Goal: Task Accomplishment & Management: Complete application form

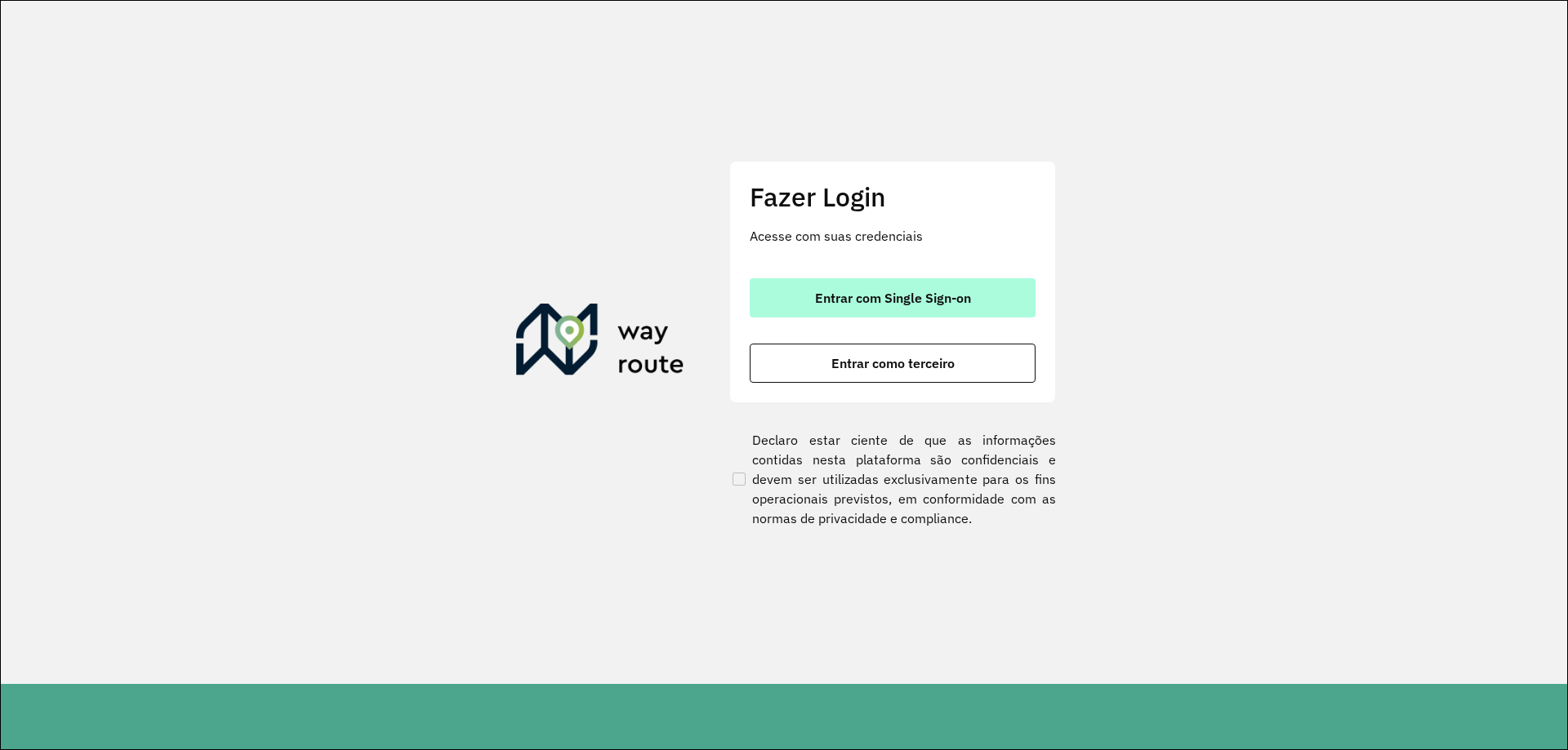
click at [826, 301] on span "Entrar com Single Sign-on" at bounding box center [893, 298] width 156 height 13
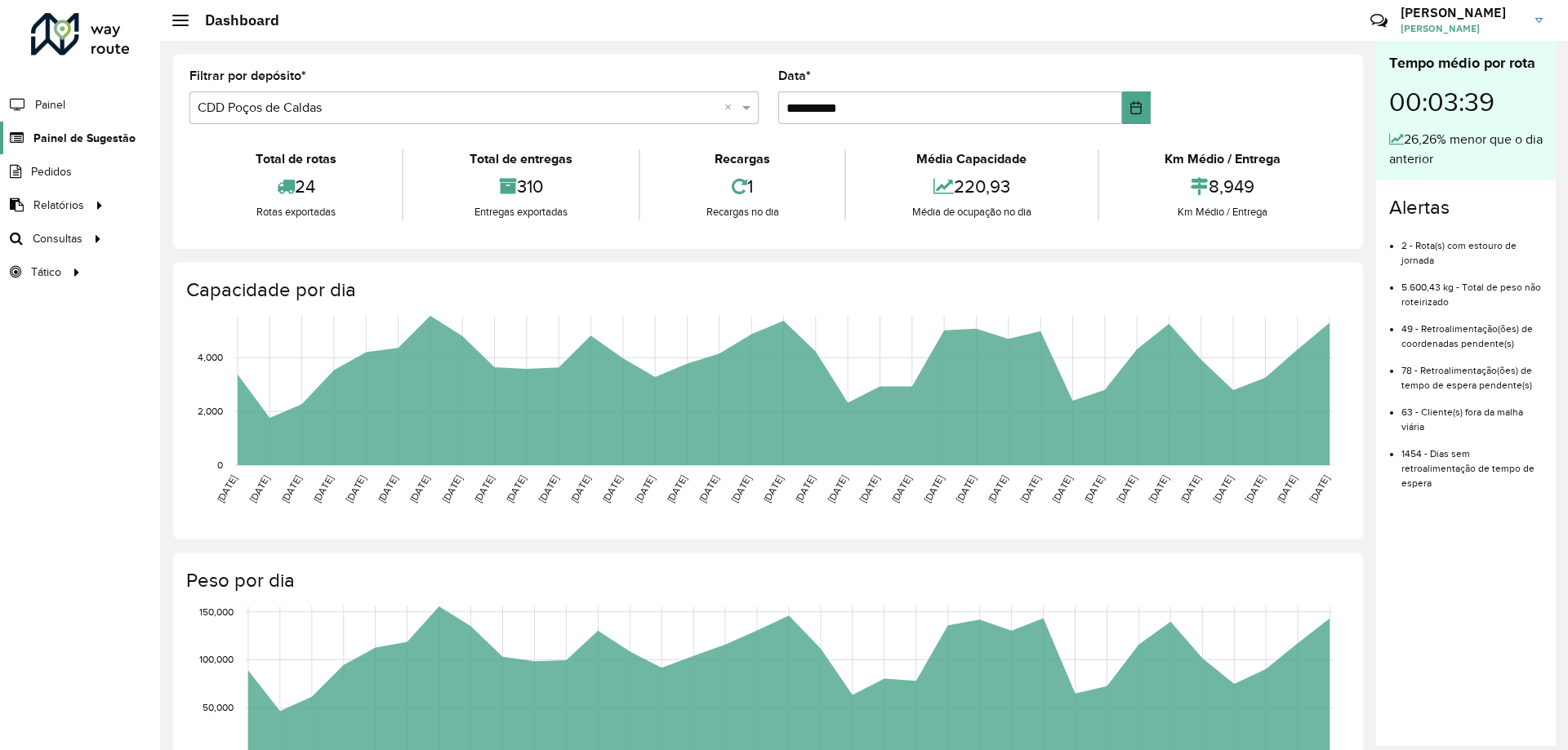
click at [85, 134] on span "Painel de Sugestão" at bounding box center [84, 138] width 102 height 17
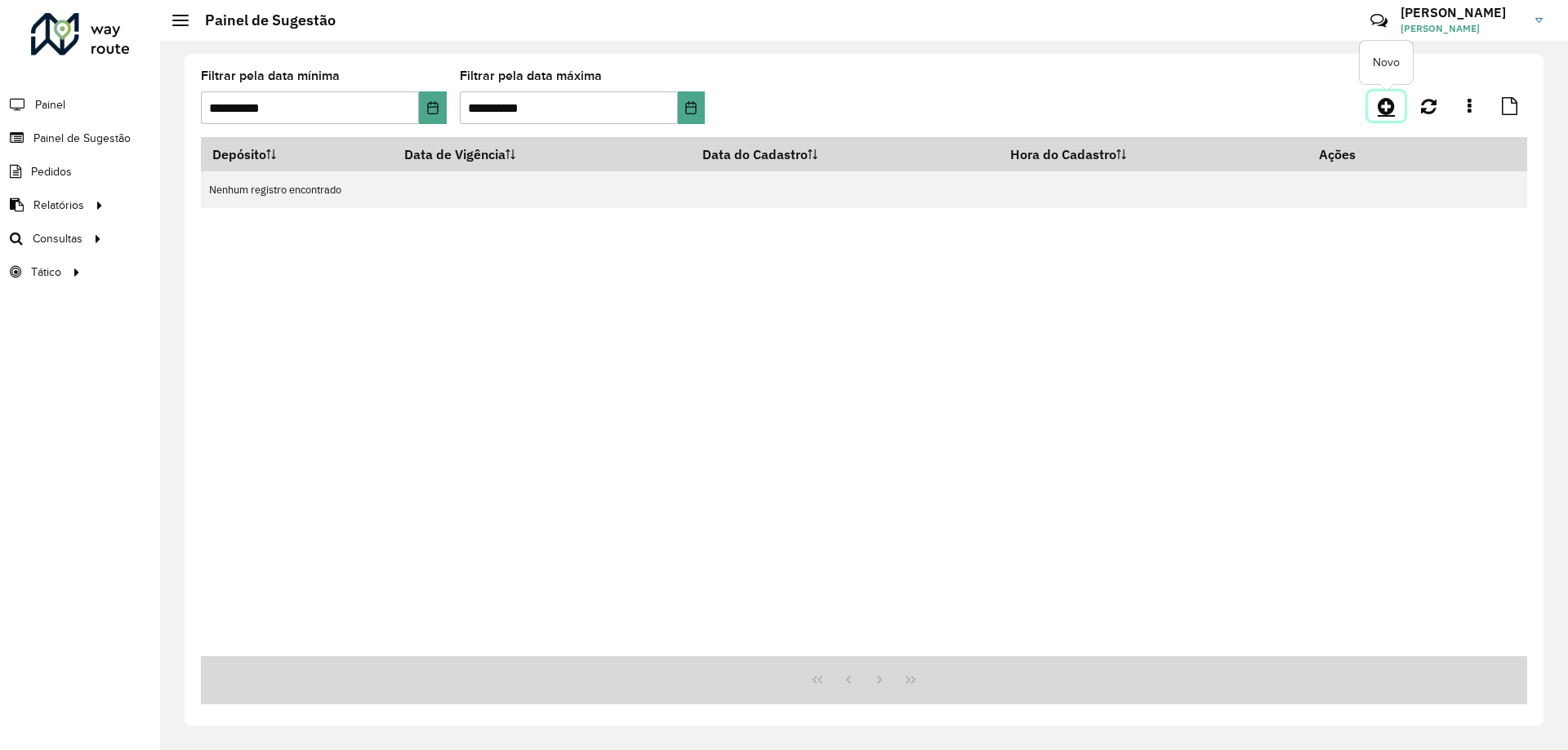
click at [1388, 104] on icon at bounding box center [1386, 106] width 17 height 19
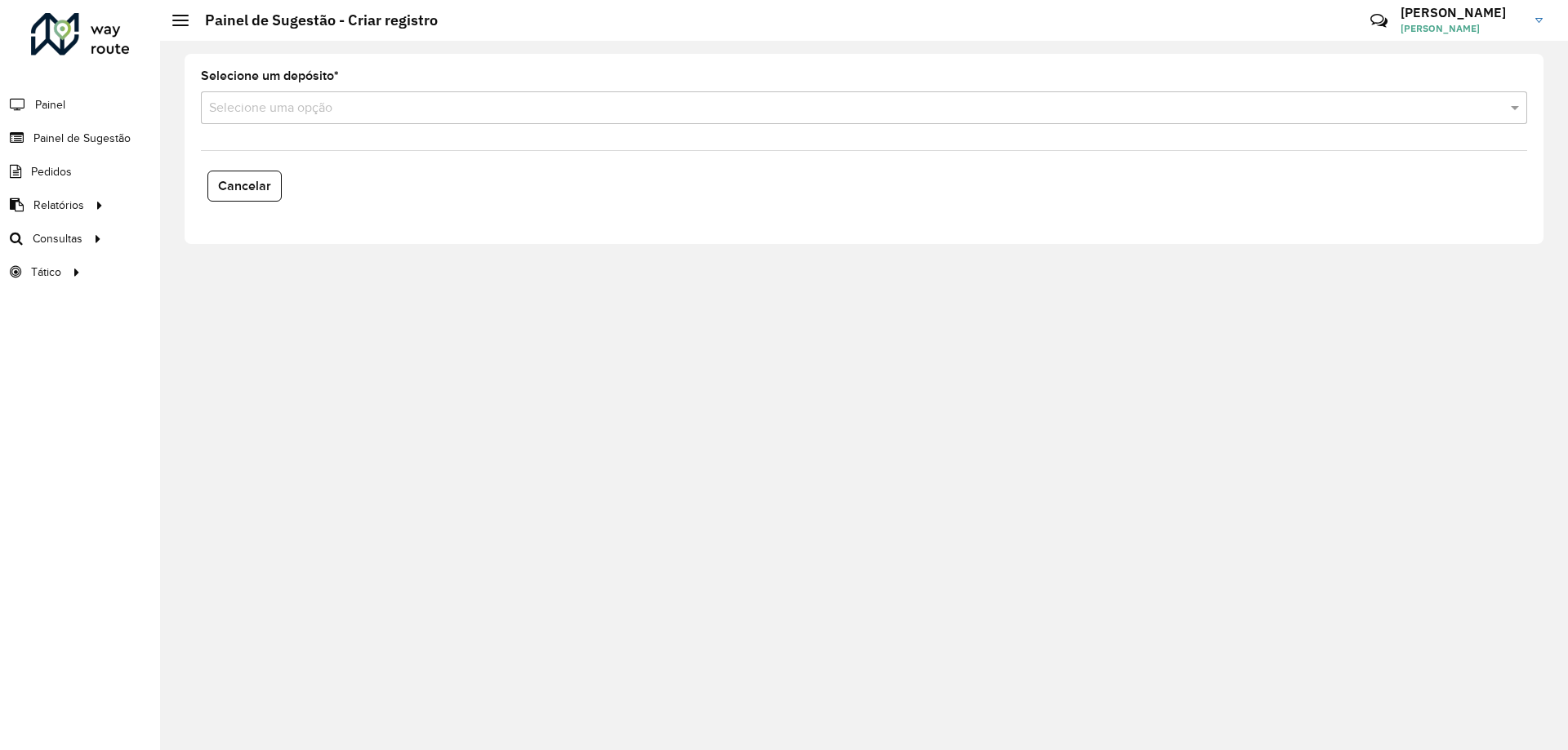
drag, startPoint x: 355, startPoint y: 115, endPoint x: 368, endPoint y: 126, distance: 17.0
click at [356, 114] on input "text" at bounding box center [848, 108] width 1277 height 19
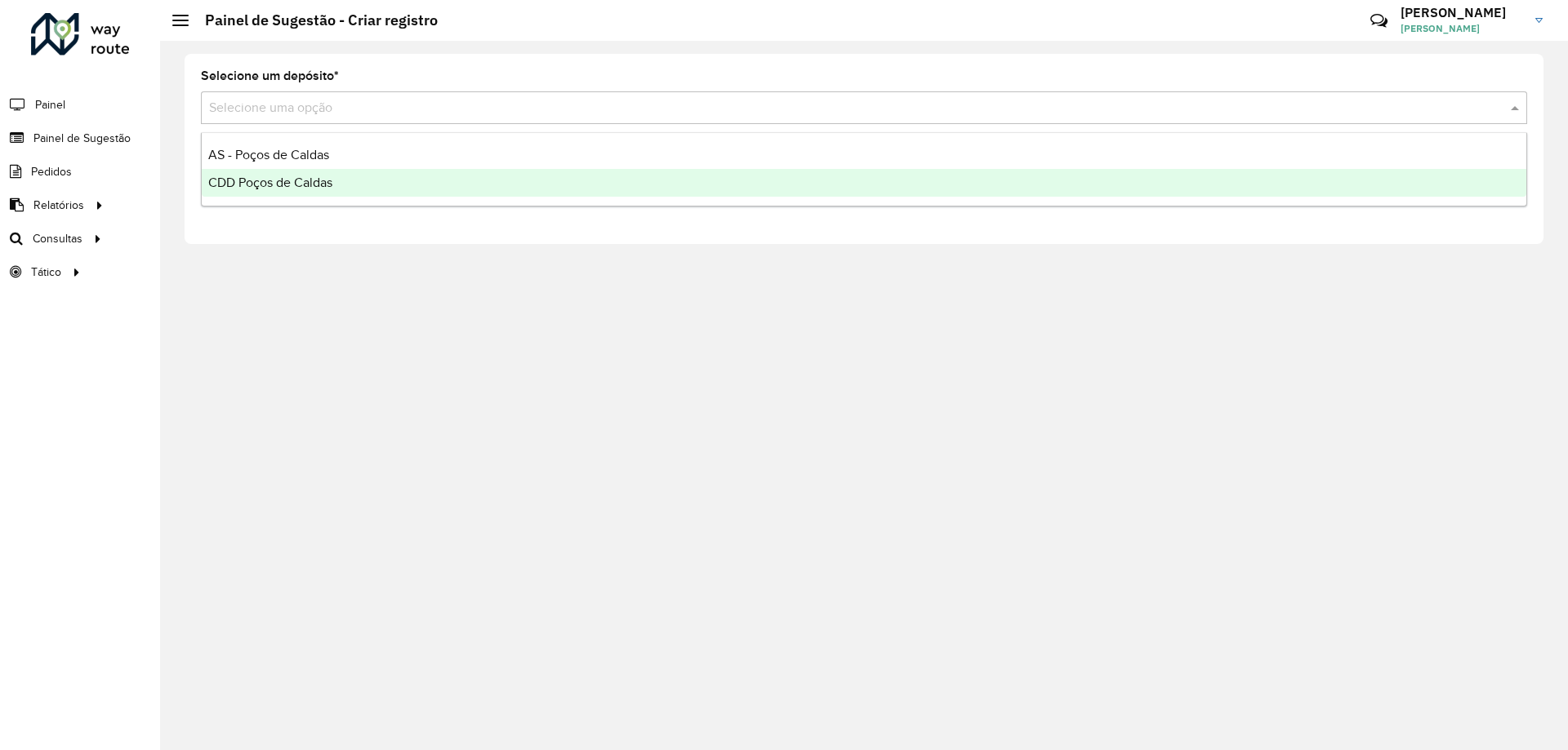
click at [367, 181] on div "CDD Poços de Caldas" at bounding box center [864, 182] width 1325 height 28
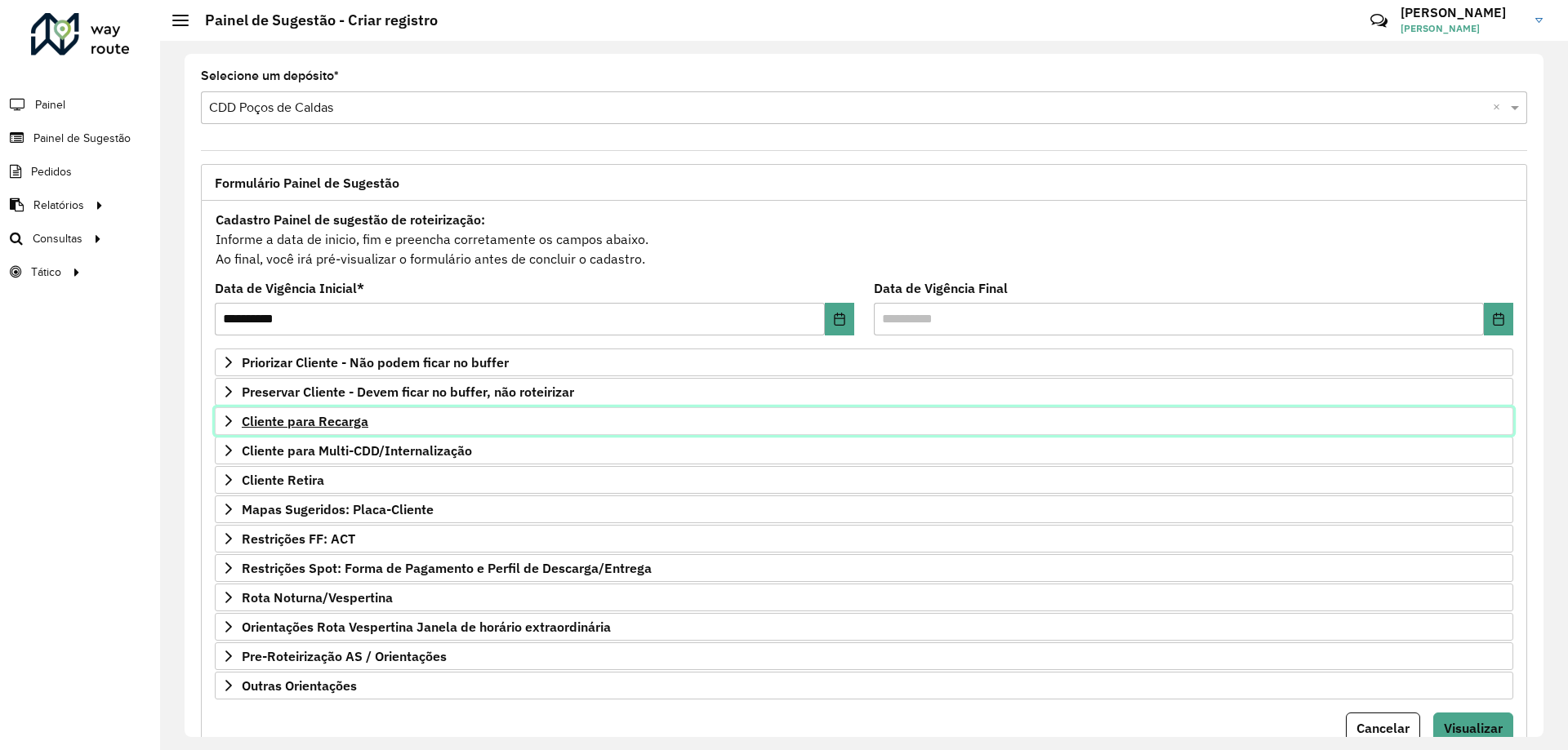
click at [342, 425] on span "Cliente para Recarga" at bounding box center [305, 421] width 126 height 13
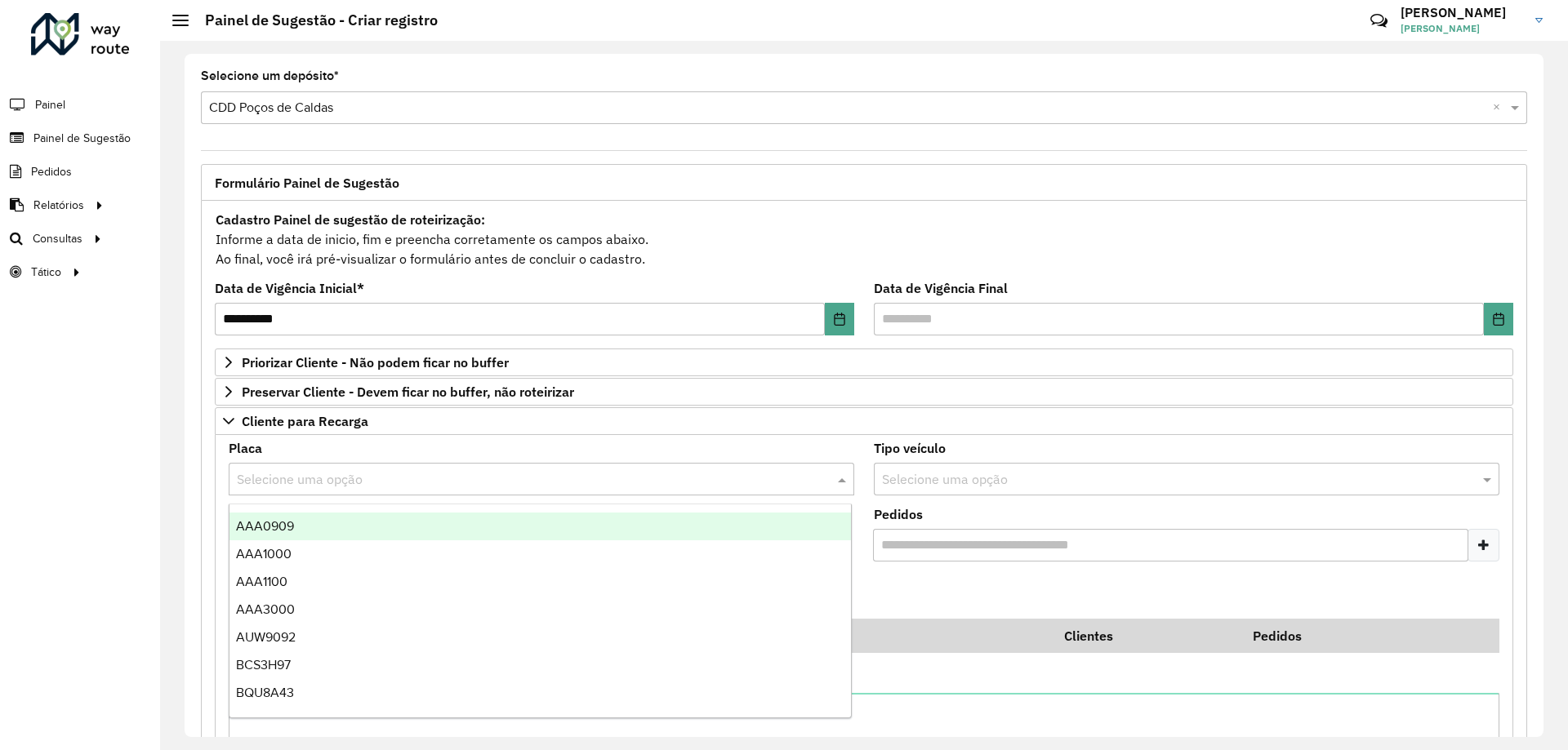
click at [378, 475] on input "text" at bounding box center [525, 479] width 576 height 19
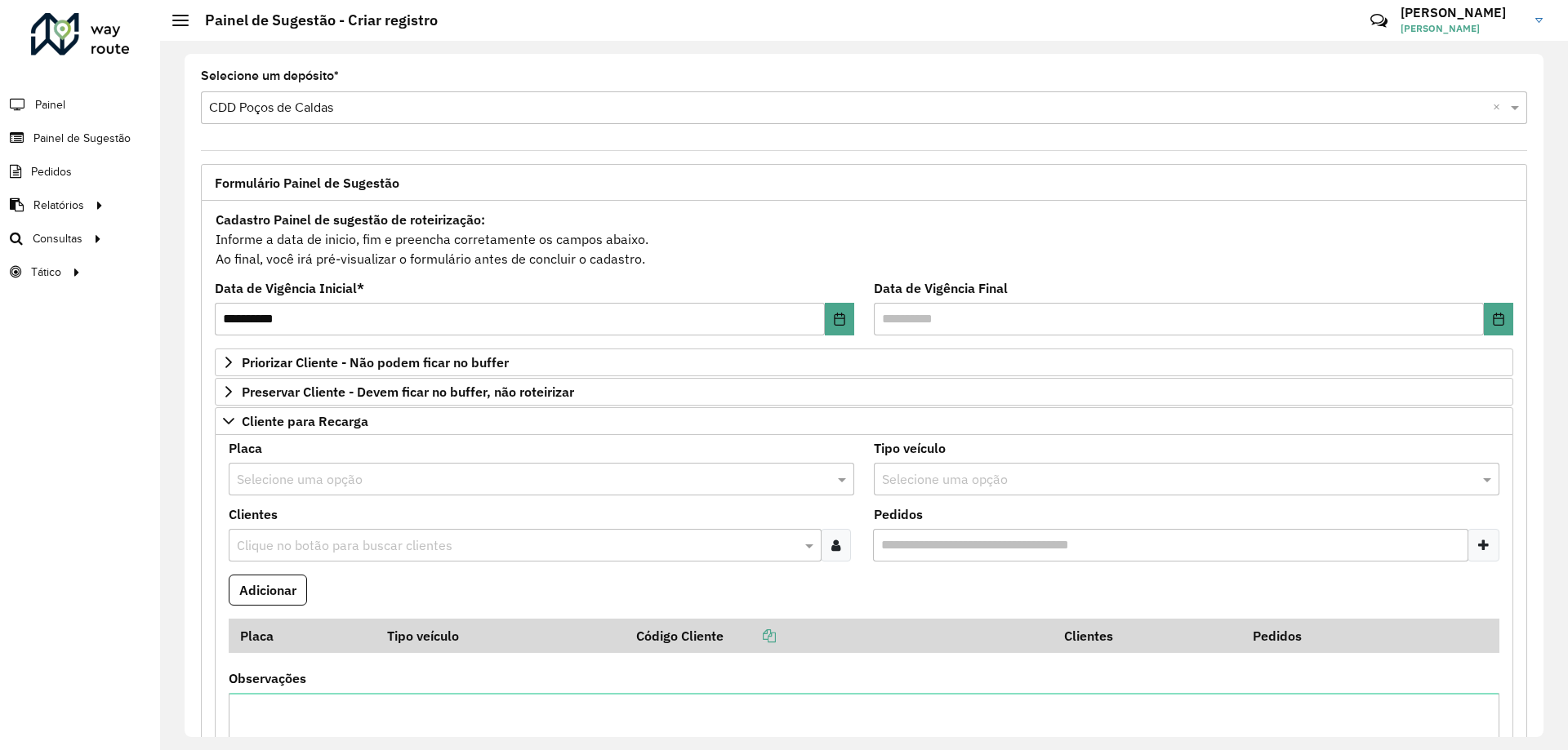
click at [390, 474] on input "text" at bounding box center [525, 479] width 576 height 19
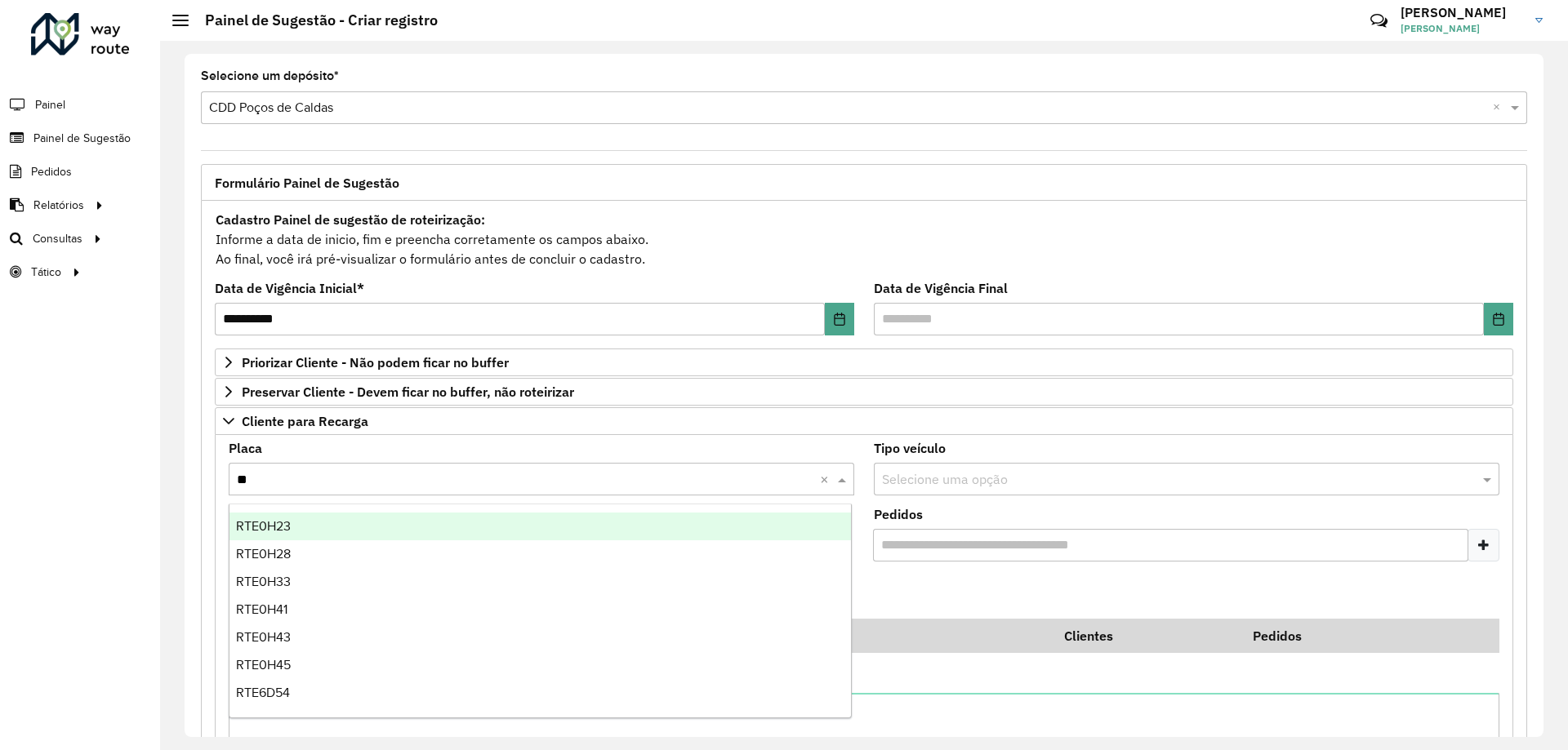
type input "***"
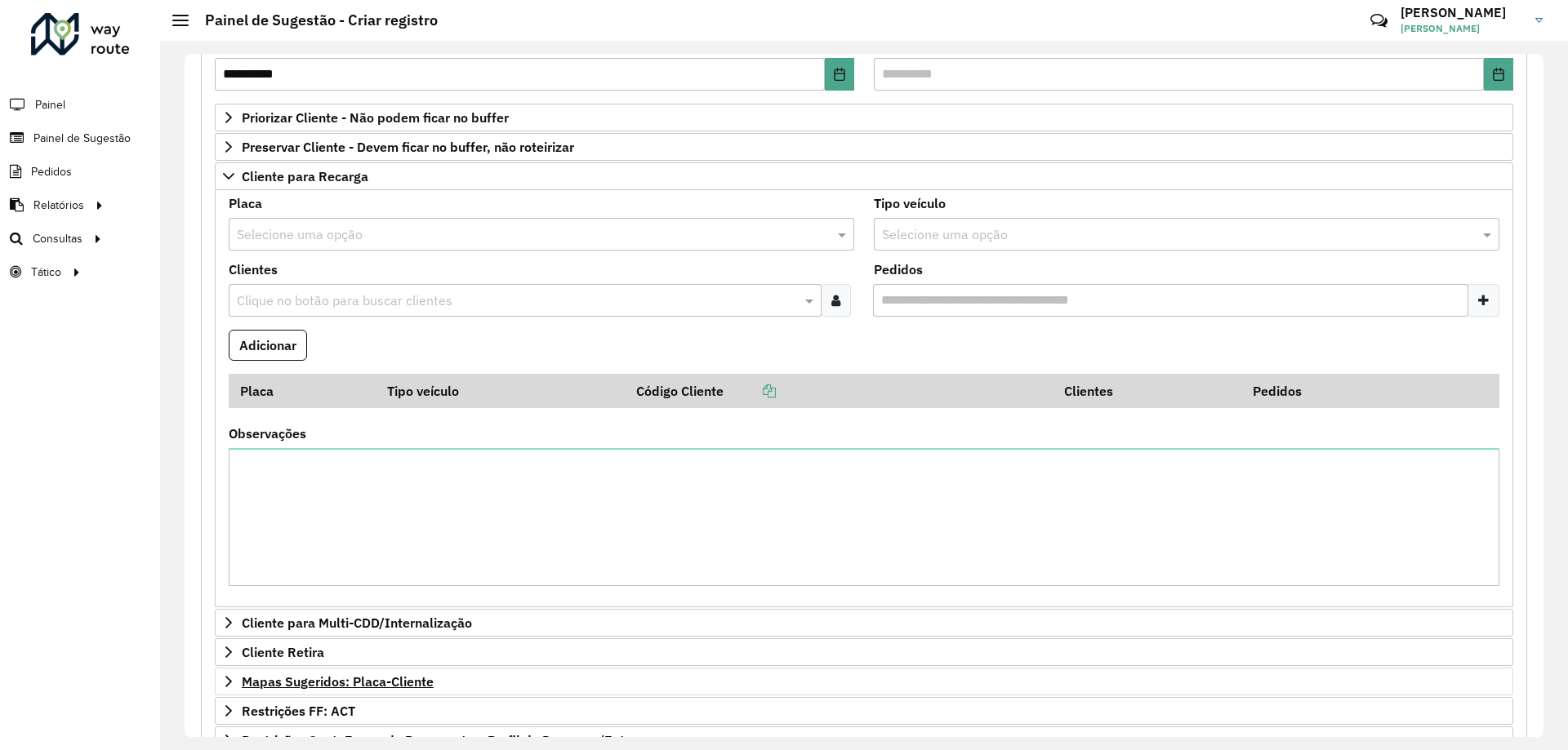
scroll to position [408, 0]
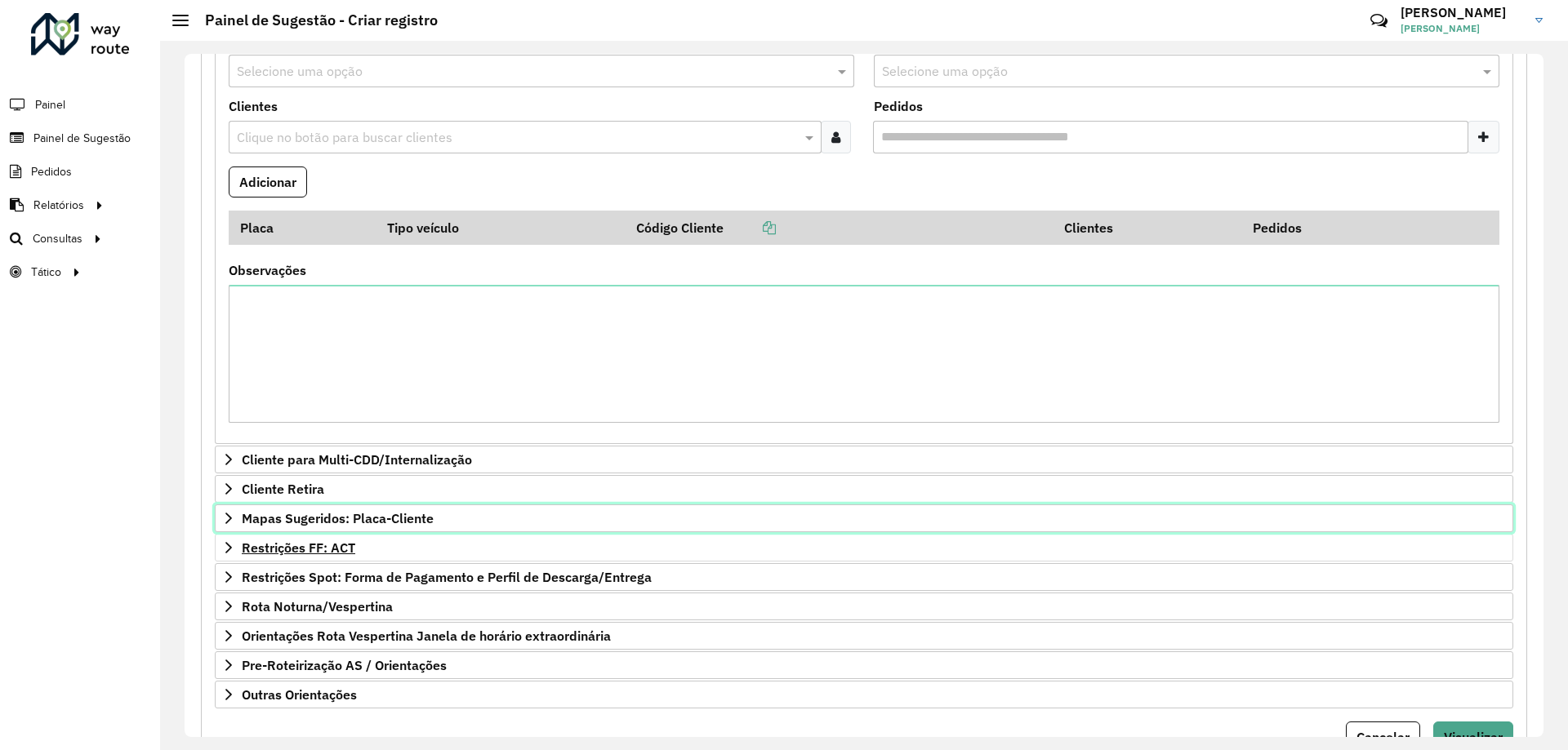
click at [402, 520] on span "Mapas Sugeridos: Placa-Cliente" at bounding box center [337, 519] width 192 height 13
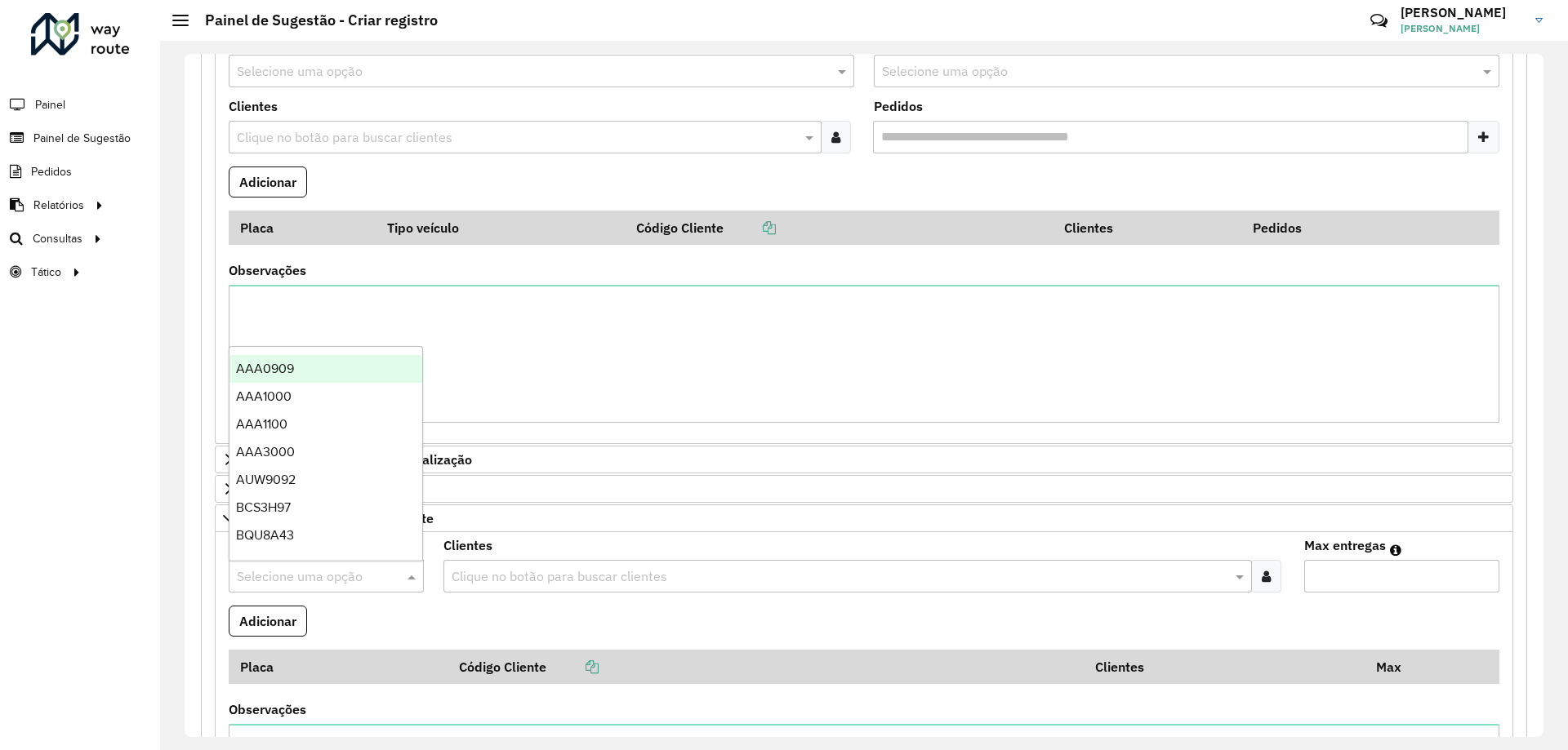
click at [305, 585] on input "text" at bounding box center [310, 577] width 146 height 19
type input "**"
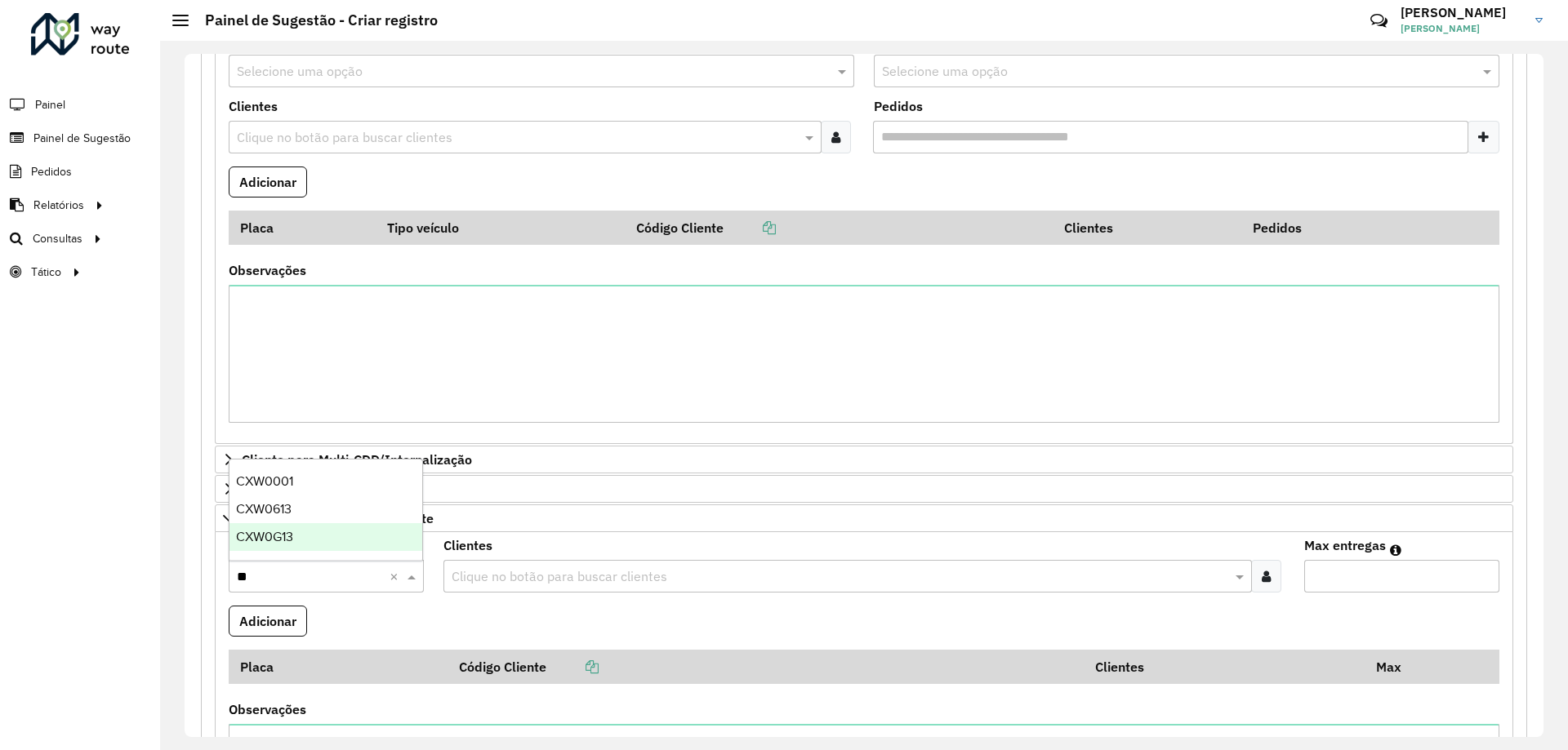
click at [313, 541] on div "CXW0G13" at bounding box center [326, 536] width 193 height 28
click at [547, 582] on input "text" at bounding box center [839, 577] width 783 height 19
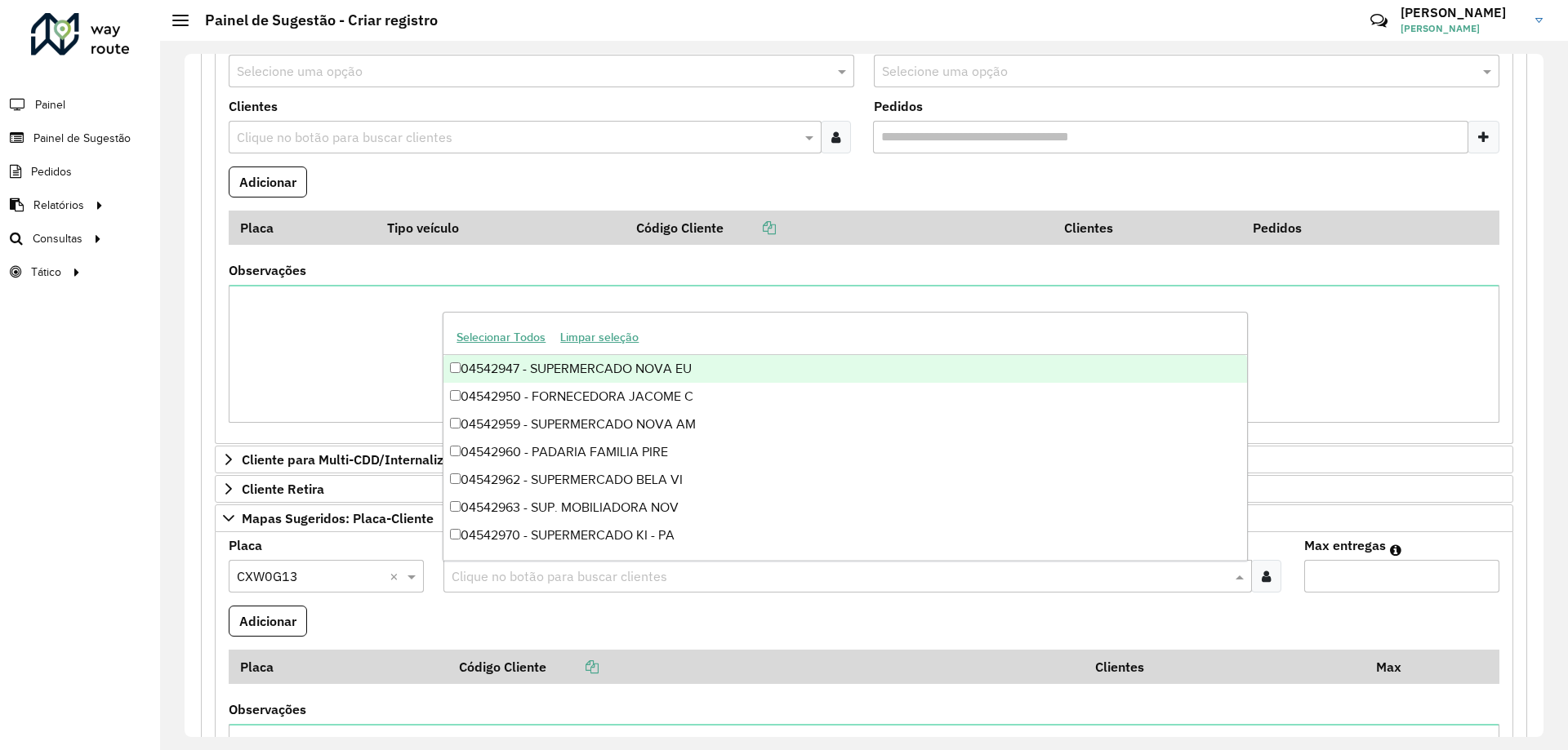
paste input "********"
type input "********"
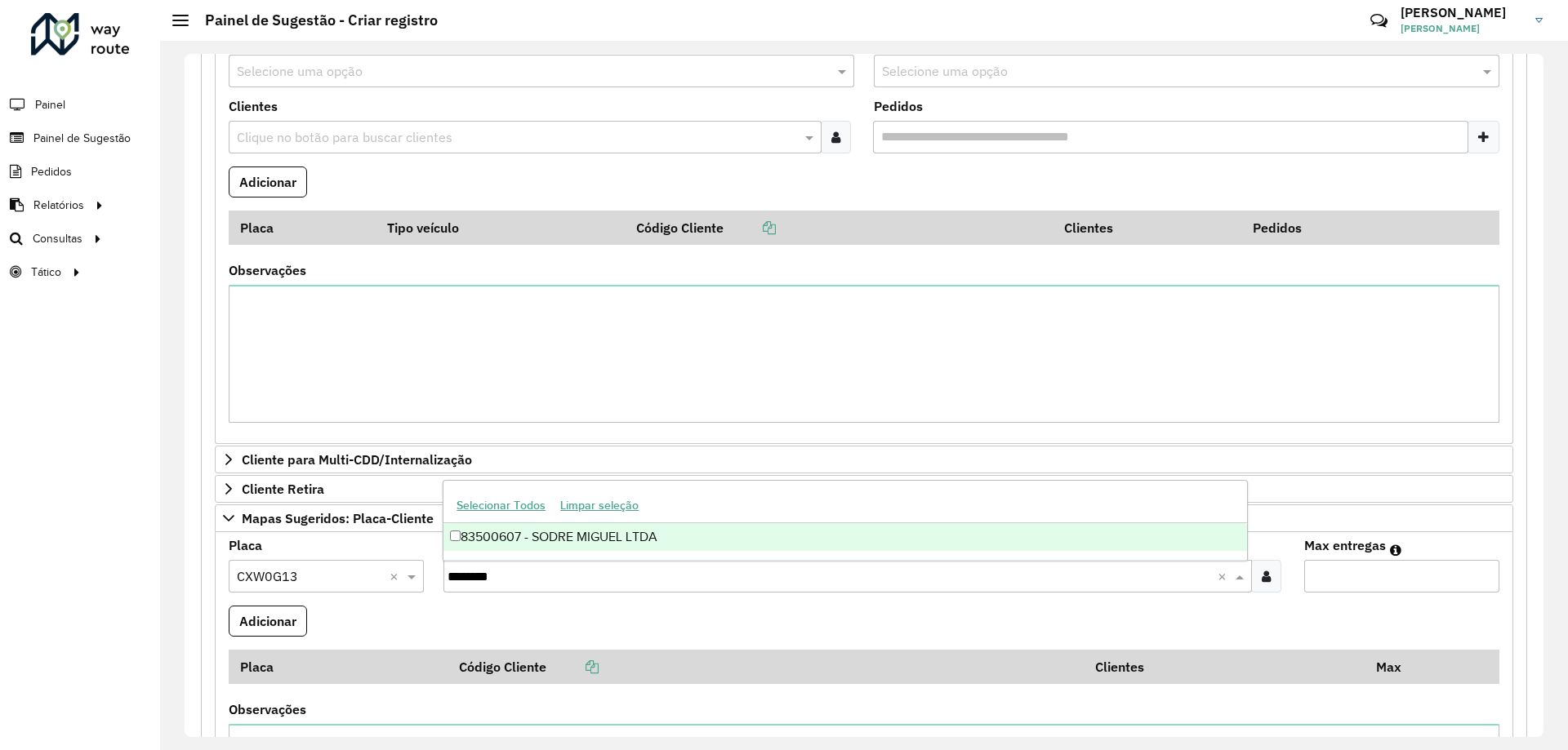
click at [597, 537] on div "83500607 - SODRE MIGUEL LTDA" at bounding box center [845, 536] width 803 height 28
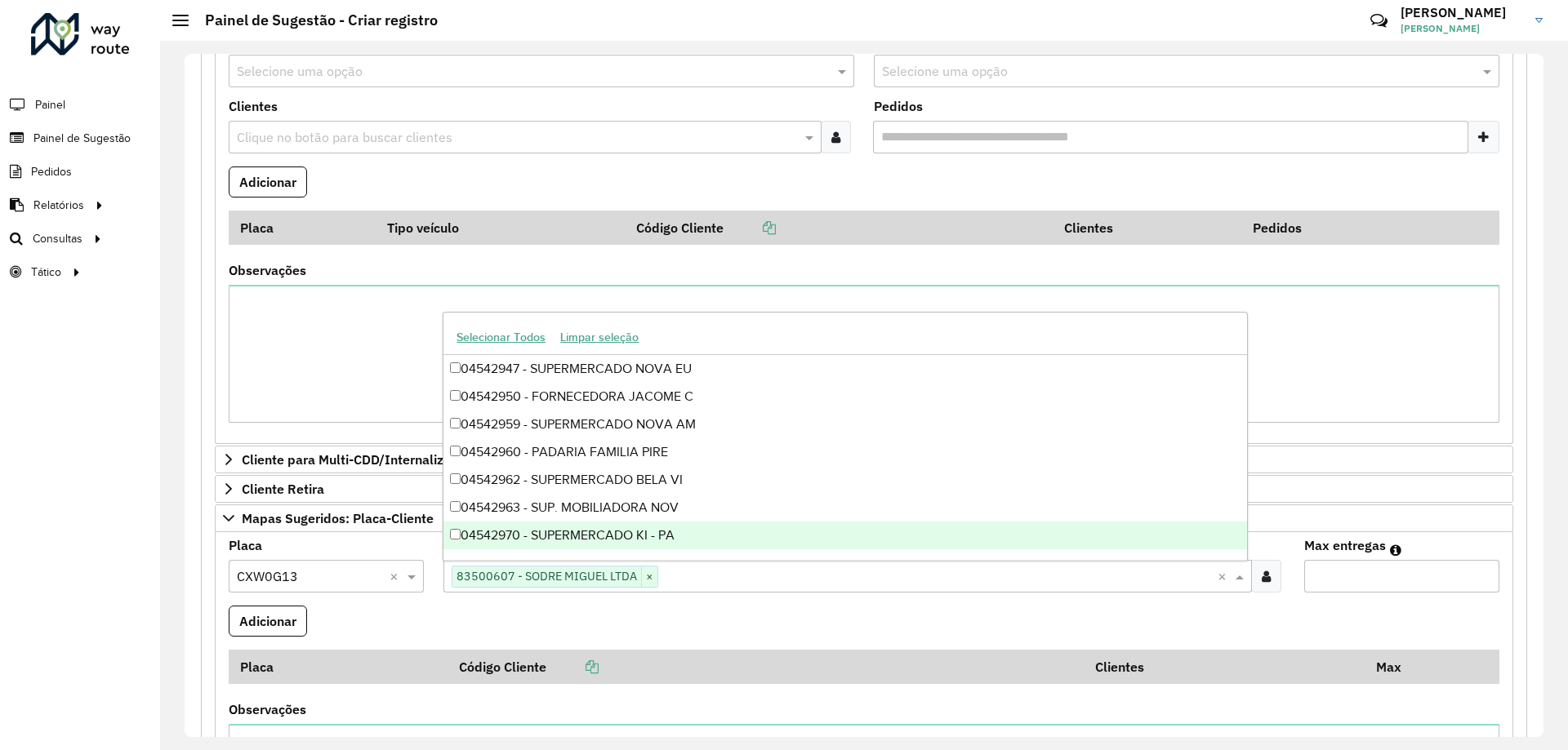
click at [1315, 573] on input "Max entregas" at bounding box center [1401, 576] width 195 height 33
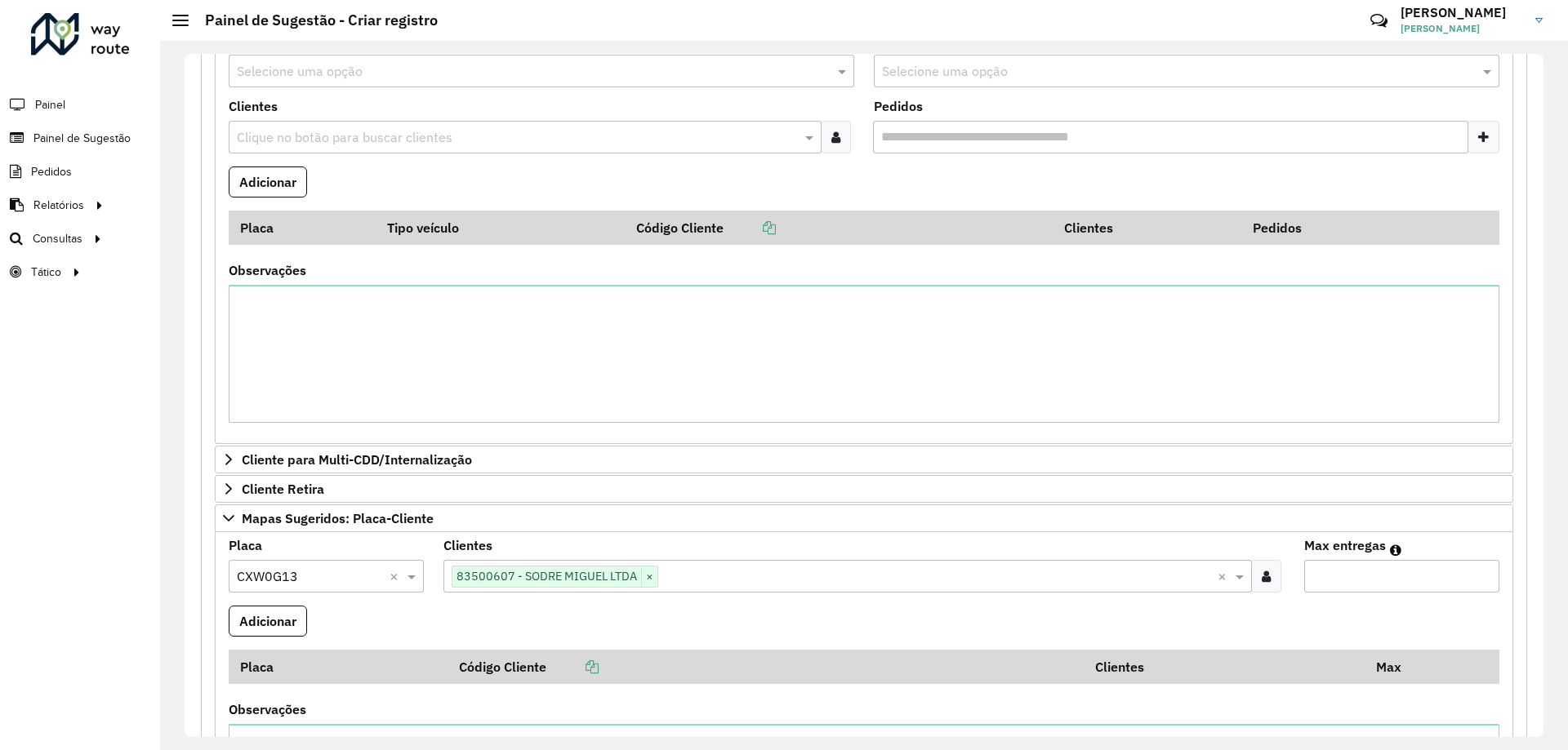
type input "*"
click at [282, 615] on button "Adicionar" at bounding box center [268, 621] width 78 height 31
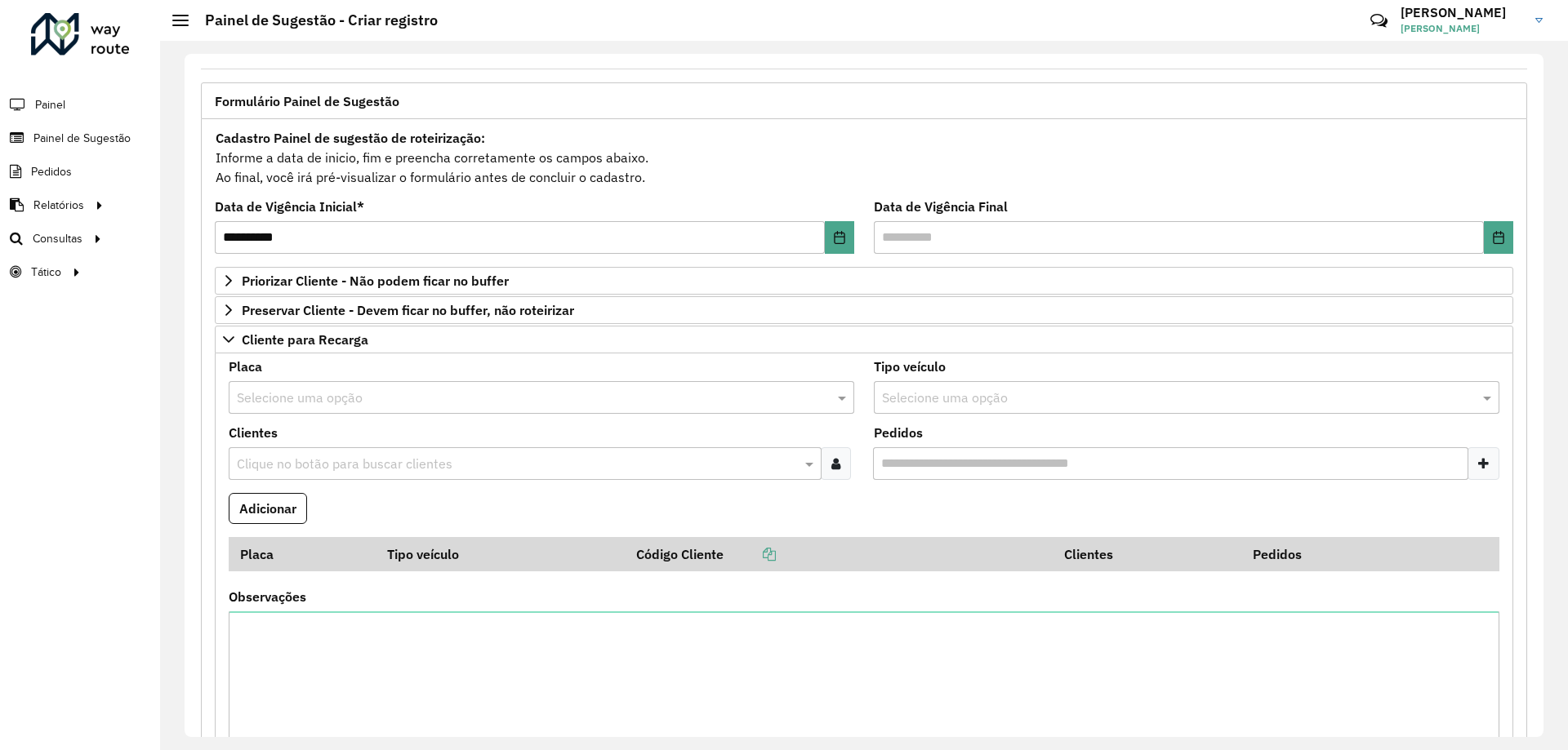
scroll to position [0, 0]
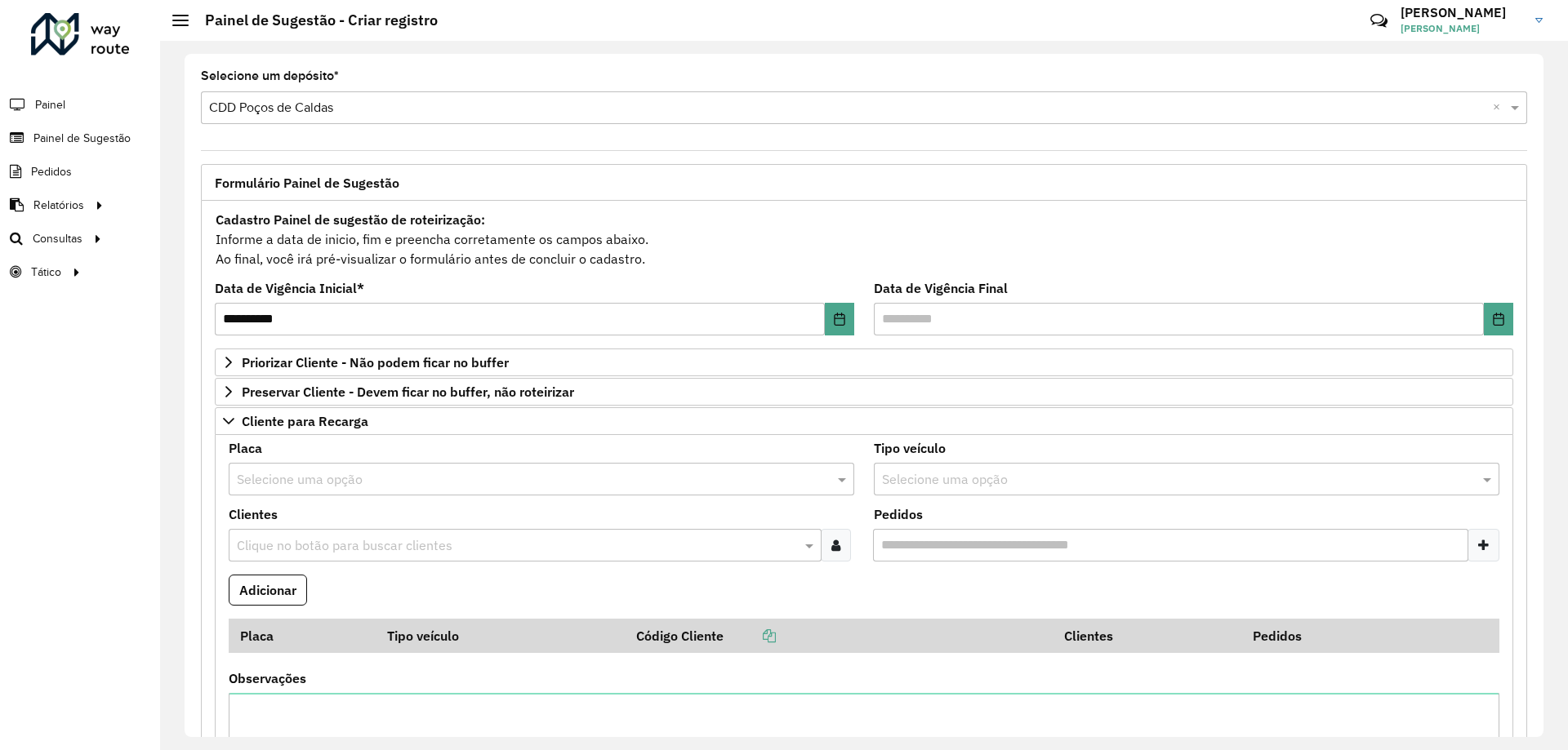
click at [345, 467] on div "Selecione uma opção" at bounding box center [542, 478] width 626 height 33
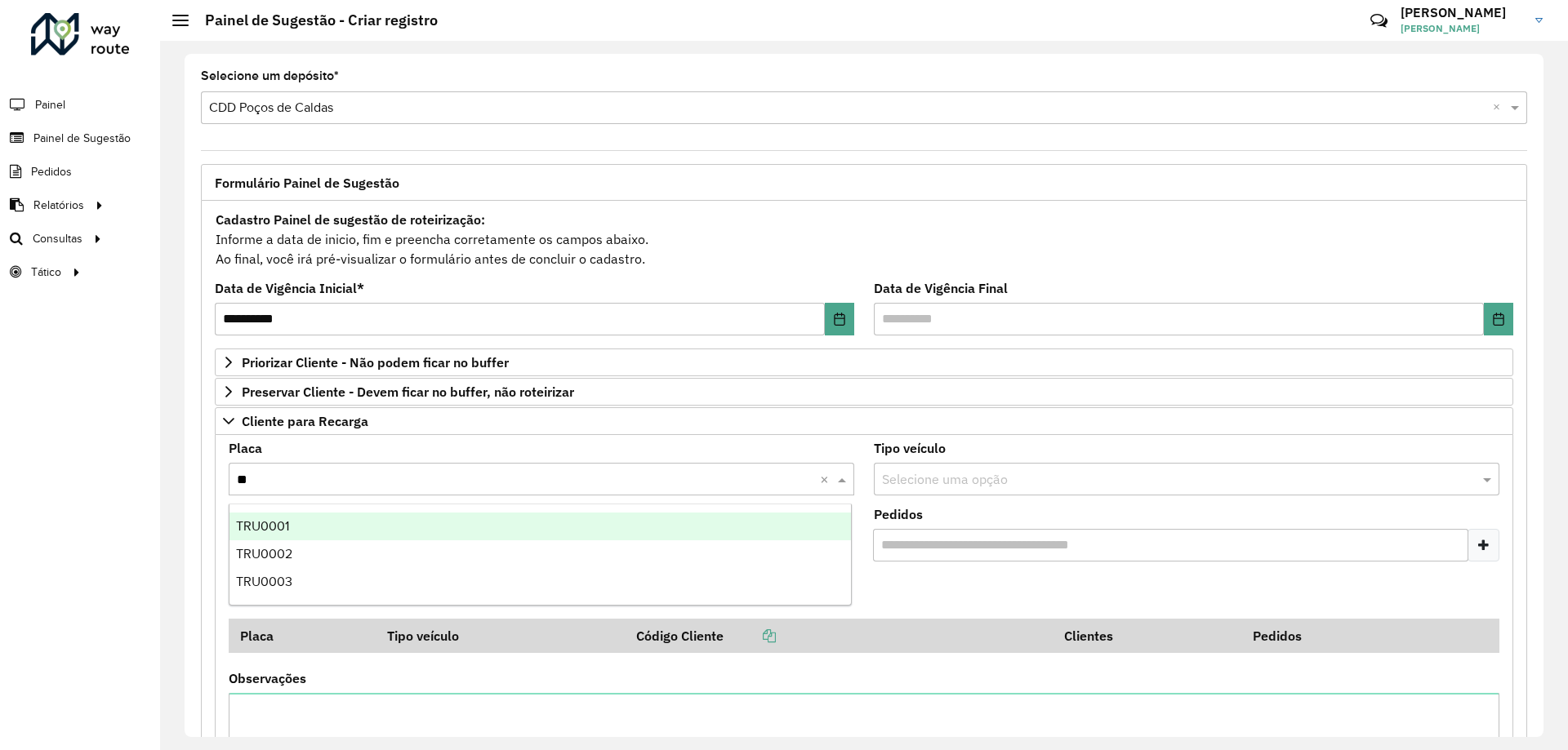
type input "***"
click at [350, 536] on div "TRU0001" at bounding box center [540, 526] width 622 height 28
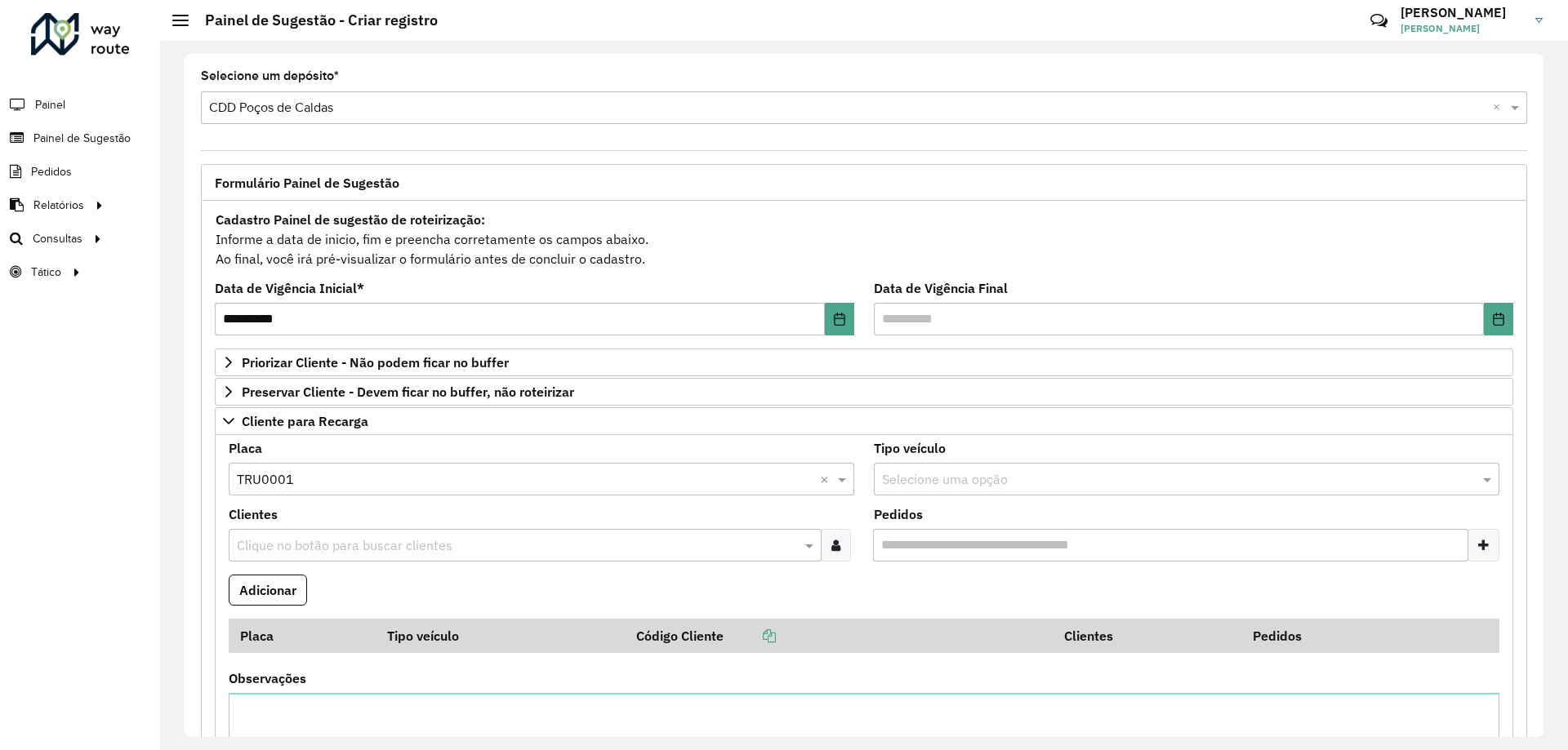
click at [422, 539] on input "text" at bounding box center [517, 546] width 569 height 19
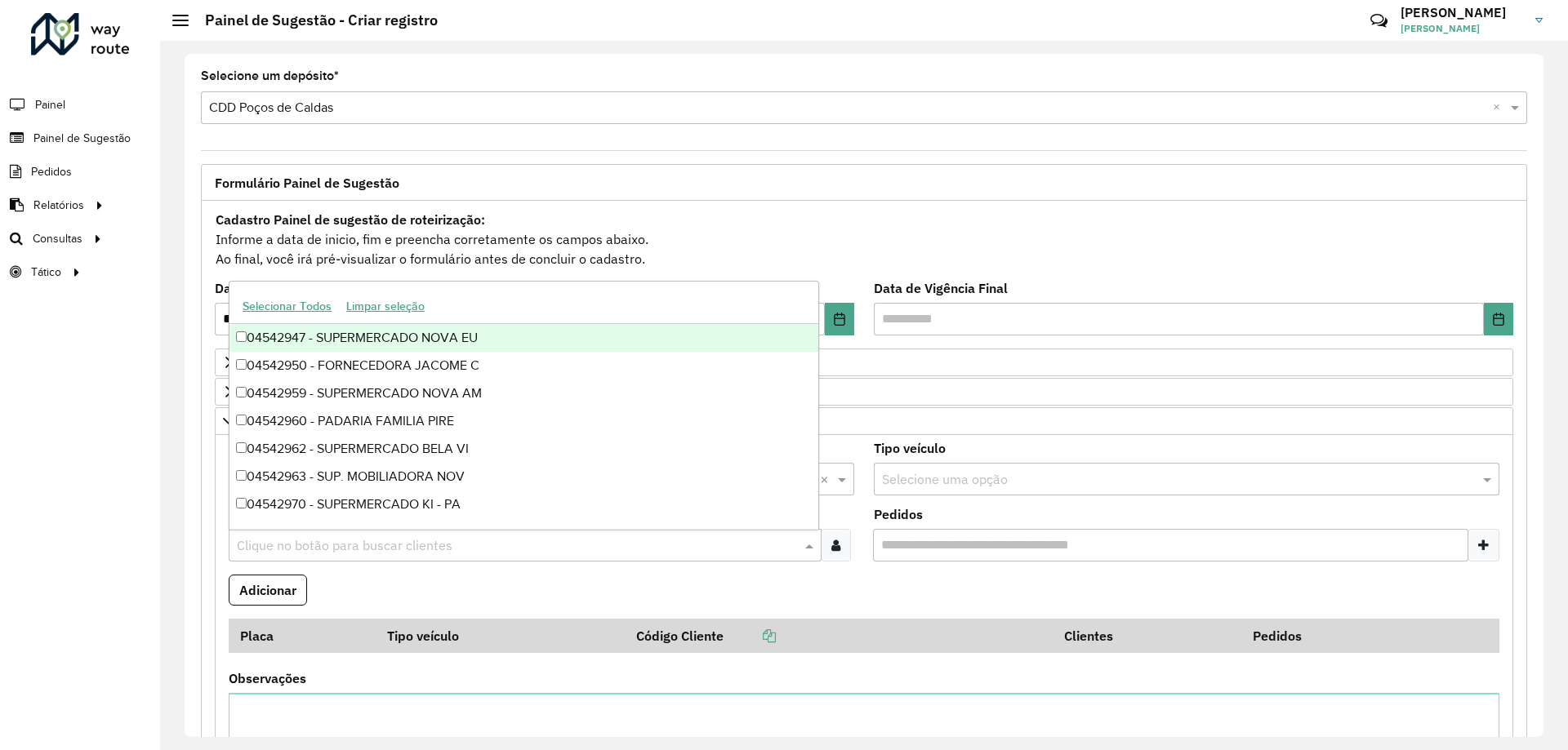
paste input "********"
type input "********"
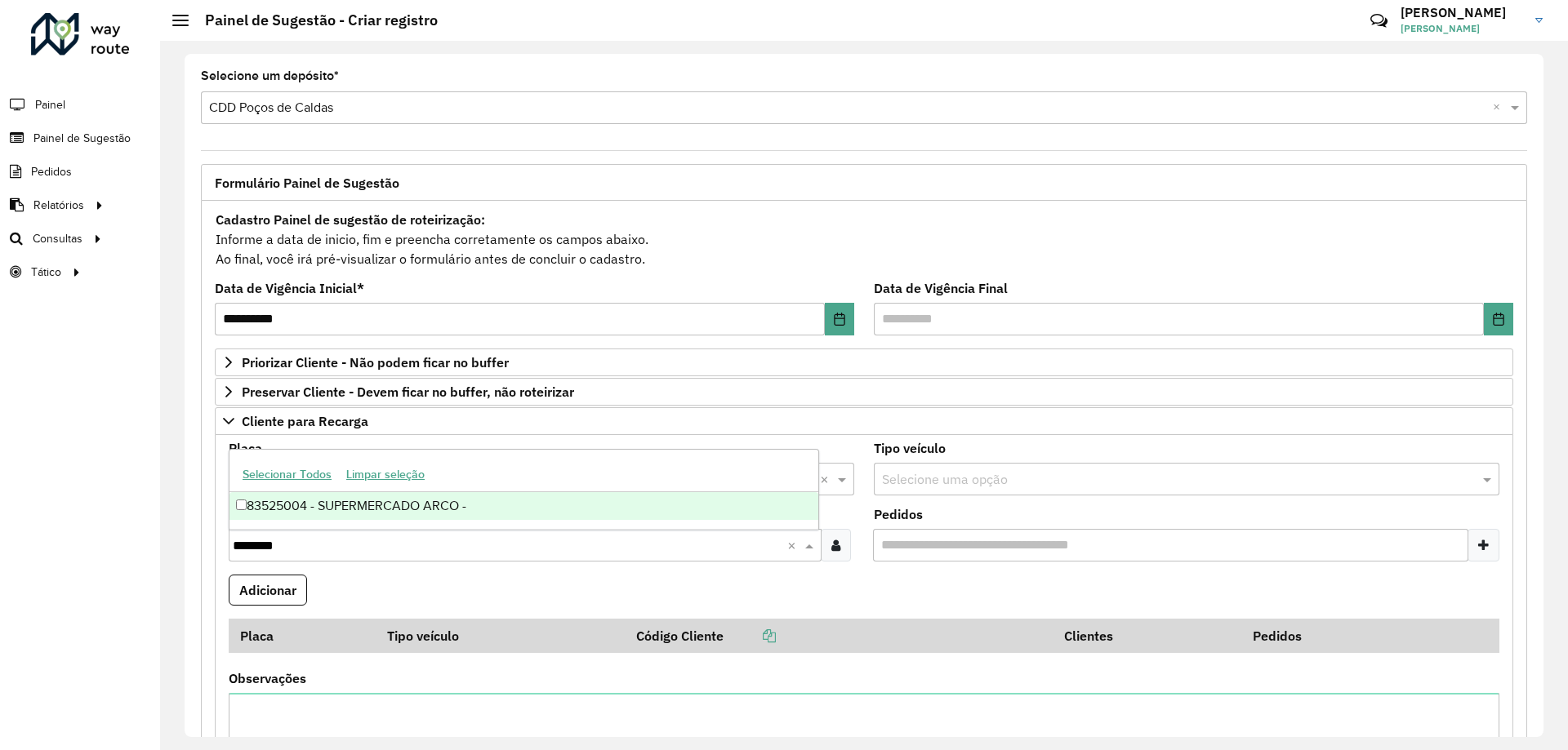
click at [398, 515] on div "83525004 - SUPERMERCADO ARCO -" at bounding box center [524, 505] width 589 height 28
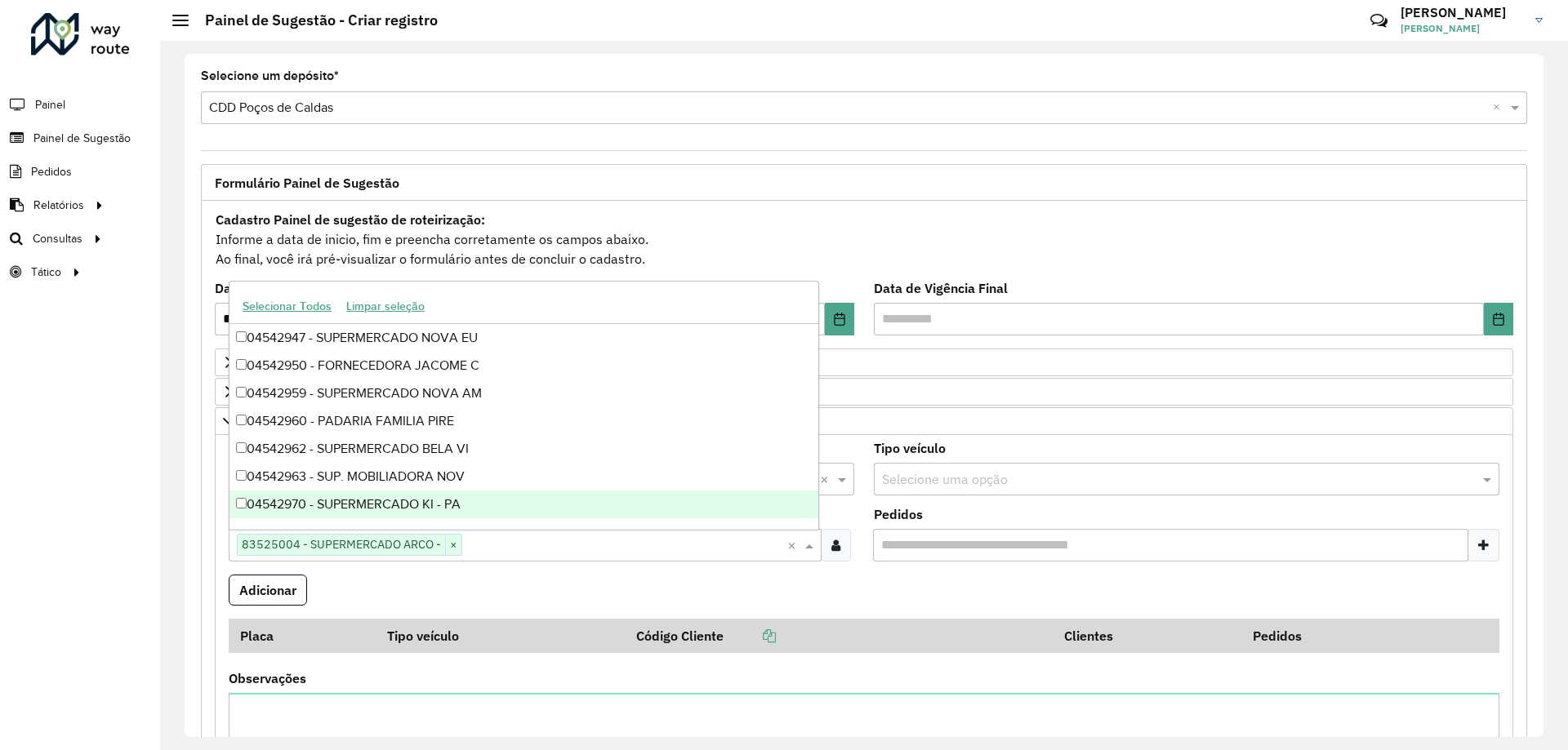
click at [532, 573] on formly-field "Clientes Clique no botão para buscar clientes 83525004 - SUPERMERCADO ARCO - × ×" at bounding box center [541, 541] width 645 height 66
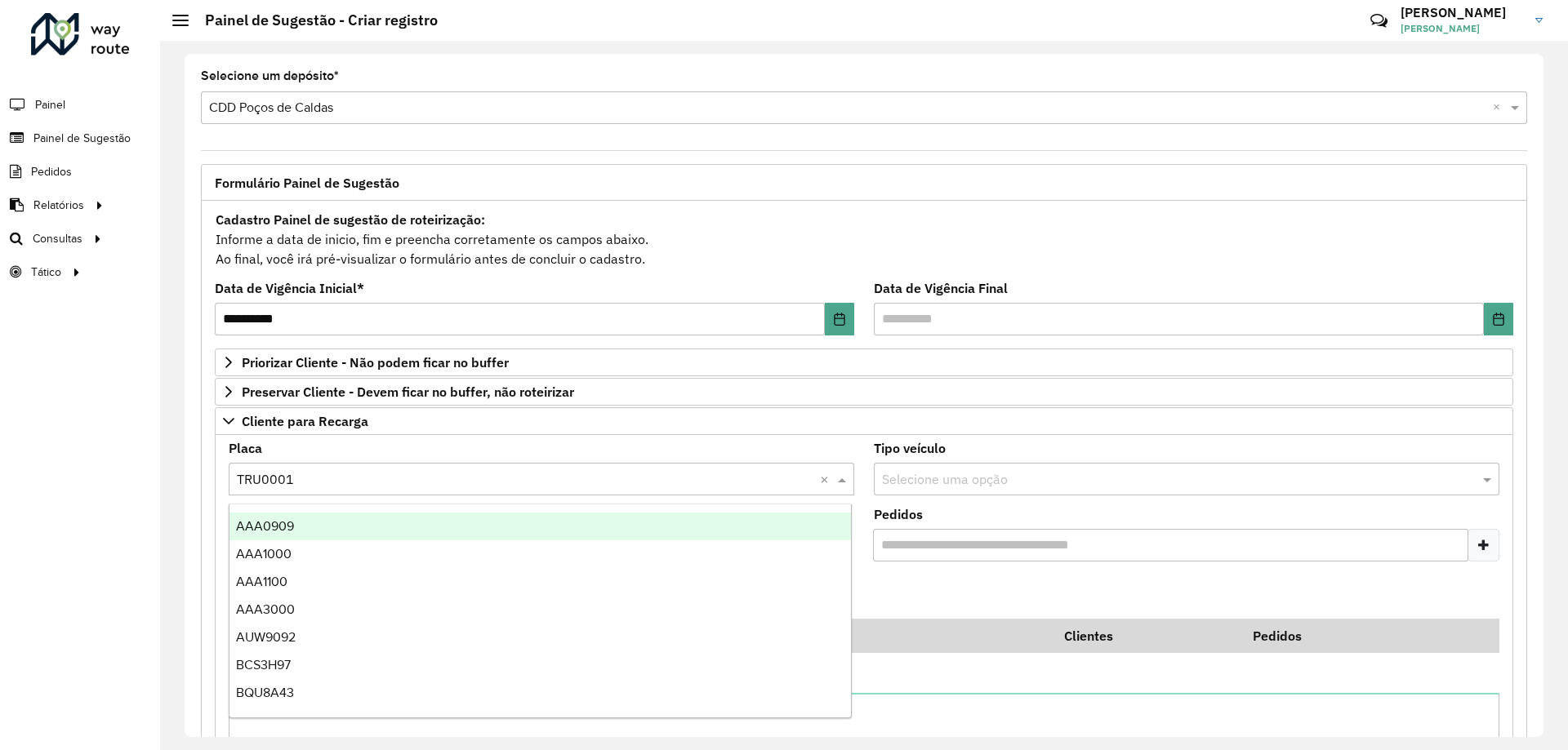
click at [341, 480] on input "text" at bounding box center [525, 479] width 576 height 19
click at [448, 454] on div "Placa Selecione uma opção × TRU0001 ×" at bounding box center [542, 468] width 626 height 53
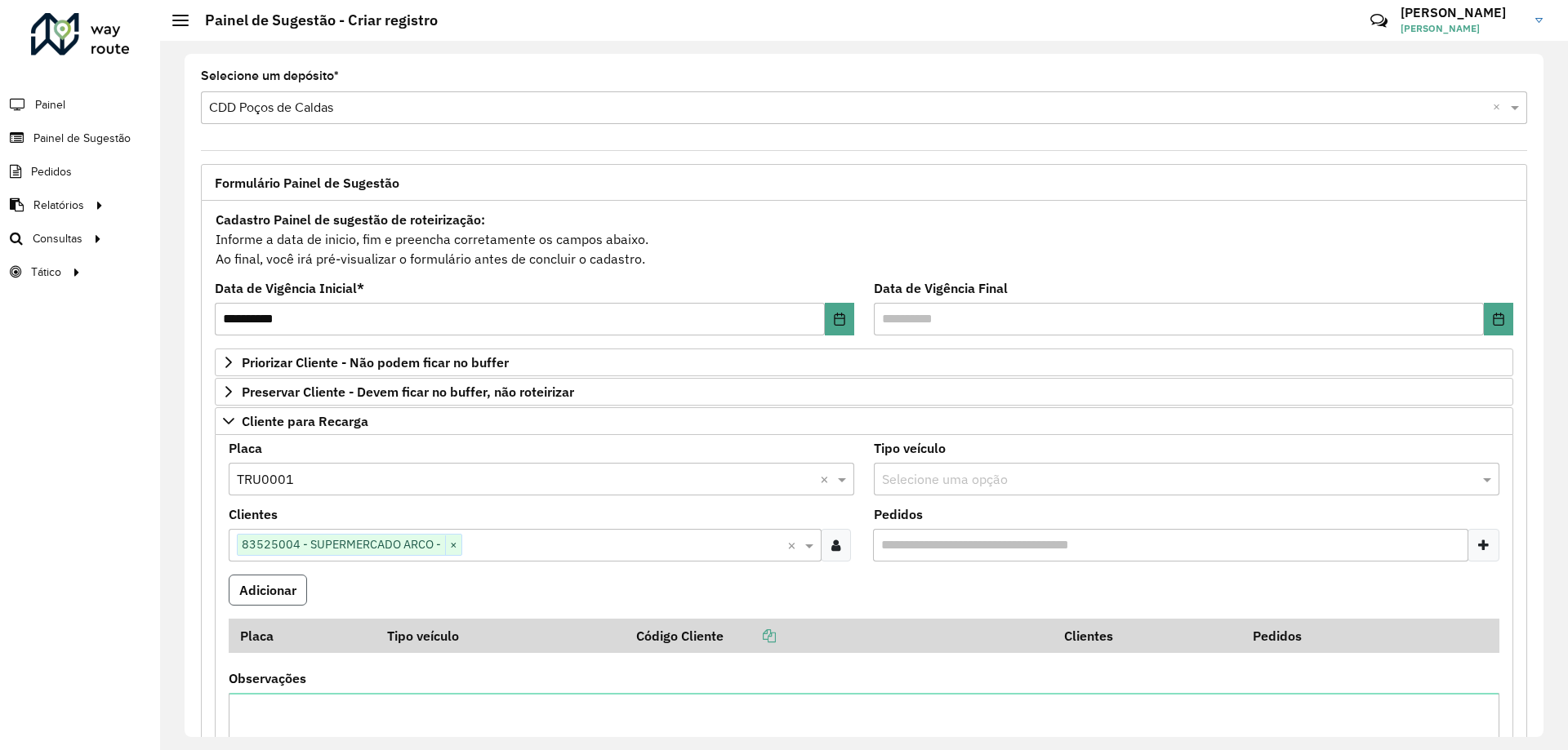
click at [266, 600] on button "Adicionar" at bounding box center [268, 589] width 78 height 31
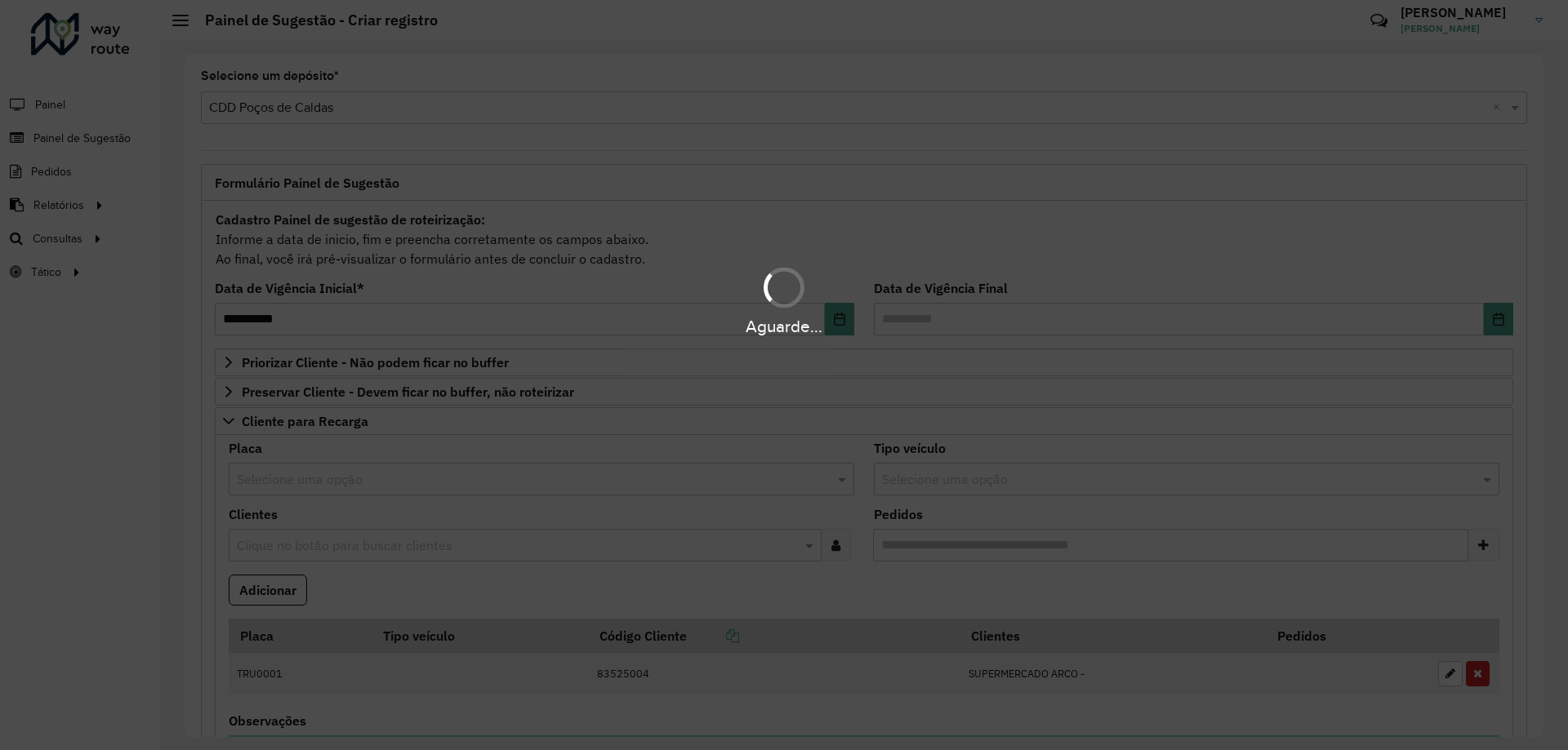
click at [343, 487] on div "Aguarde..." at bounding box center [784, 375] width 1568 height 750
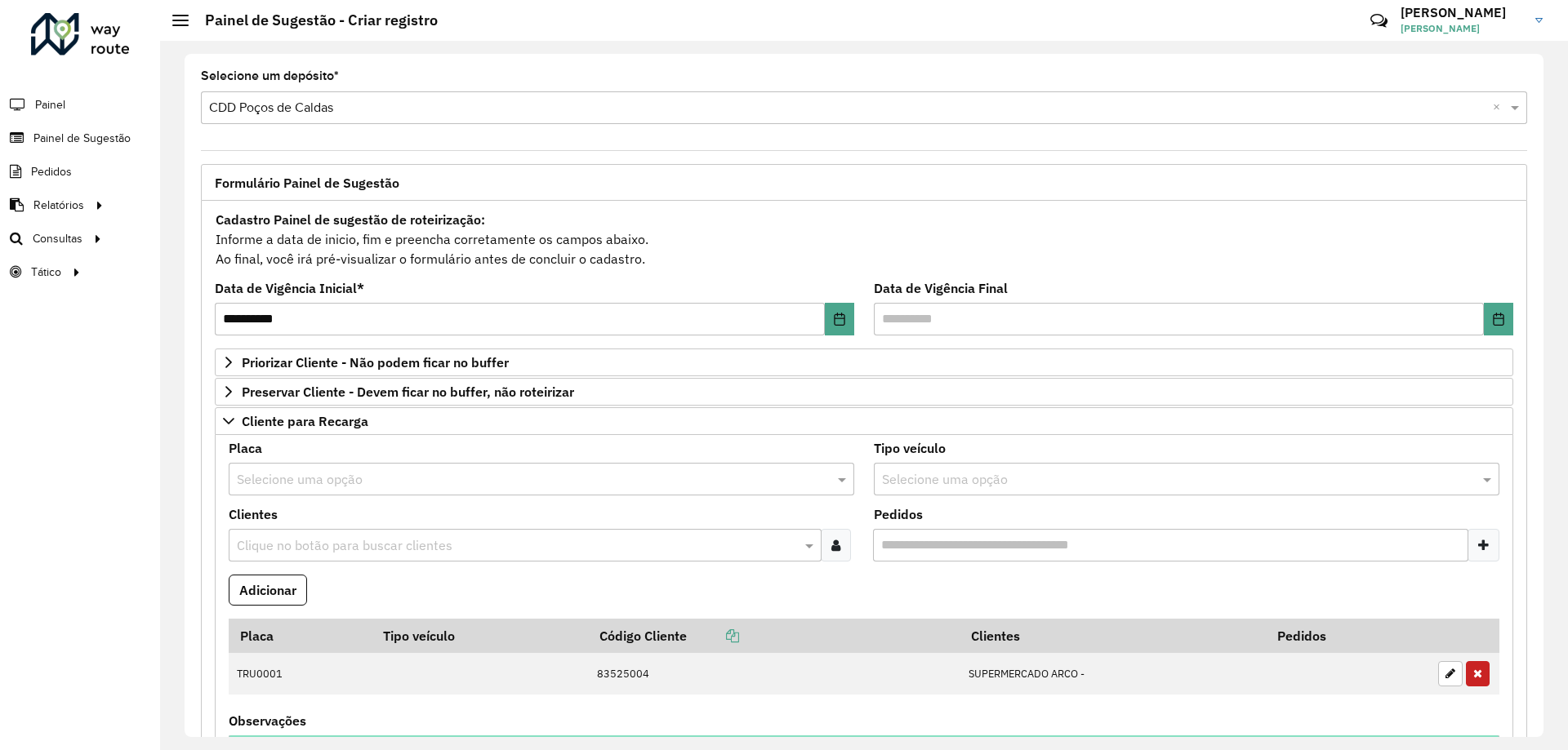
click at [384, 484] on input "text" at bounding box center [525, 479] width 576 height 19
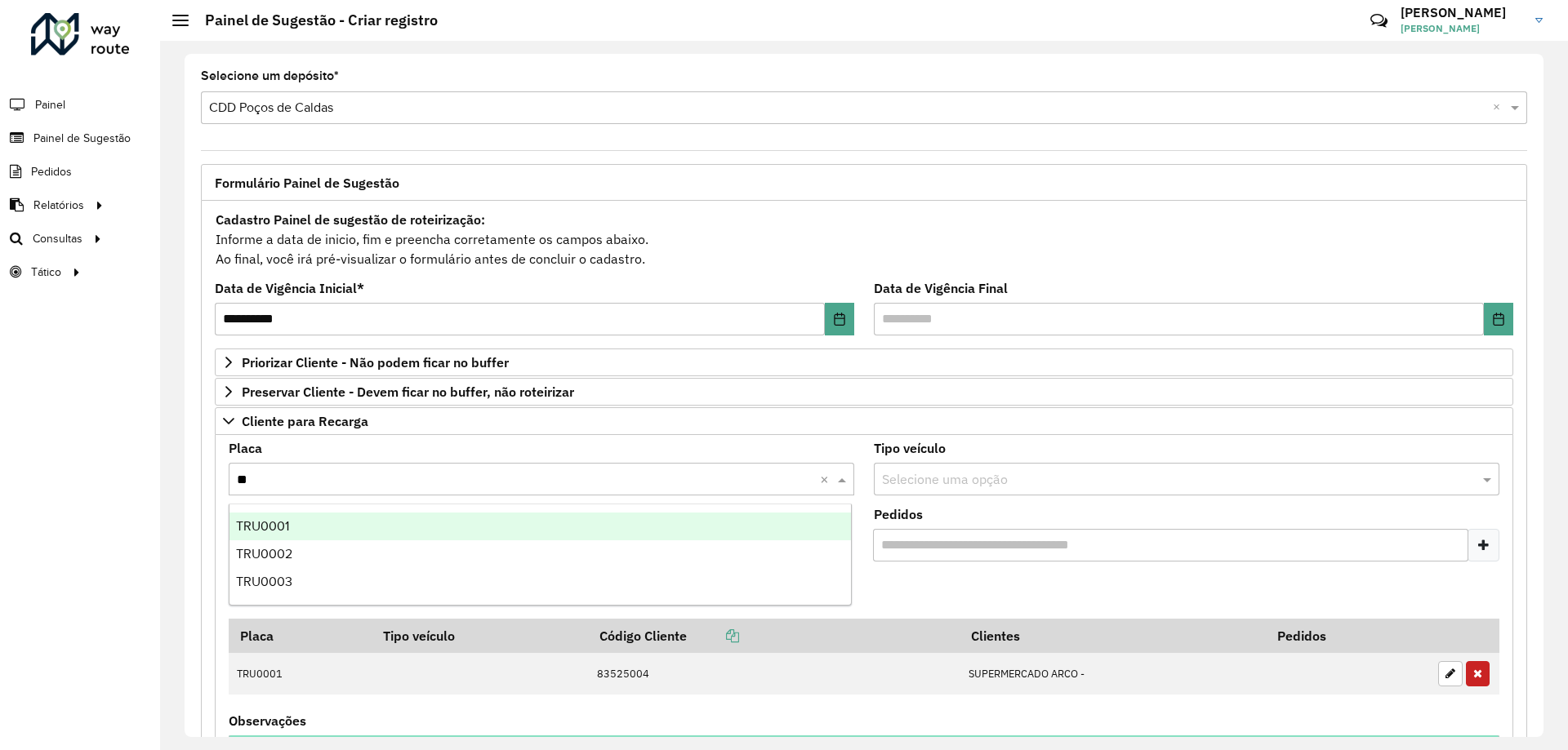
type input "***"
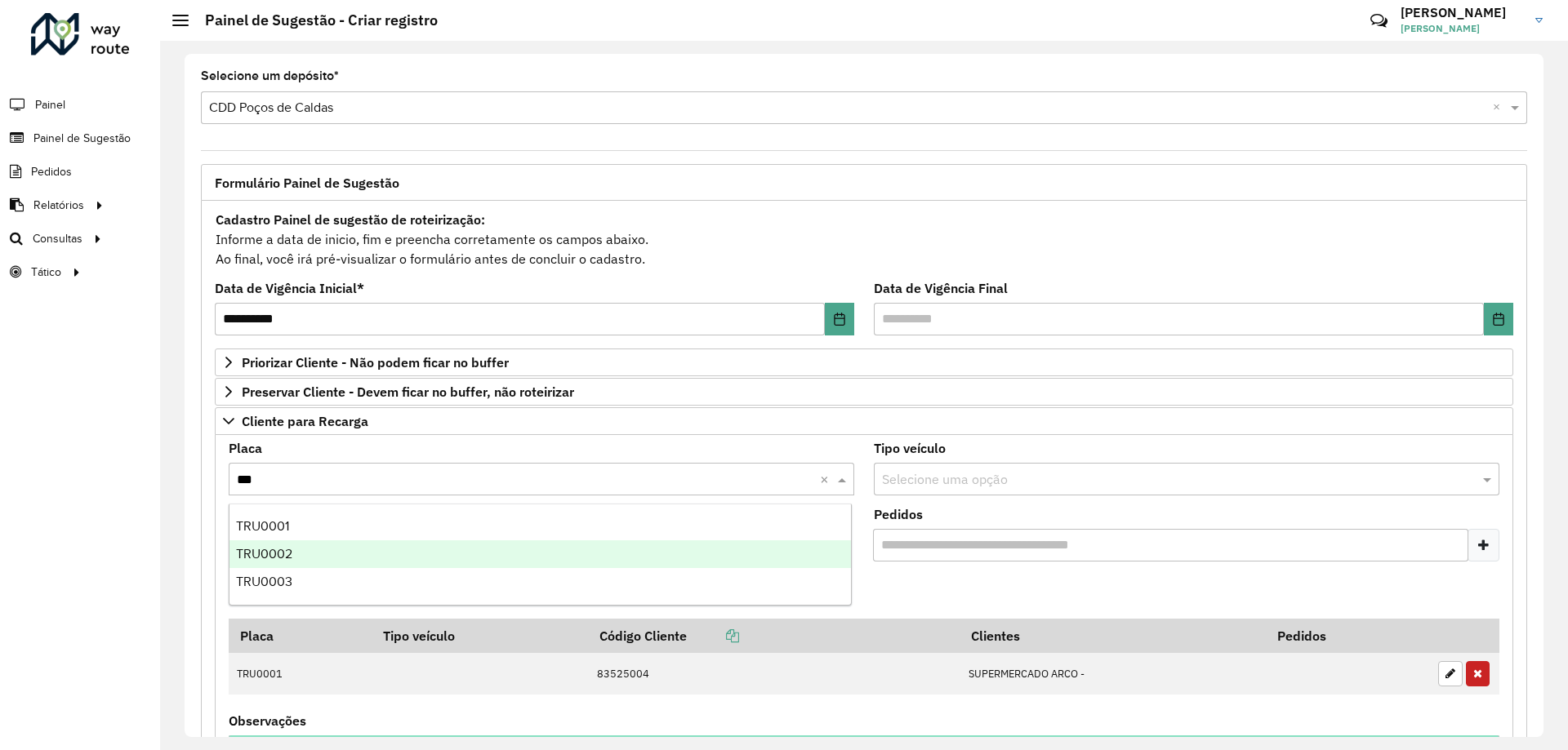
click at [365, 550] on div "TRU0002" at bounding box center [540, 554] width 622 height 28
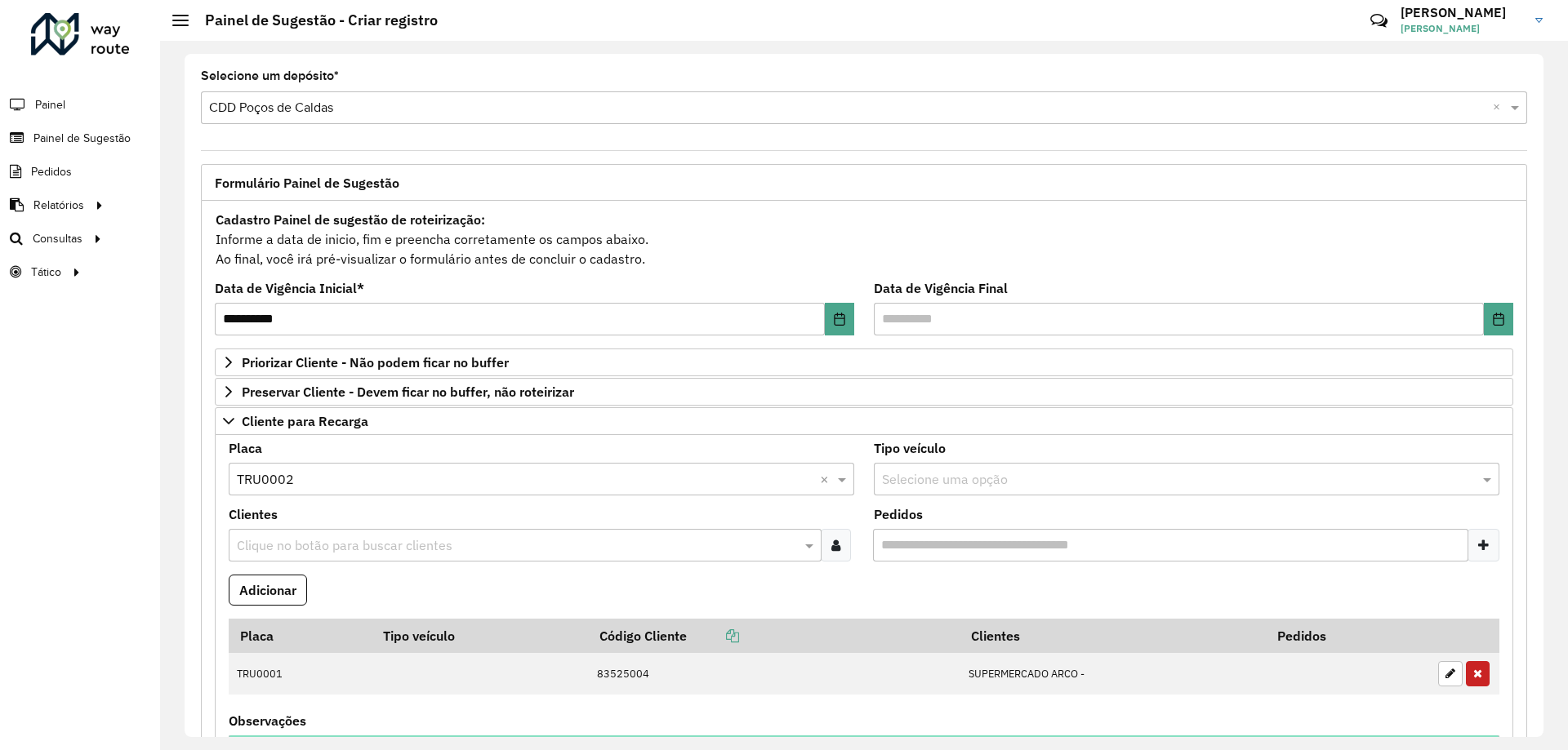
click at [490, 559] on div "Clique no botão para buscar clientes" at bounding box center [525, 545] width 593 height 33
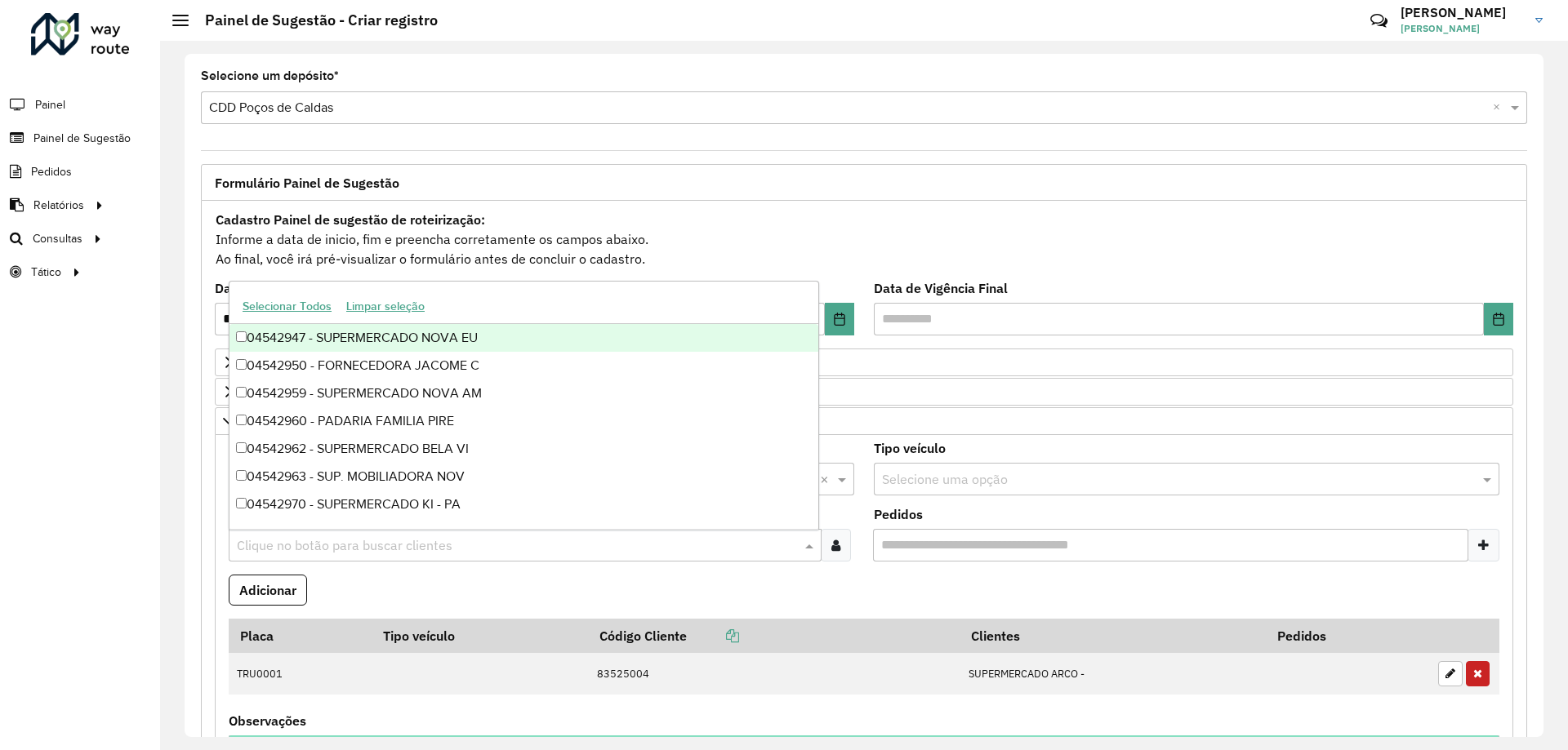
paste input "********"
type input "********"
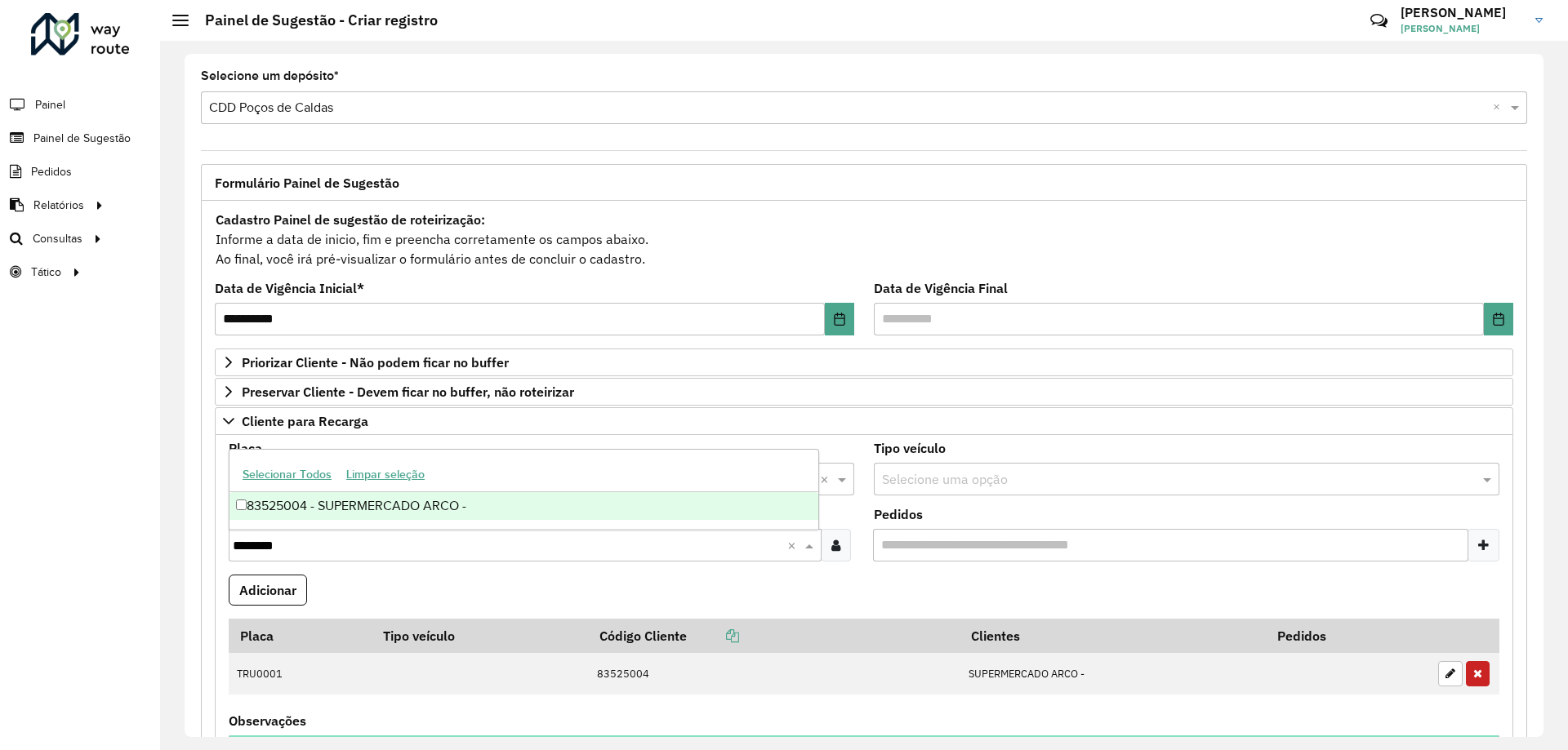
click at [451, 499] on div "83525004 - SUPERMERCADO ARCO -" at bounding box center [524, 505] width 589 height 28
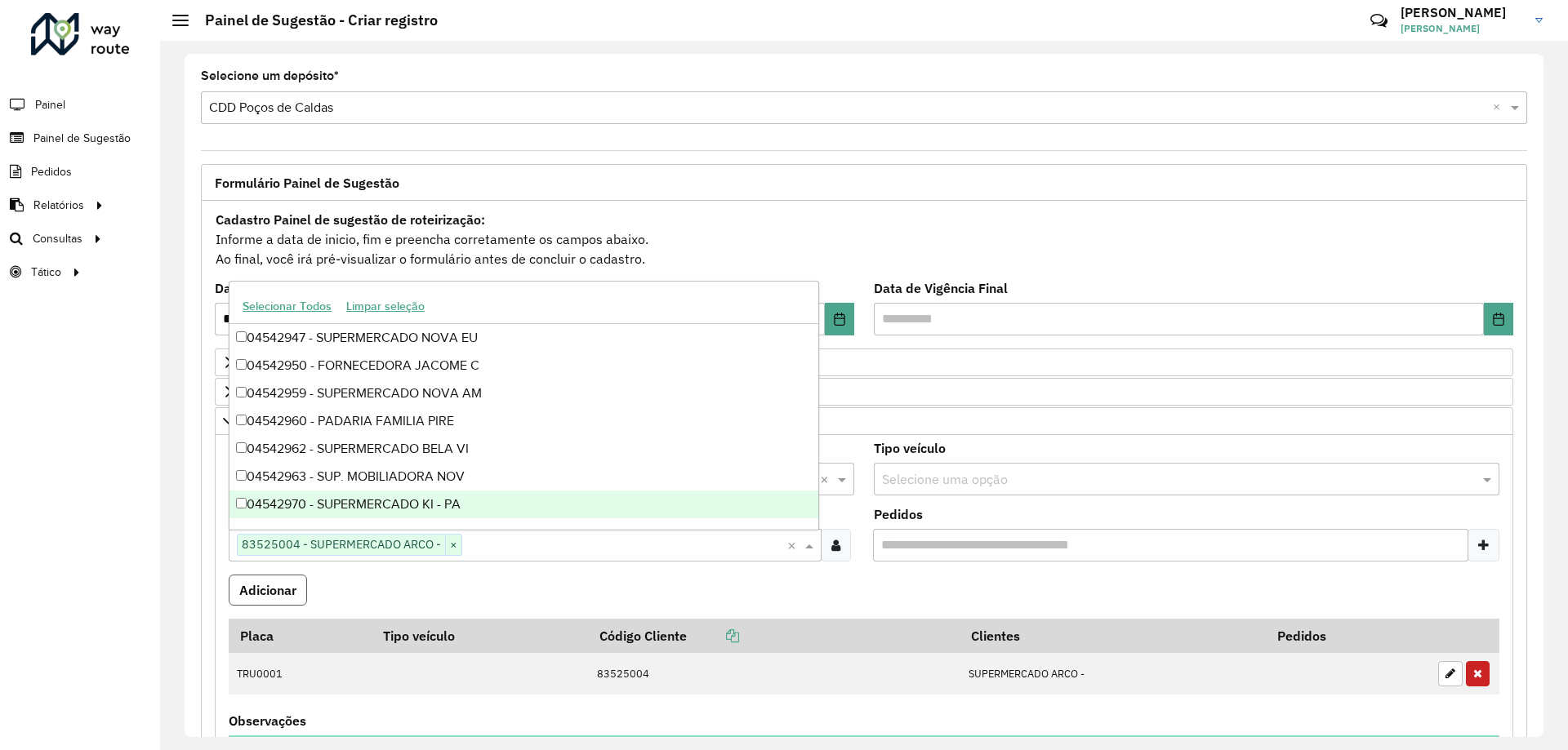
click at [301, 574] on button "Adicionar" at bounding box center [268, 589] width 78 height 31
click at [0, 0] on div "Aguarde..." at bounding box center [0, 0] width 0 height 0
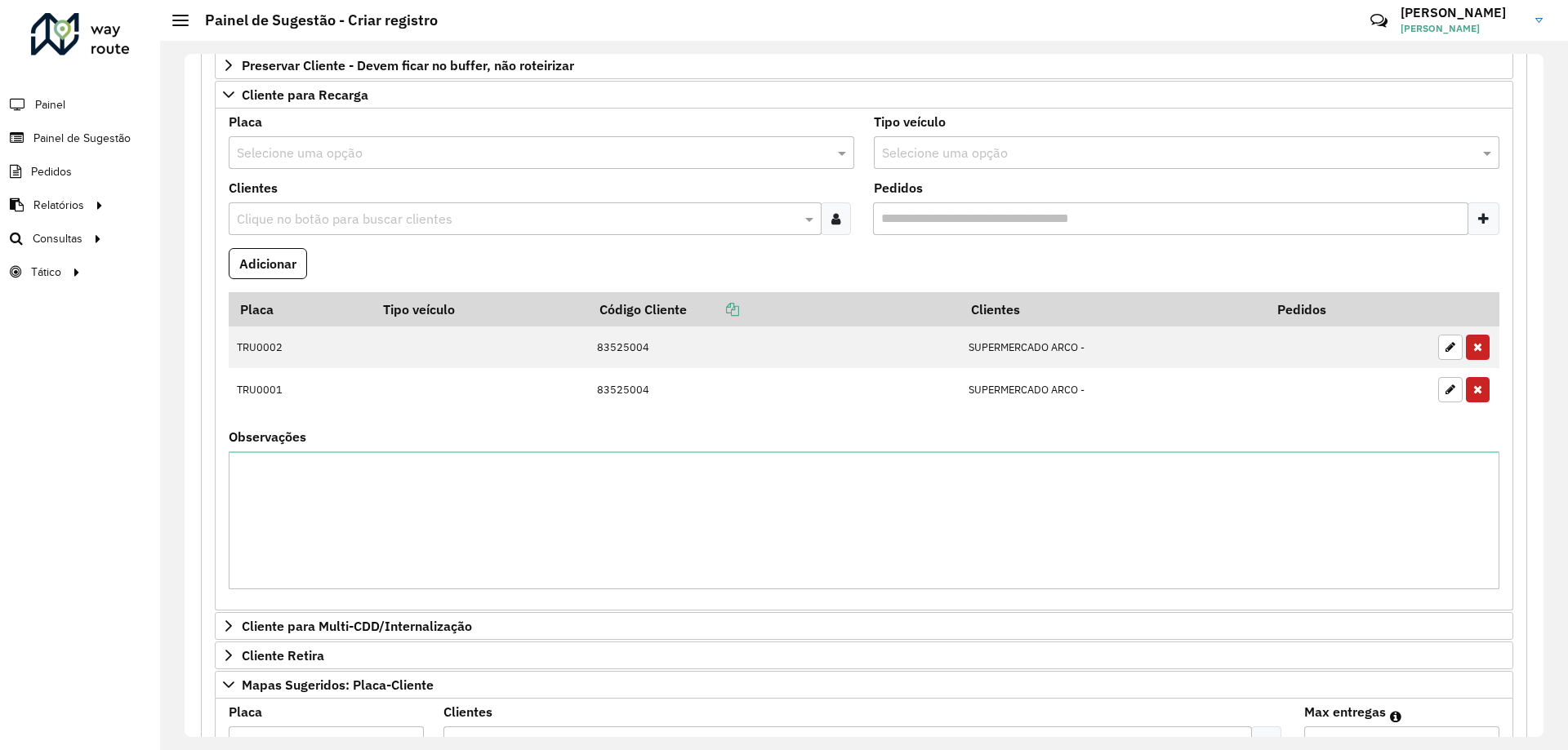
scroll to position [572, 0]
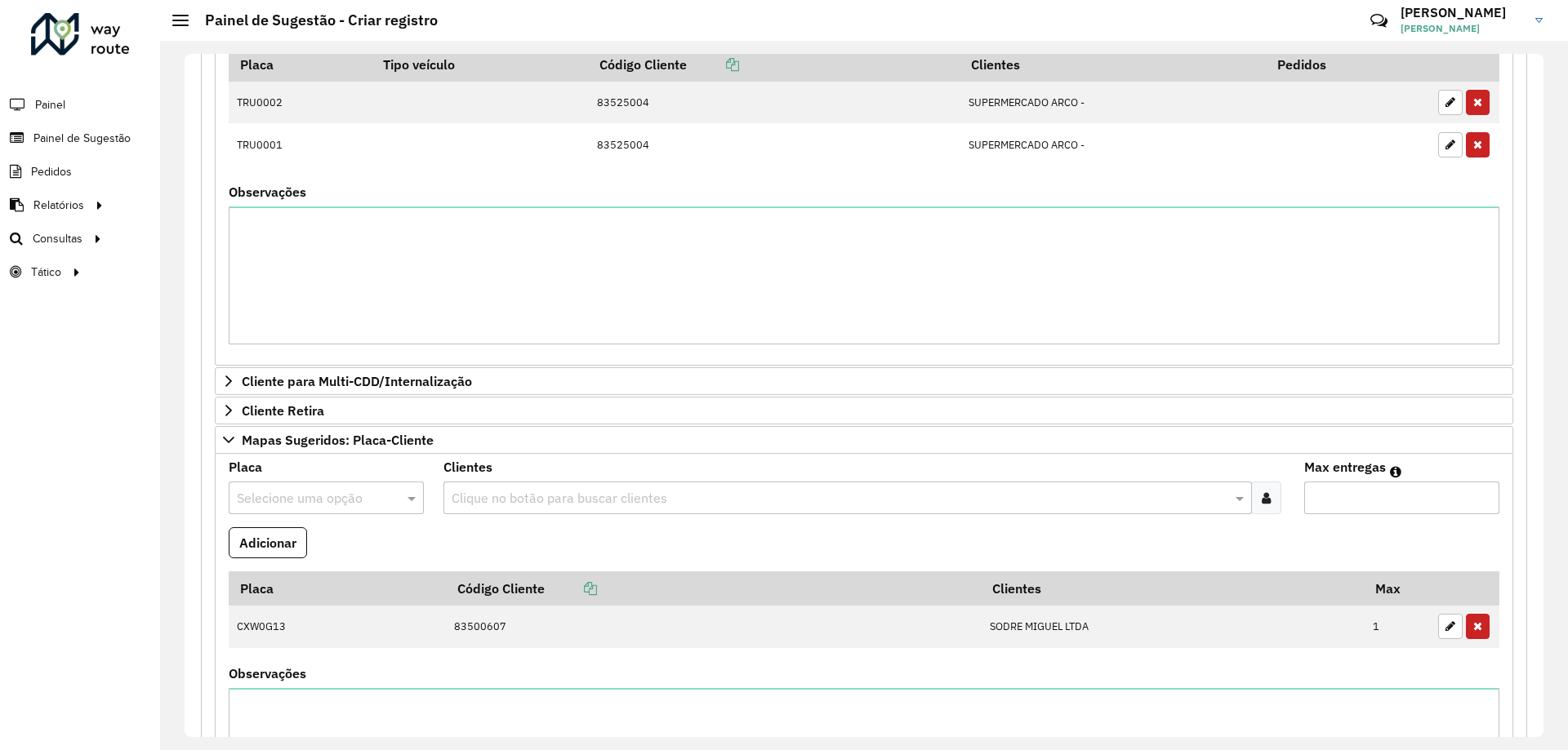
click at [329, 498] on input "text" at bounding box center [310, 499] width 146 height 19
type input "****"
click at [315, 546] on div "RTE9B92" at bounding box center [326, 545] width 193 height 28
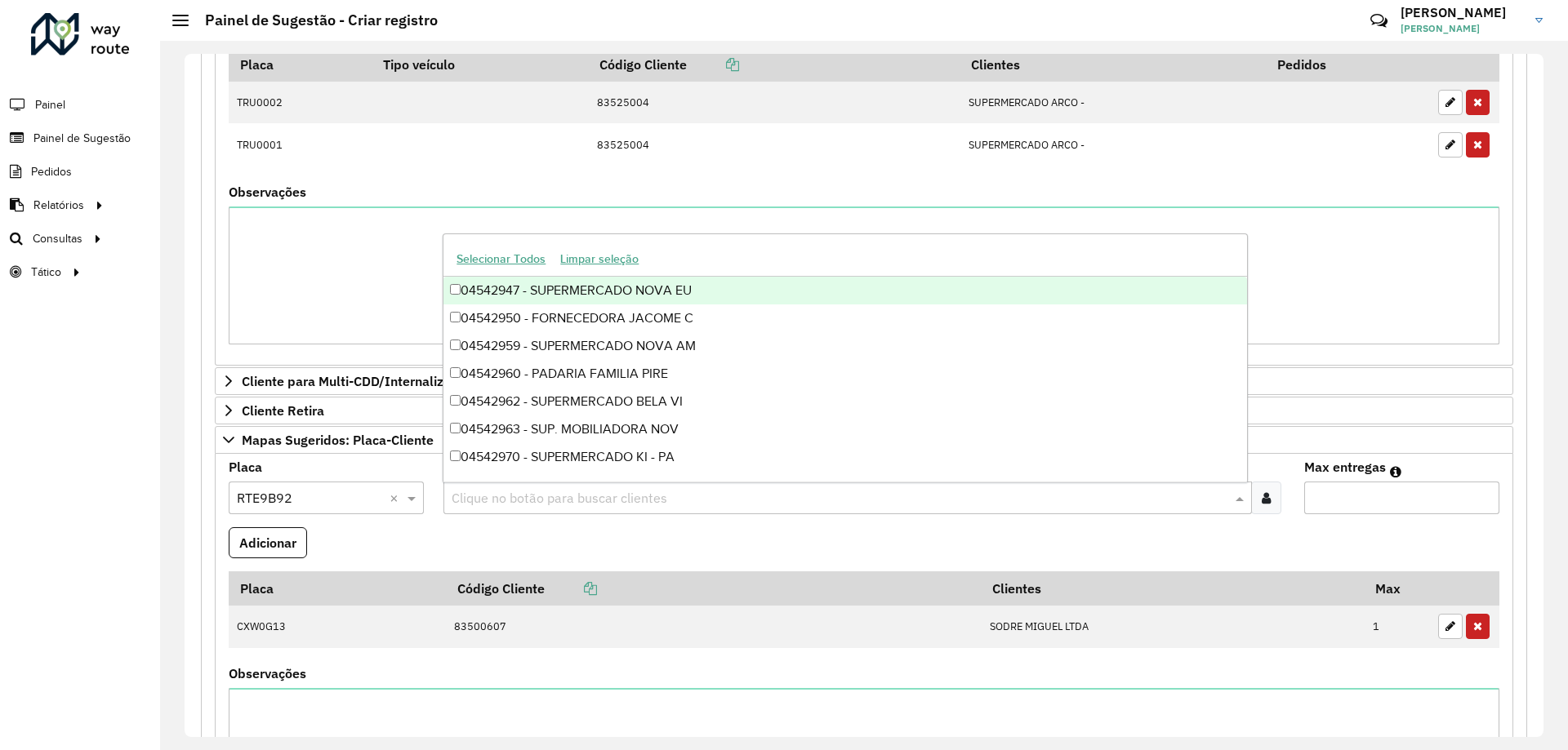
click at [630, 505] on input "text" at bounding box center [839, 499] width 783 height 19
click at [1251, 502] on div at bounding box center [1266, 498] width 30 height 33
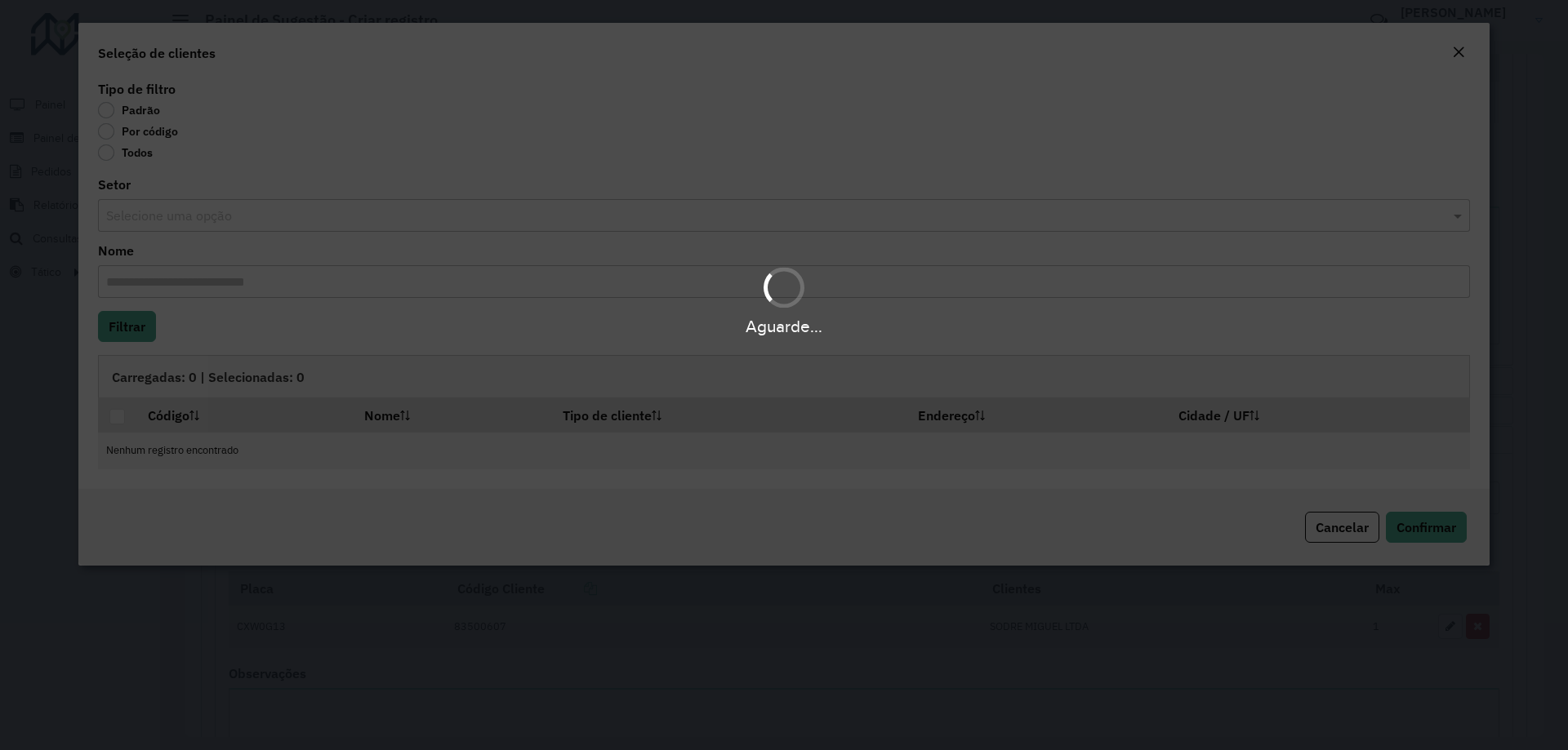
click at [156, 129] on label "Por código" at bounding box center [137, 131] width 80 height 16
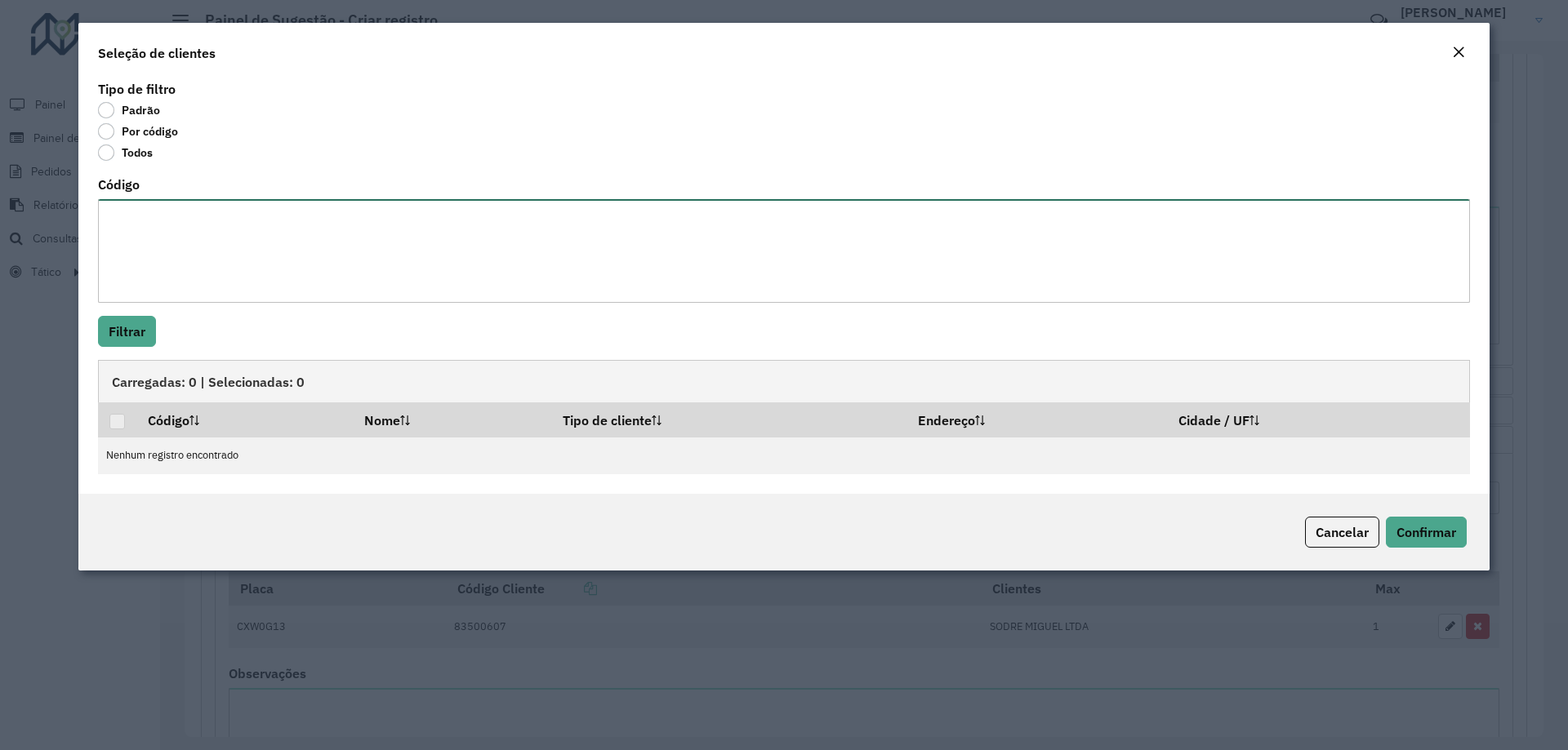
click at [216, 209] on textarea "Código" at bounding box center [783, 251] width 1372 height 103
paste textarea "******** ******** ******** ********"
type textarea "******** ******** ******** ********"
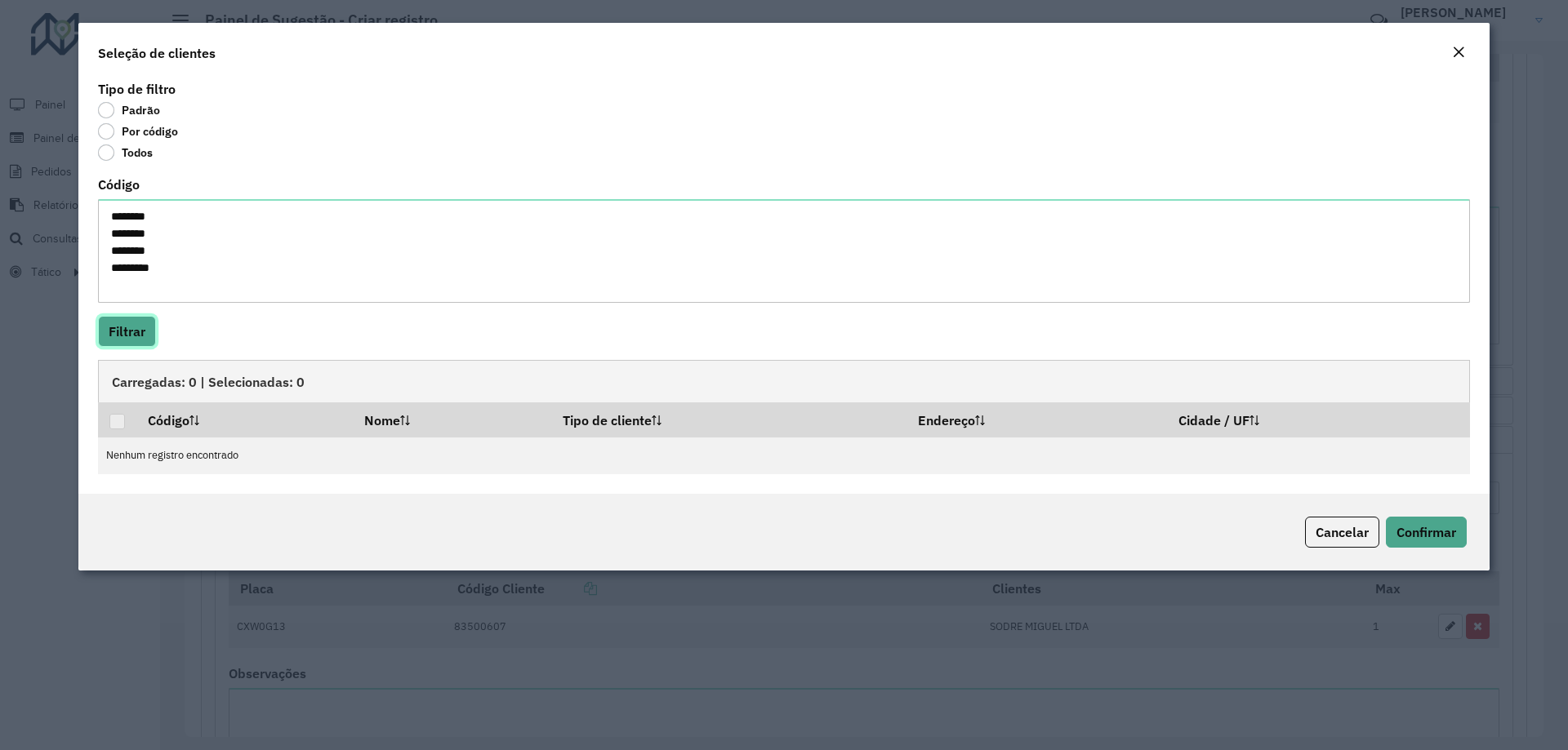
click at [156, 325] on button "Filtrar" at bounding box center [126, 331] width 58 height 31
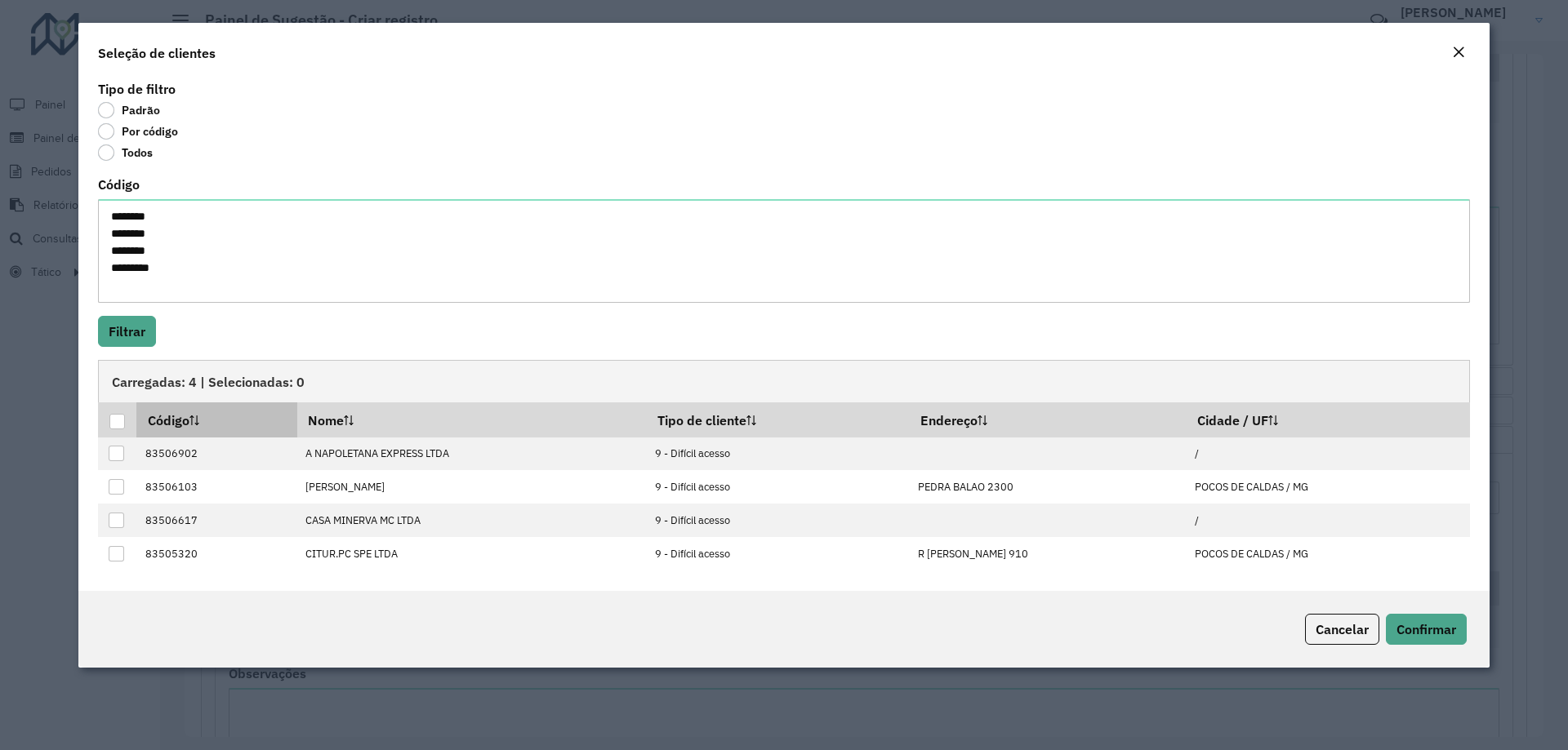
click at [119, 415] on div at bounding box center [117, 421] width 15 height 15
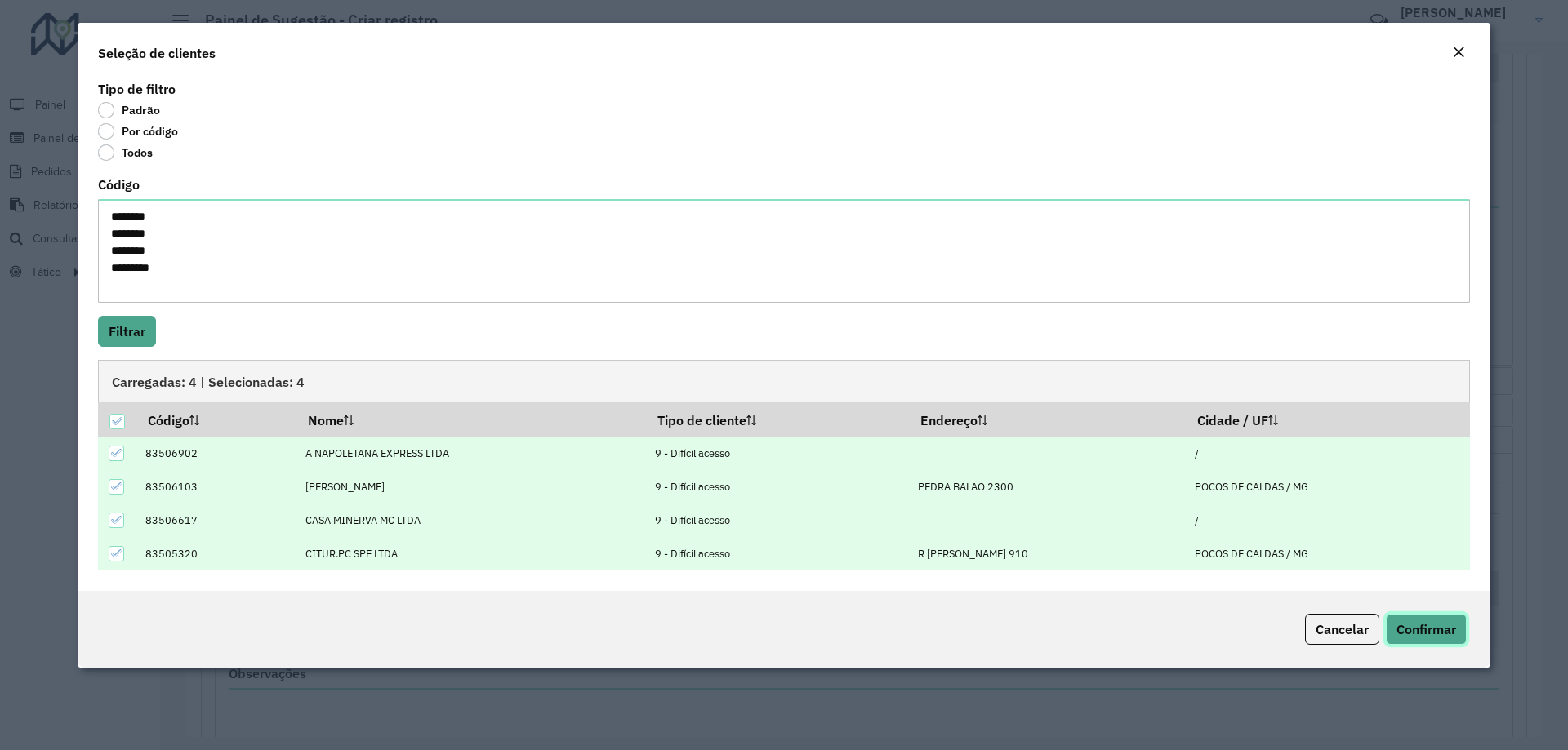
click at [1434, 635] on span "Confirmar" at bounding box center [1426, 629] width 60 height 16
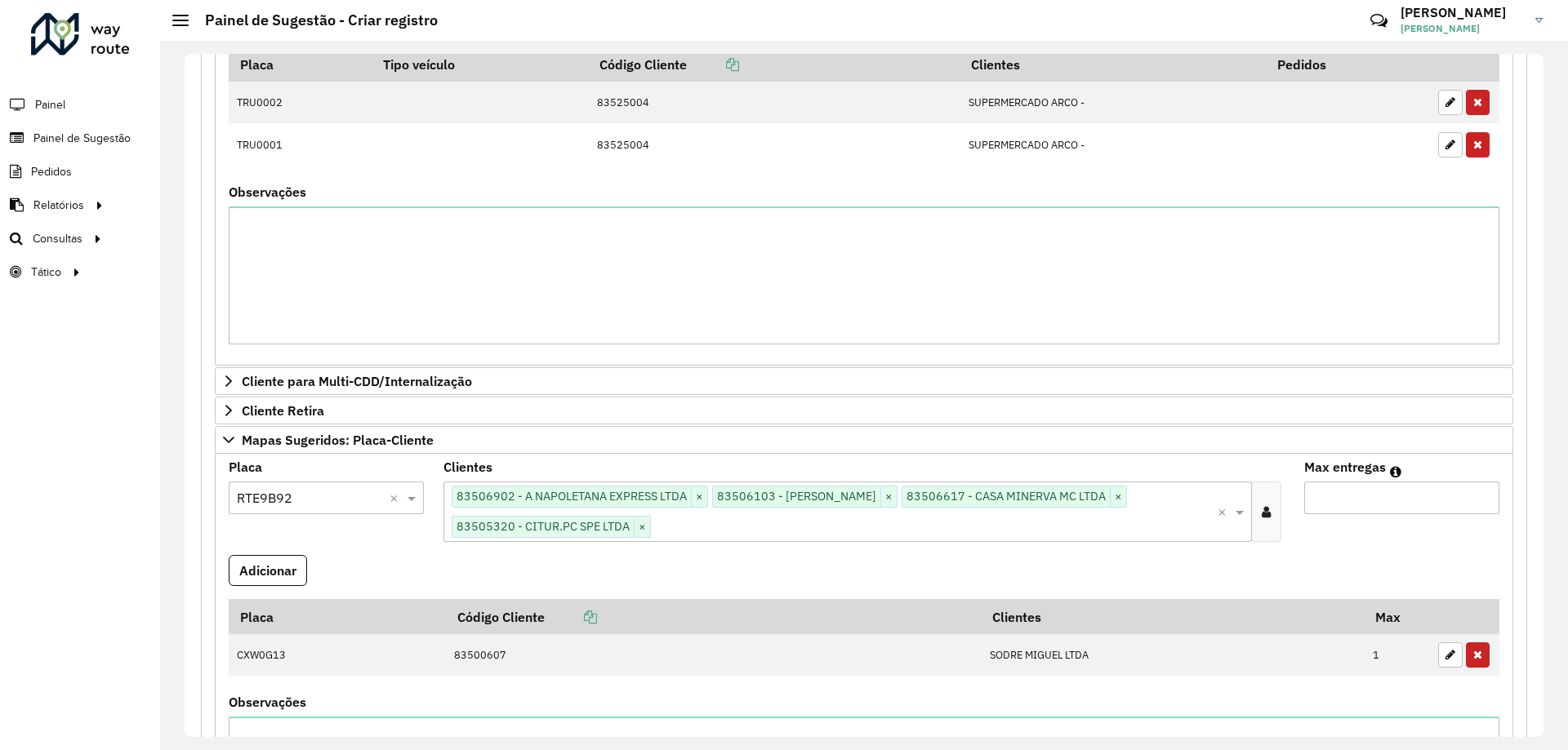
click at [1329, 490] on input "Max entregas" at bounding box center [1401, 498] width 195 height 33
type input "**"
click at [264, 562] on button "Adicionar" at bounding box center [268, 570] width 78 height 31
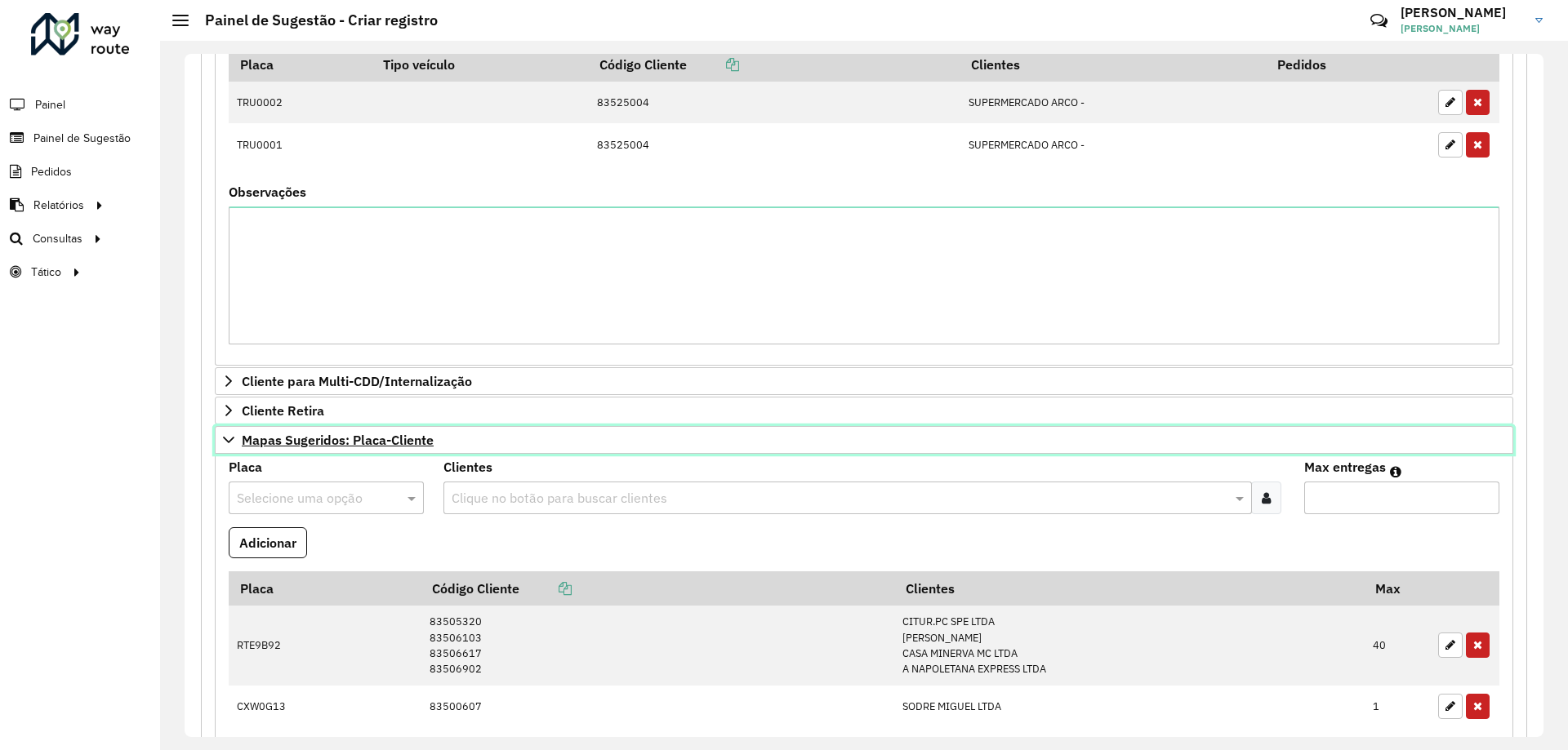
click at [342, 449] on link "Mapas Sugeridos: Placa-Cliente" at bounding box center [864, 440] width 1299 height 28
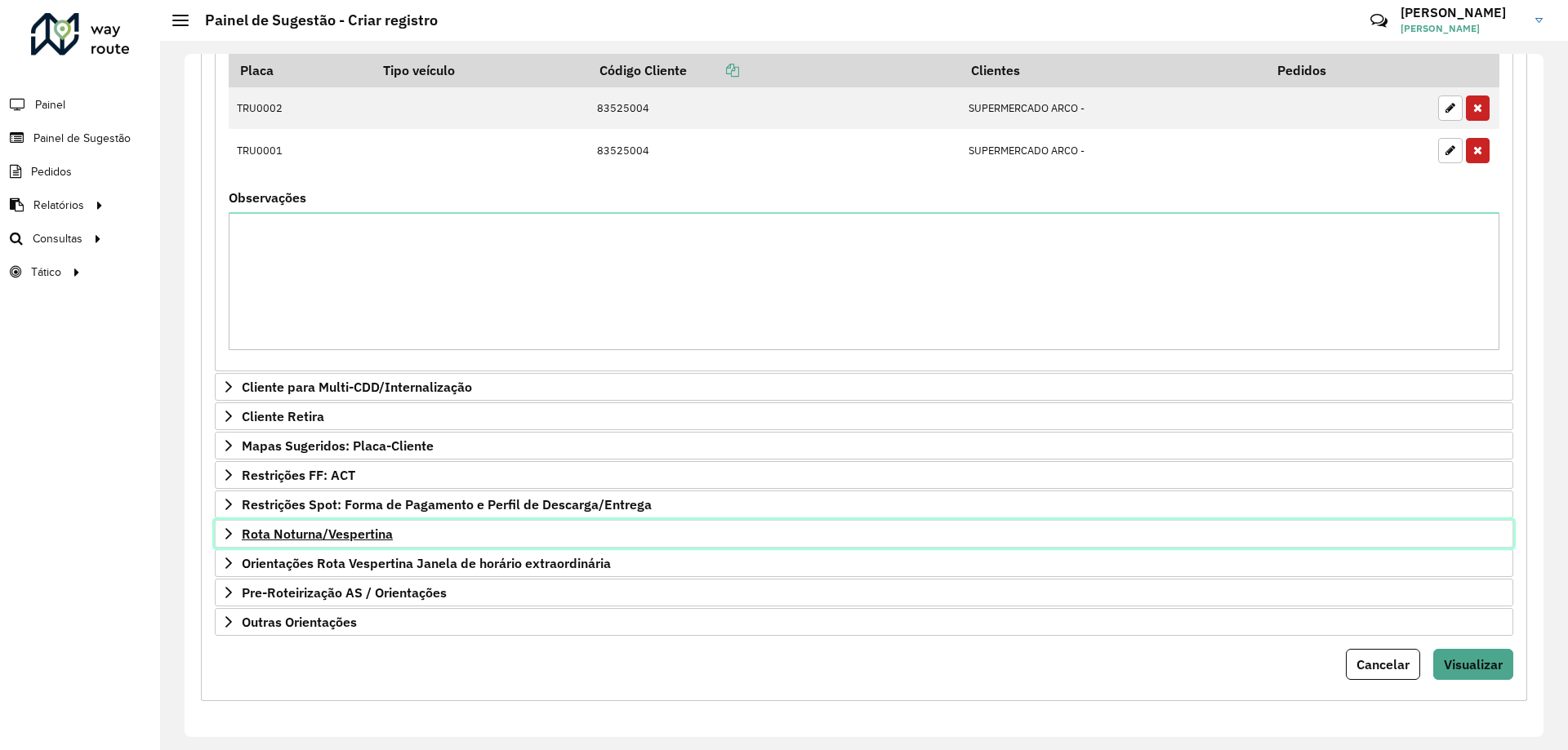
click at [374, 530] on span "Rota Noturna/Vespertina" at bounding box center [317, 534] width 151 height 13
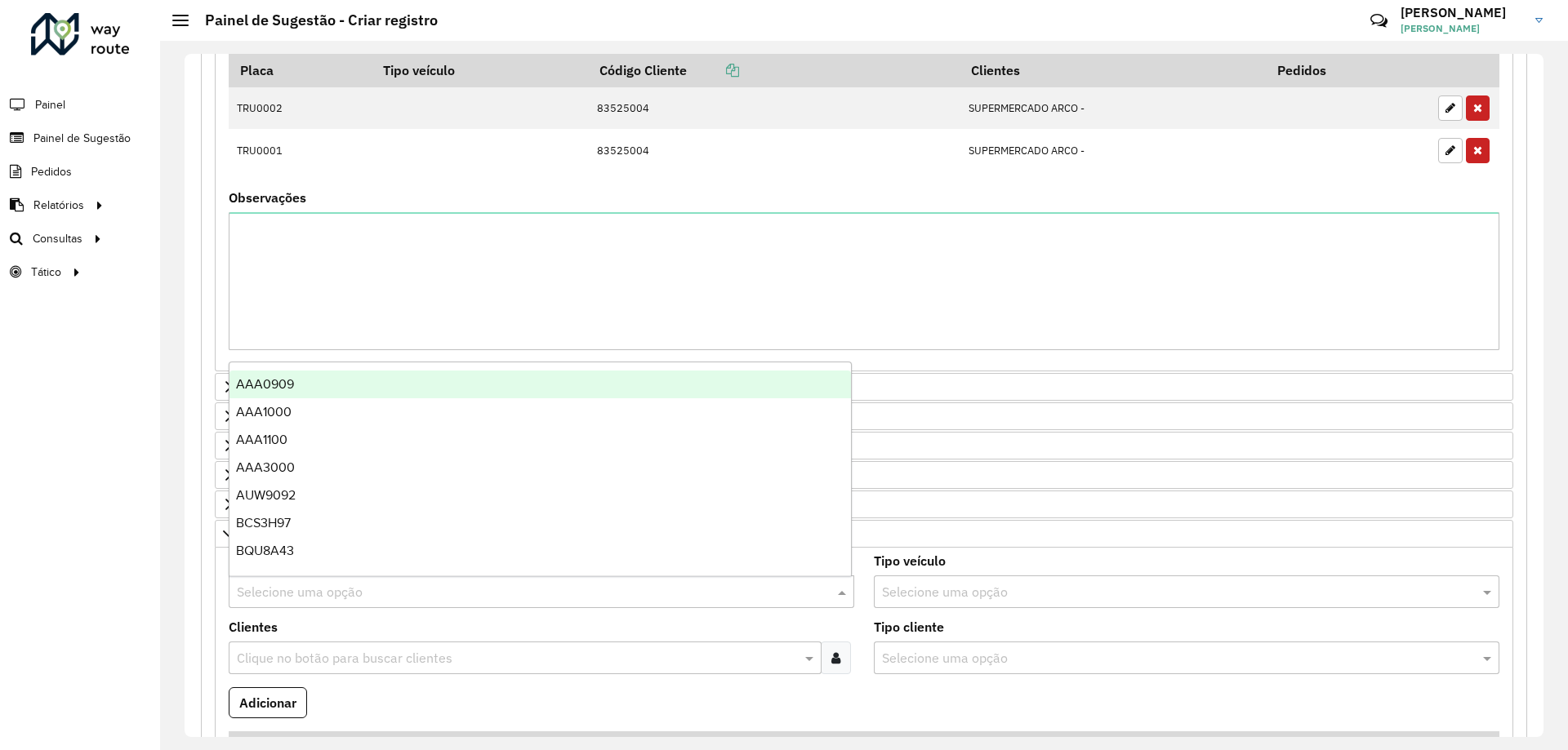
click at [325, 597] on input "text" at bounding box center [525, 592] width 576 height 19
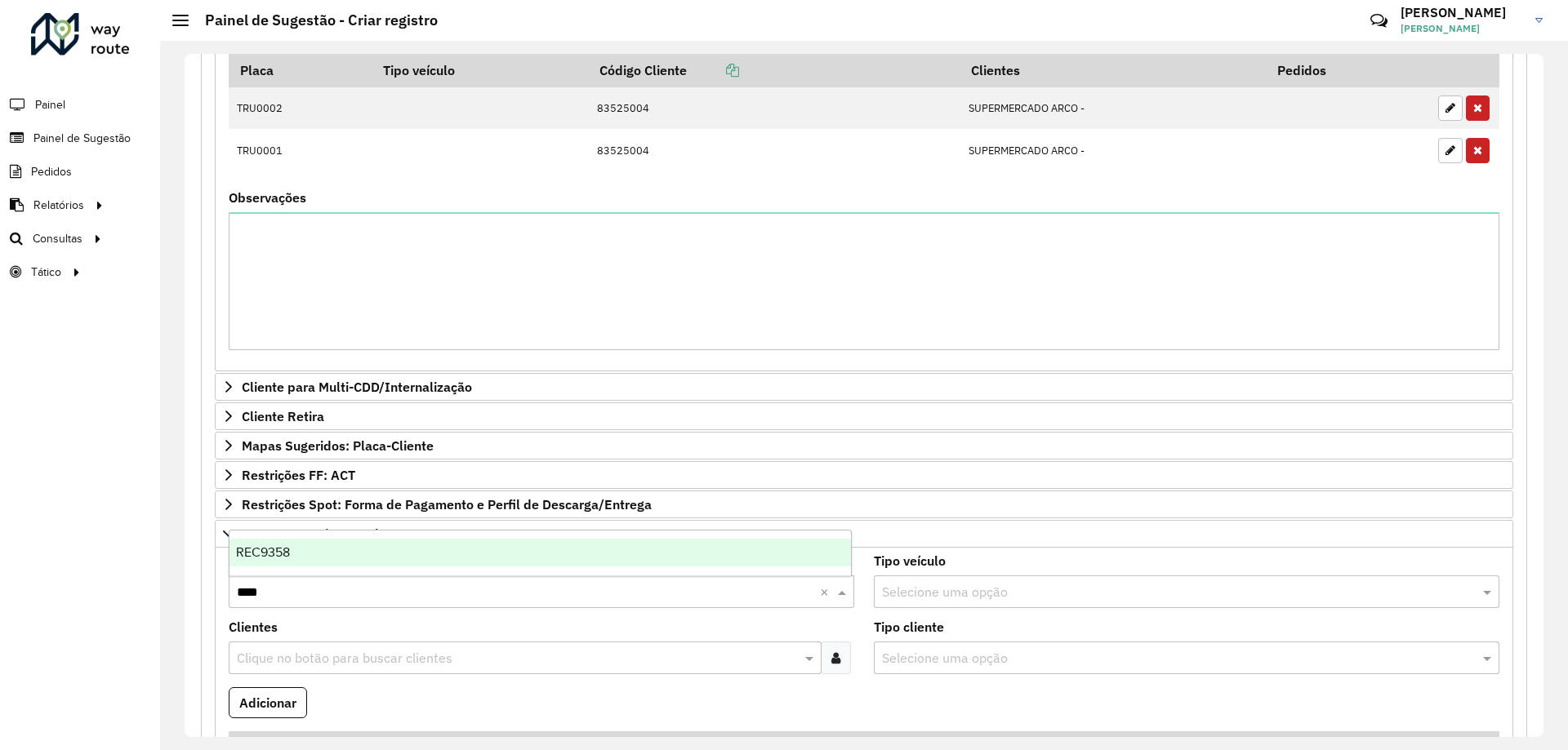
type input "*****"
click at [384, 546] on div "REC9358" at bounding box center [540, 552] width 622 height 28
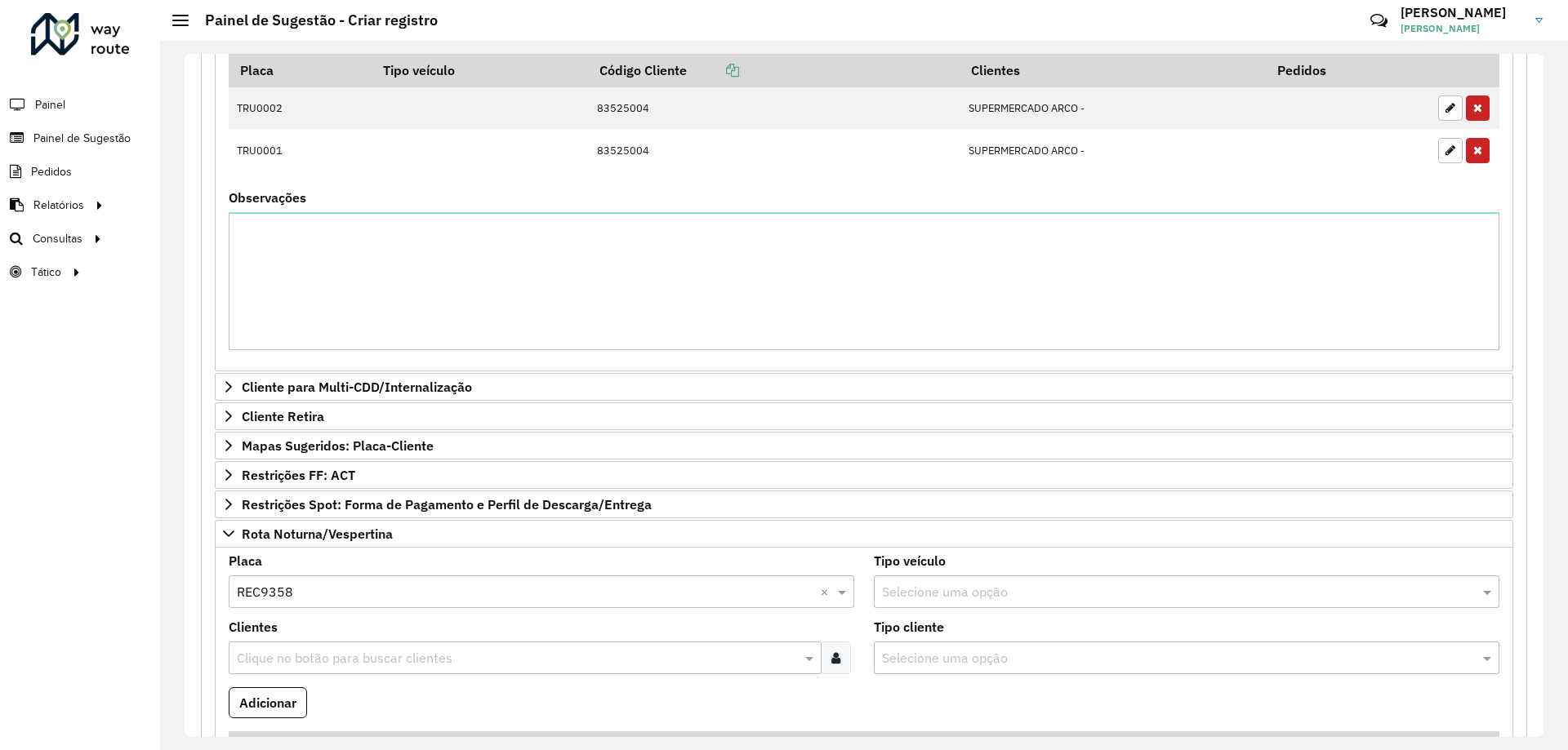
click at [358, 652] on input "text" at bounding box center [517, 658] width 569 height 19
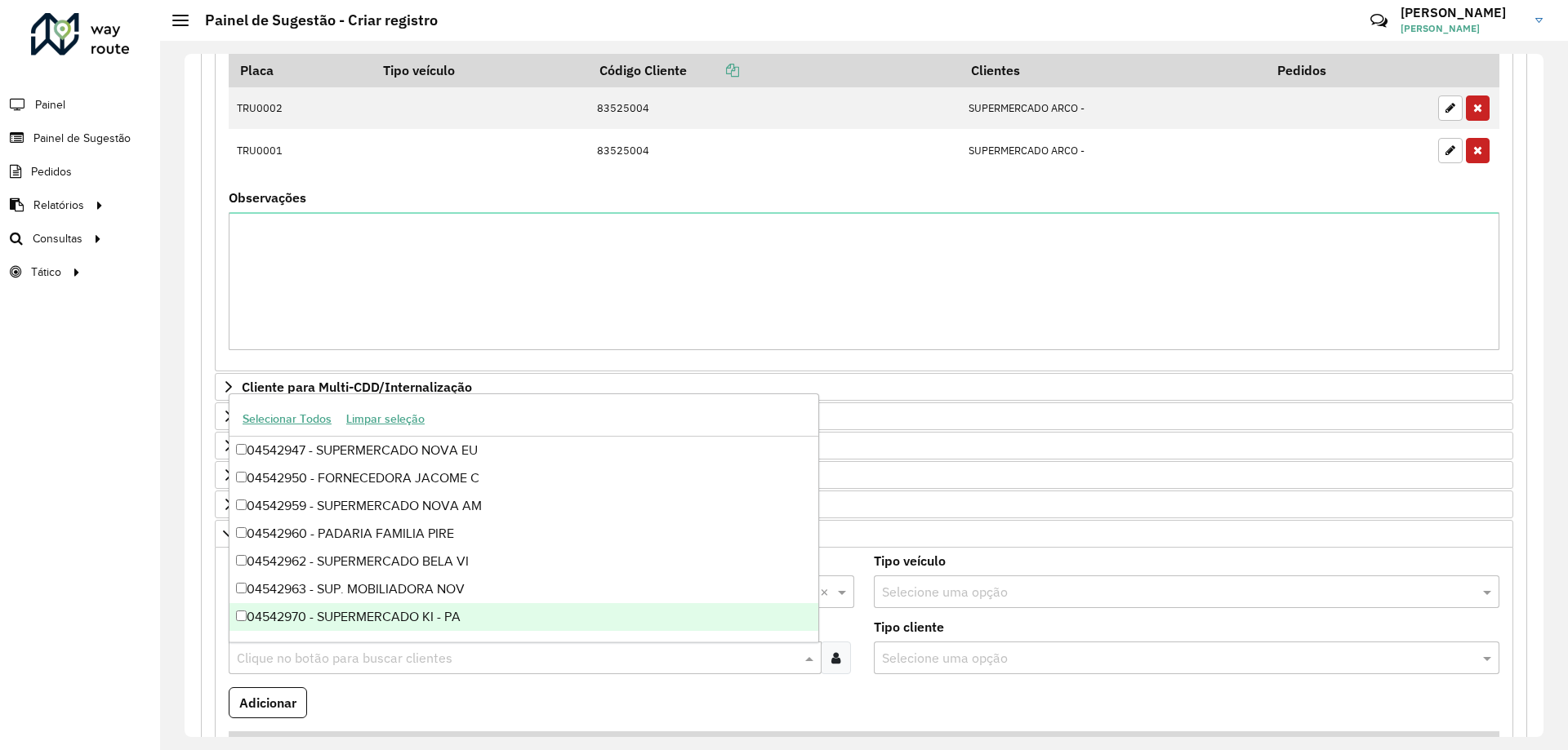
click at [831, 654] on icon at bounding box center [835, 658] width 9 height 13
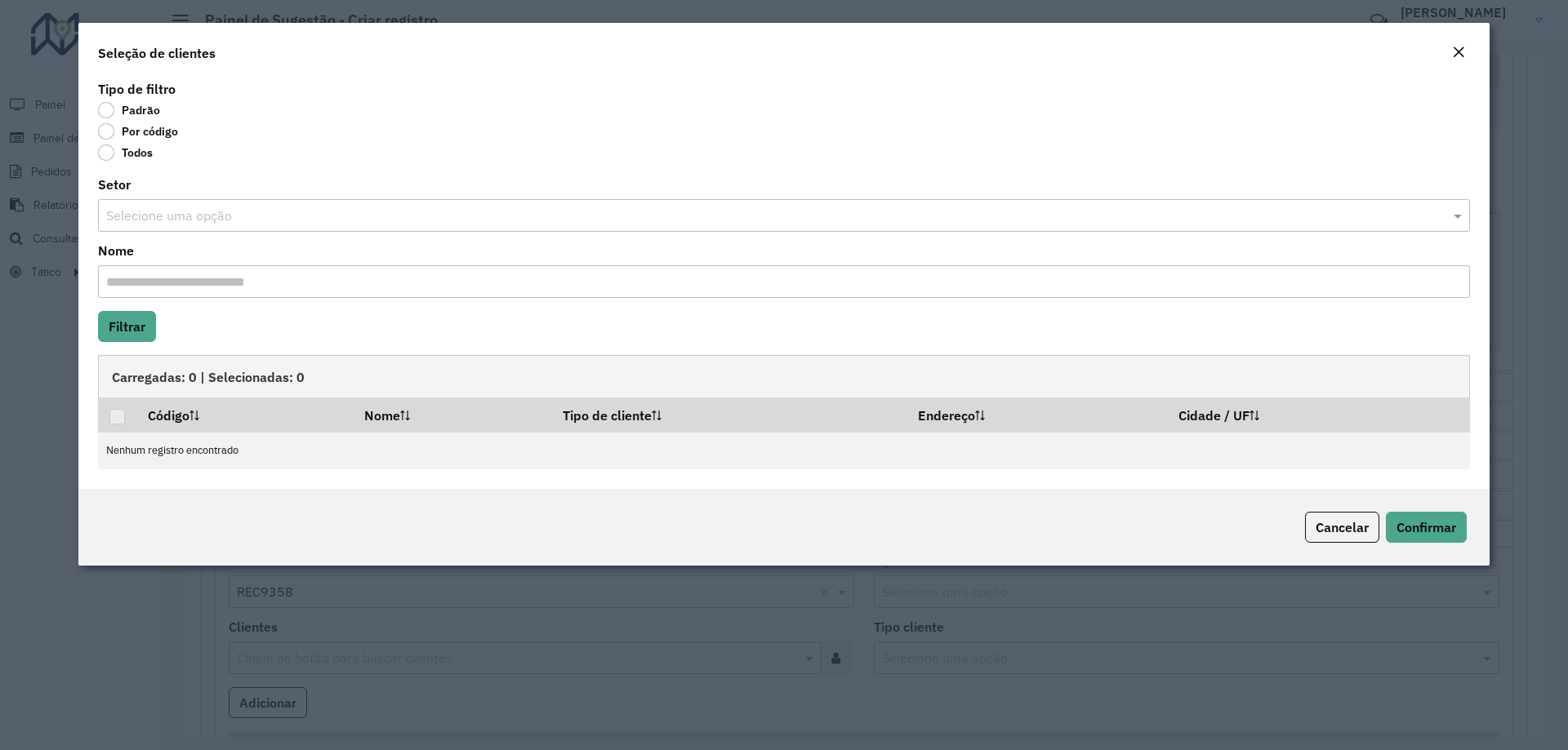
click at [153, 131] on label "Por código" at bounding box center [137, 131] width 80 height 16
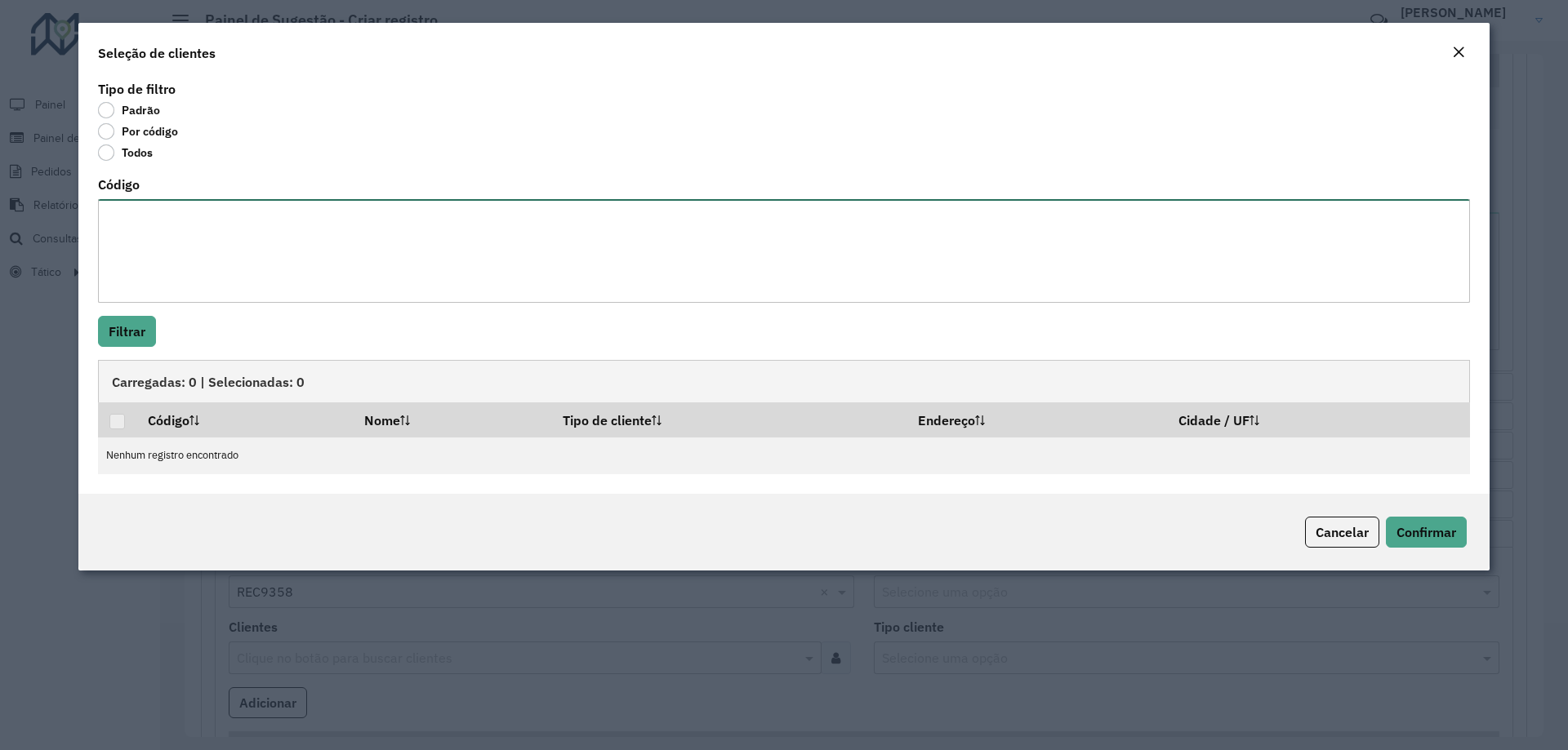
click at [207, 245] on textarea "Código" at bounding box center [783, 251] width 1372 height 103
paste textarea "******** ******** ******** ******** ******** ******** ******** ******** *******…"
type textarea "******** ******** ******** ******** ******** ******** ******** ******** *******…"
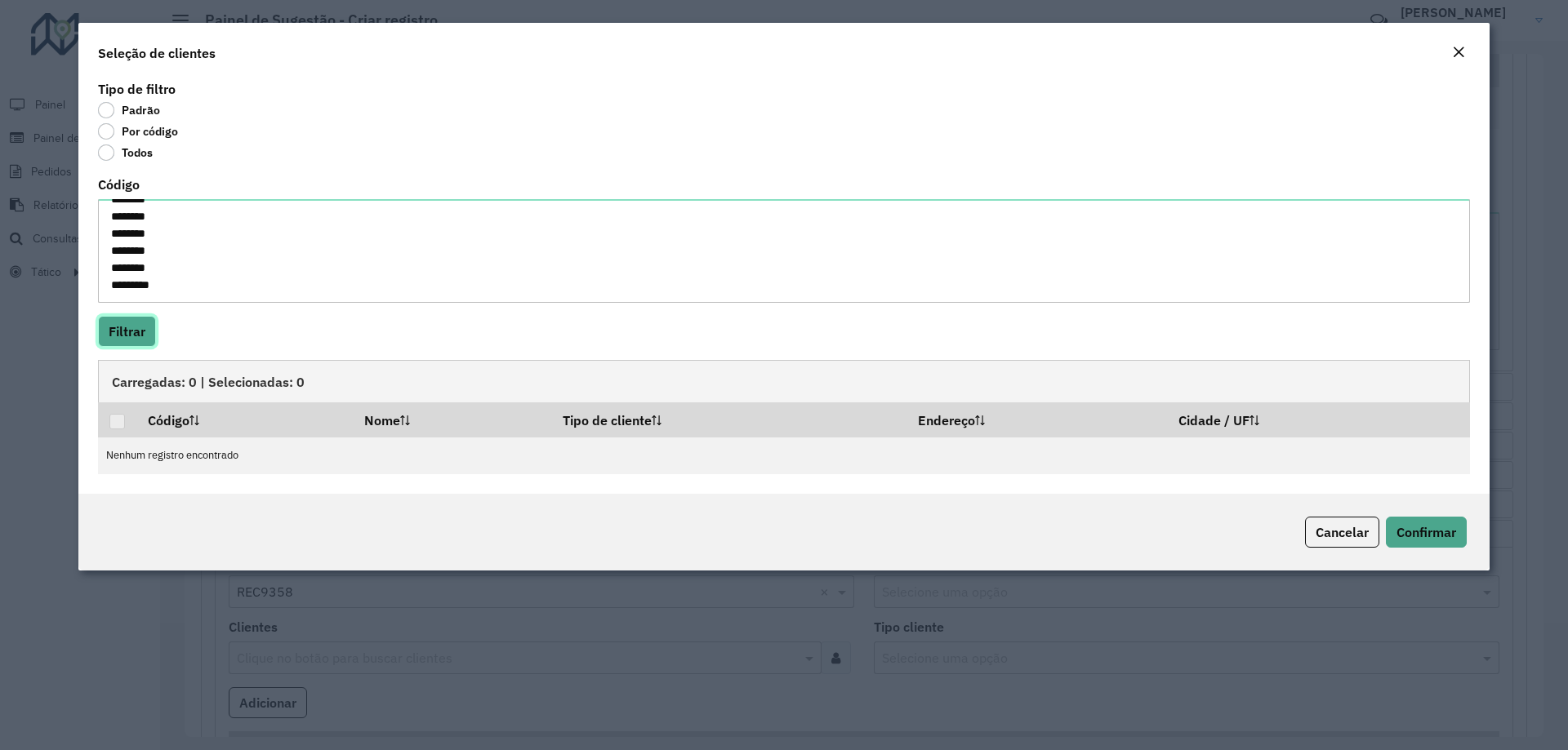
click at [127, 340] on button "Filtrar" at bounding box center [126, 331] width 58 height 31
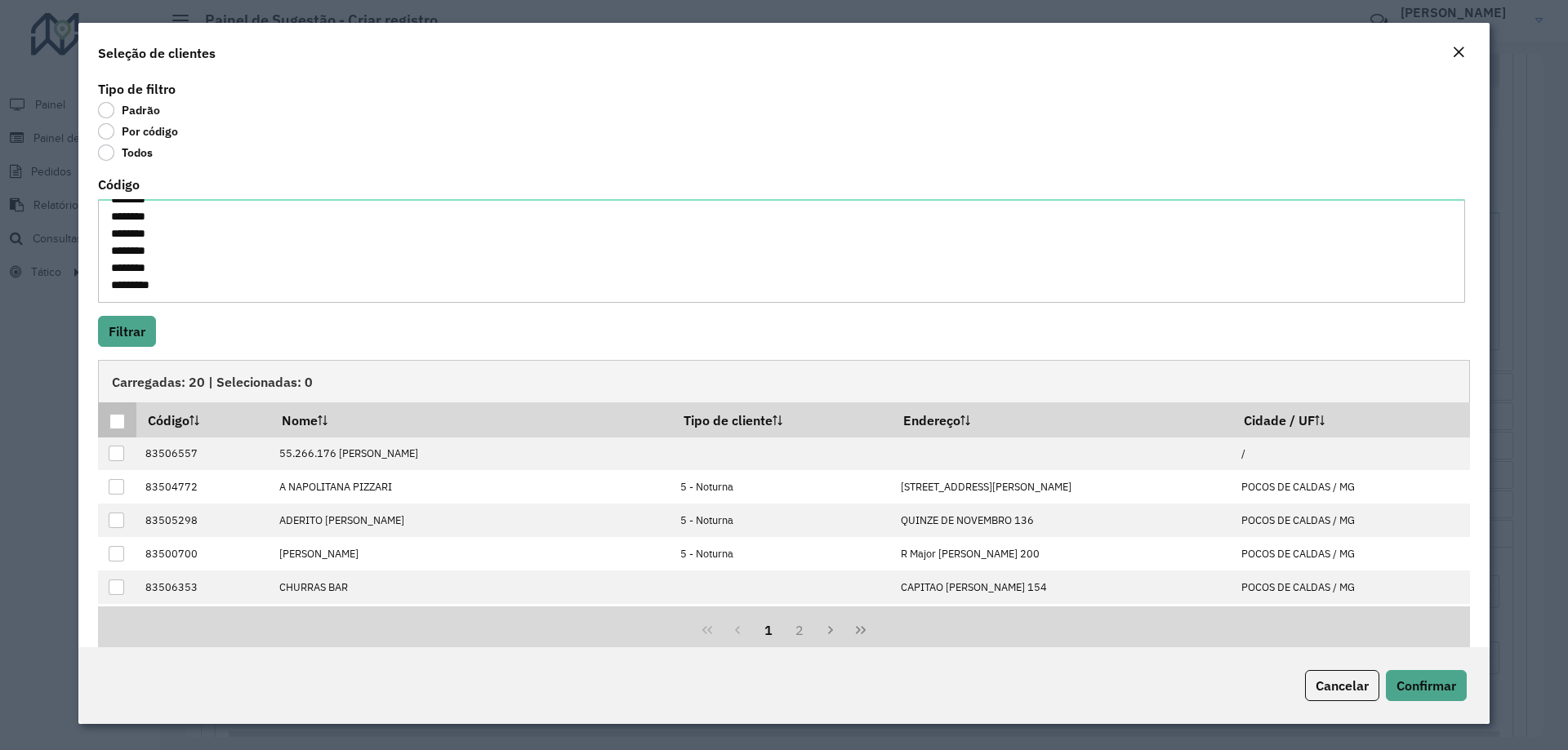
click at [116, 418] on div at bounding box center [117, 421] width 15 height 15
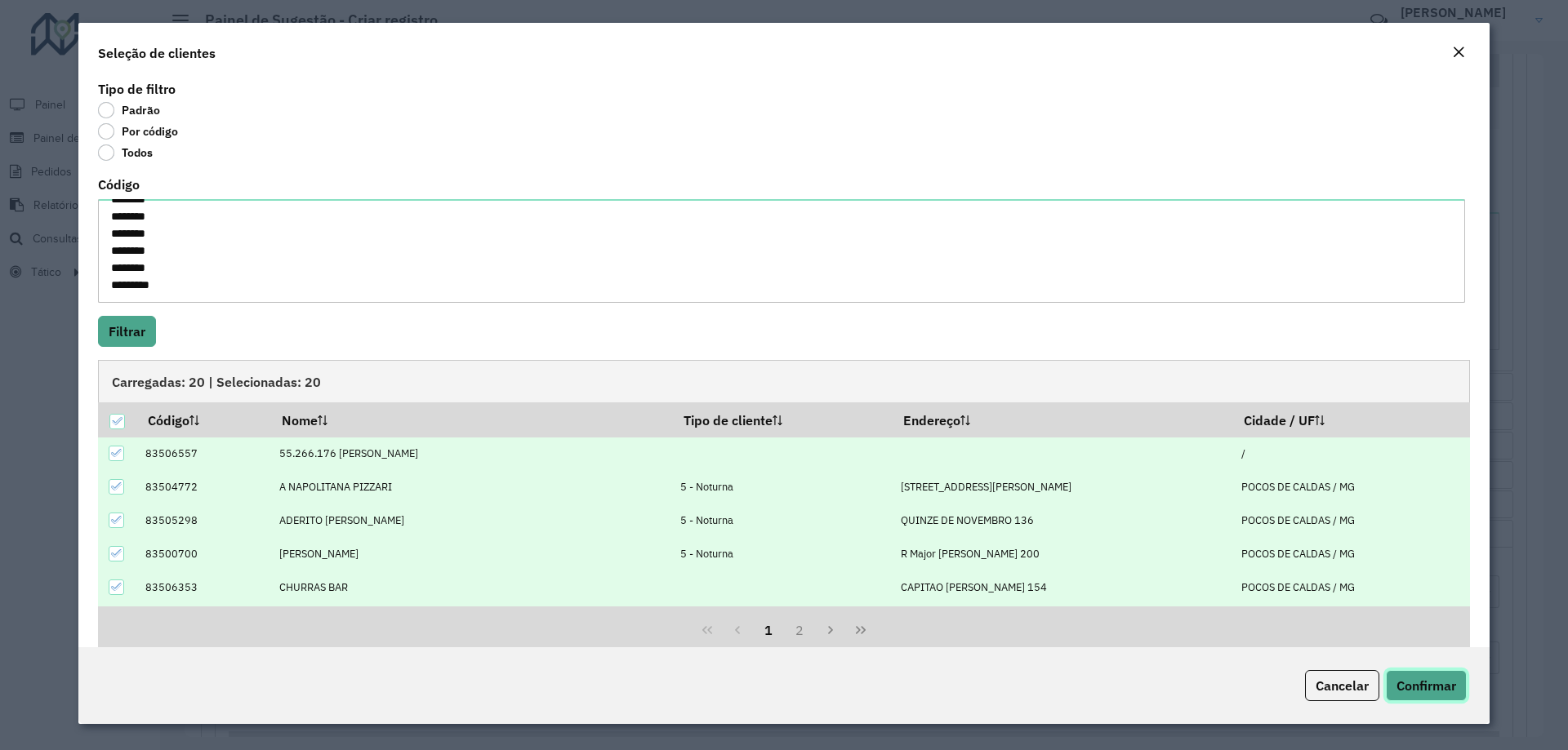
click at [1417, 691] on span "Confirmar" at bounding box center [1426, 685] width 60 height 16
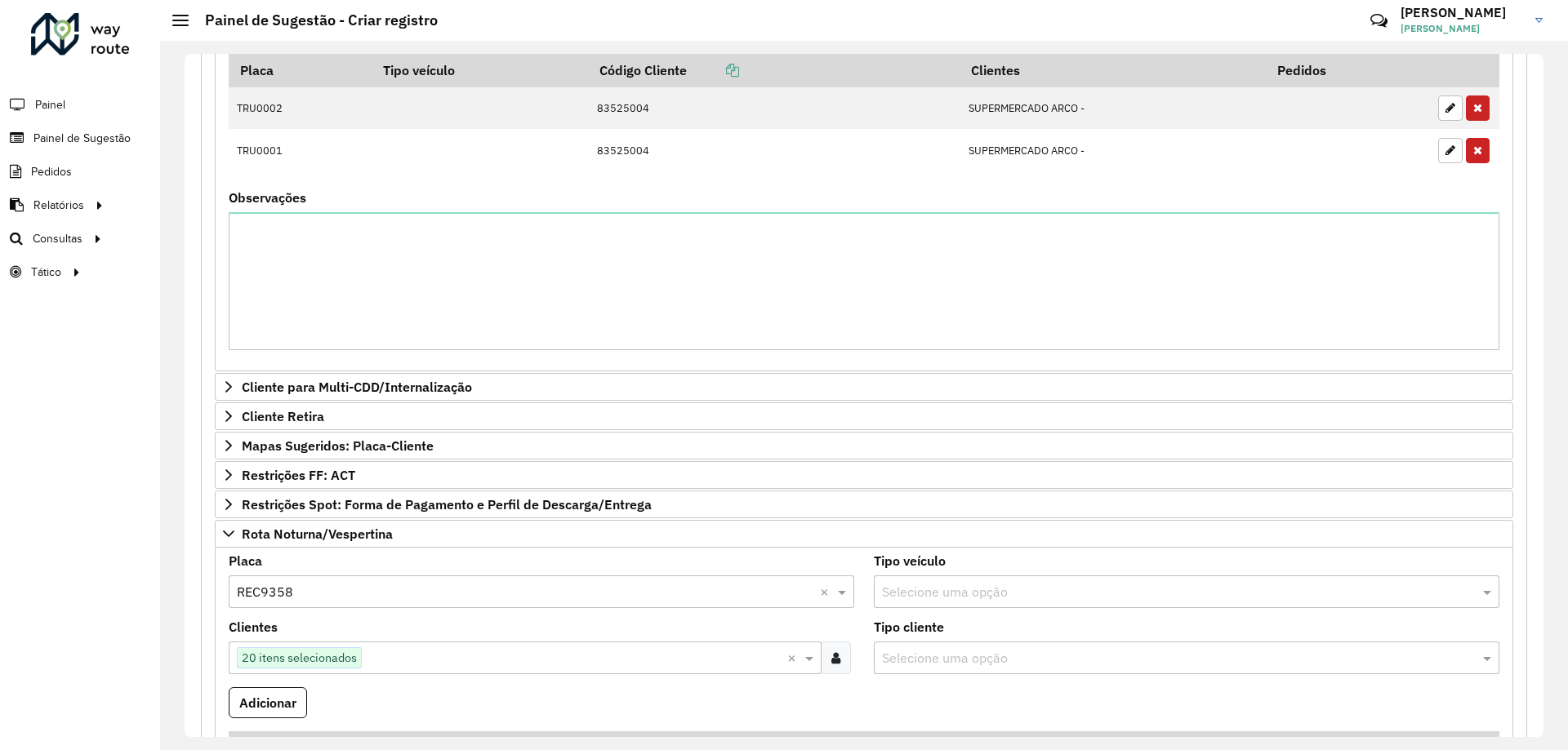
scroll to position [647, 0]
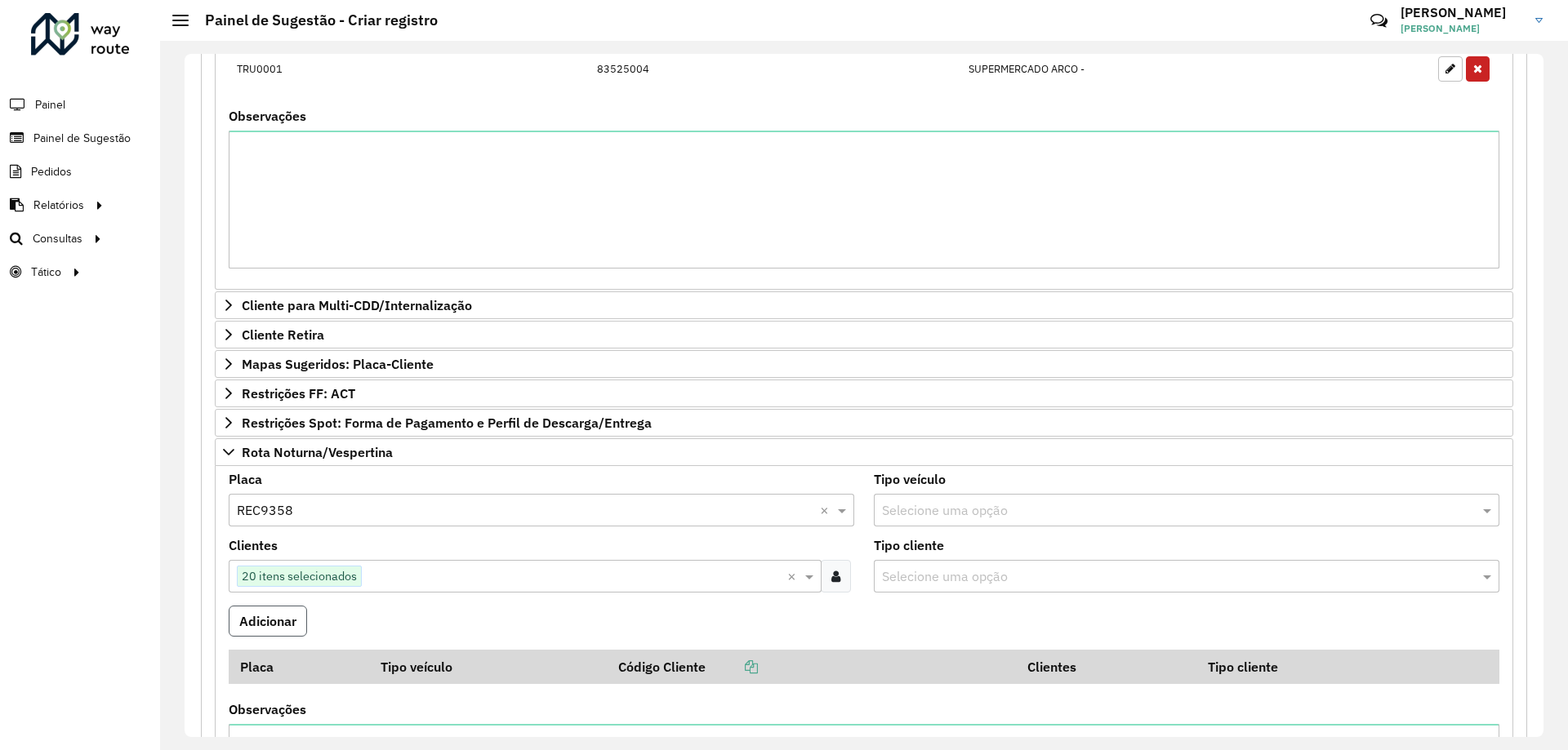
click at [276, 622] on button "Adicionar" at bounding box center [268, 621] width 78 height 31
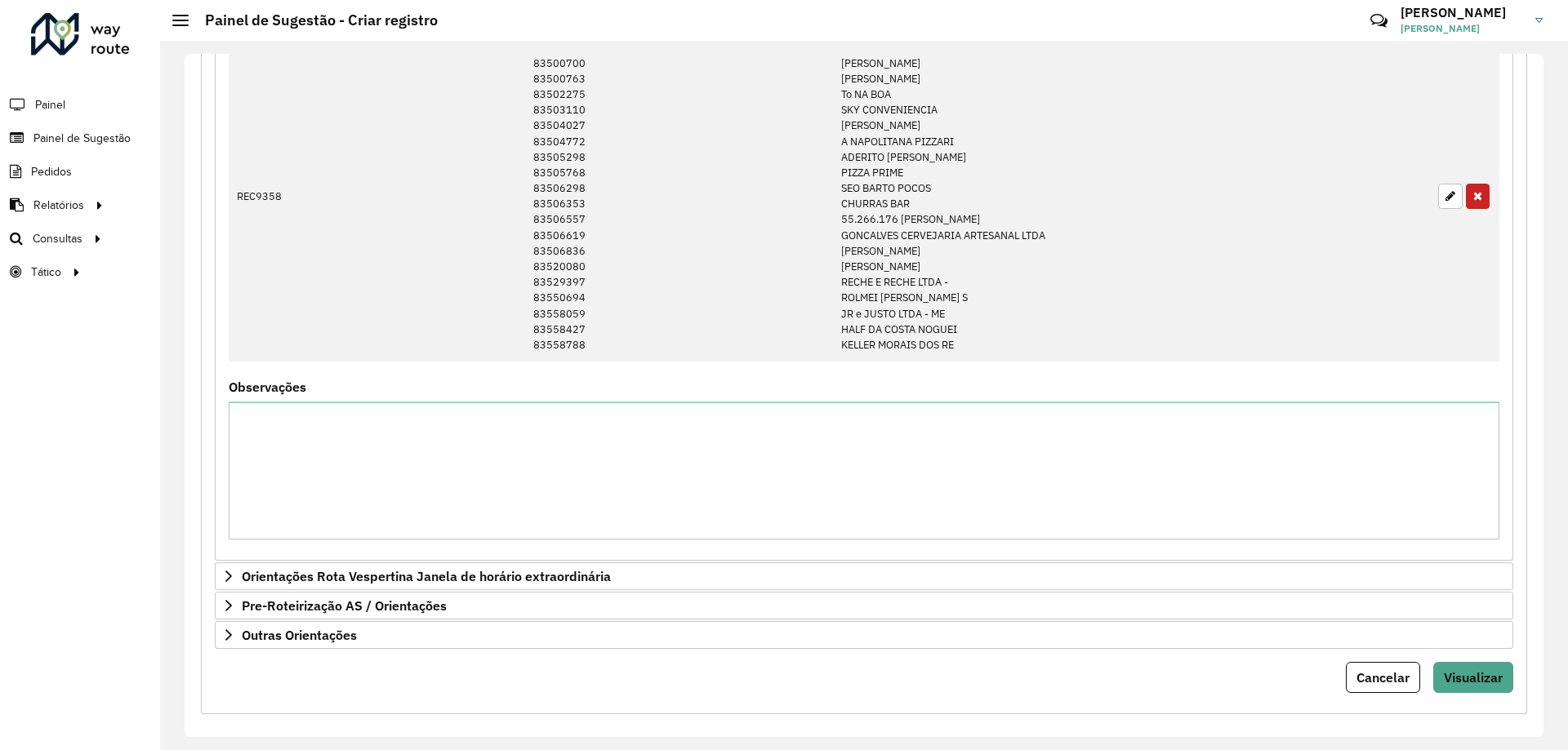
scroll to position [1313, 0]
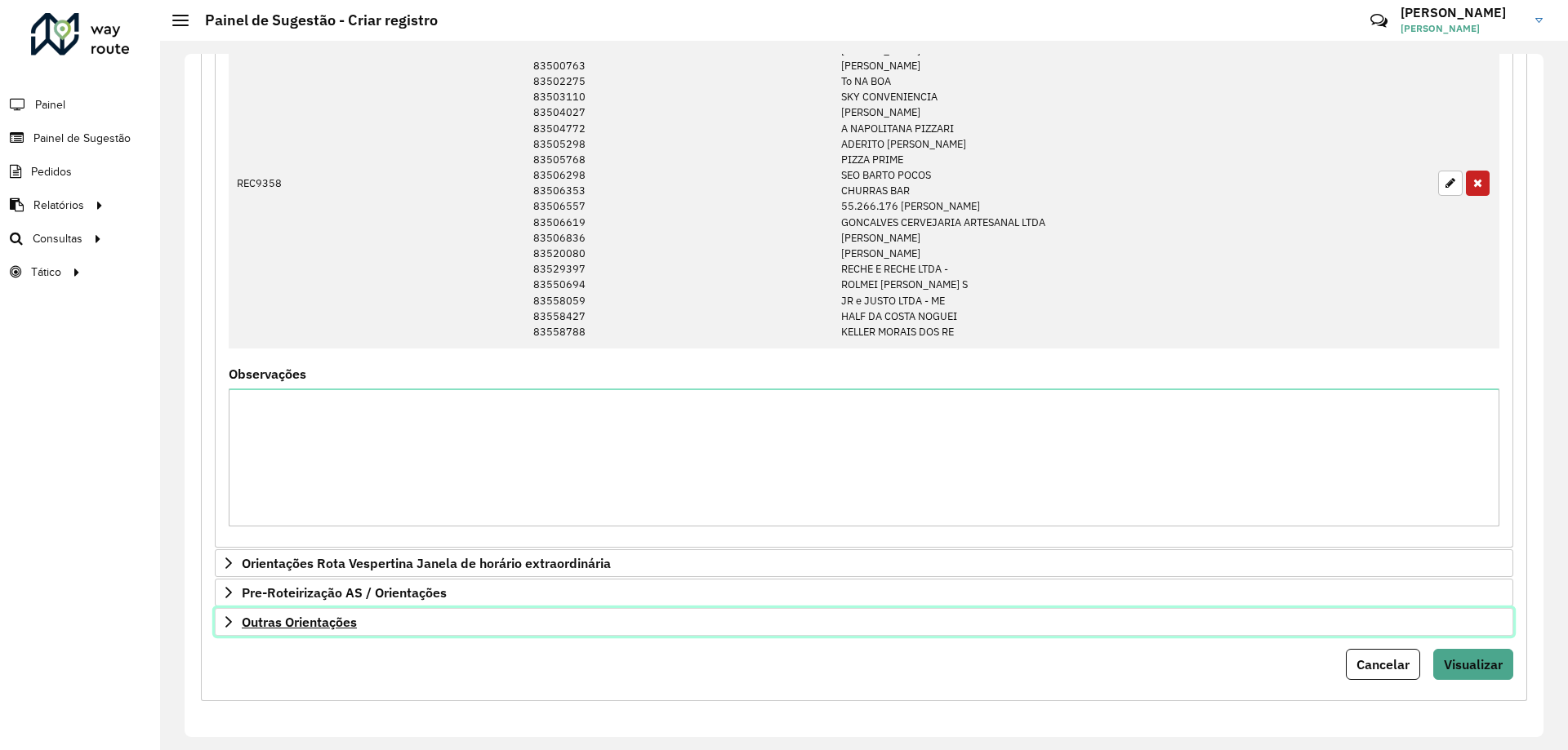
click at [369, 631] on link "Outras Orientações" at bounding box center [864, 621] width 1299 height 28
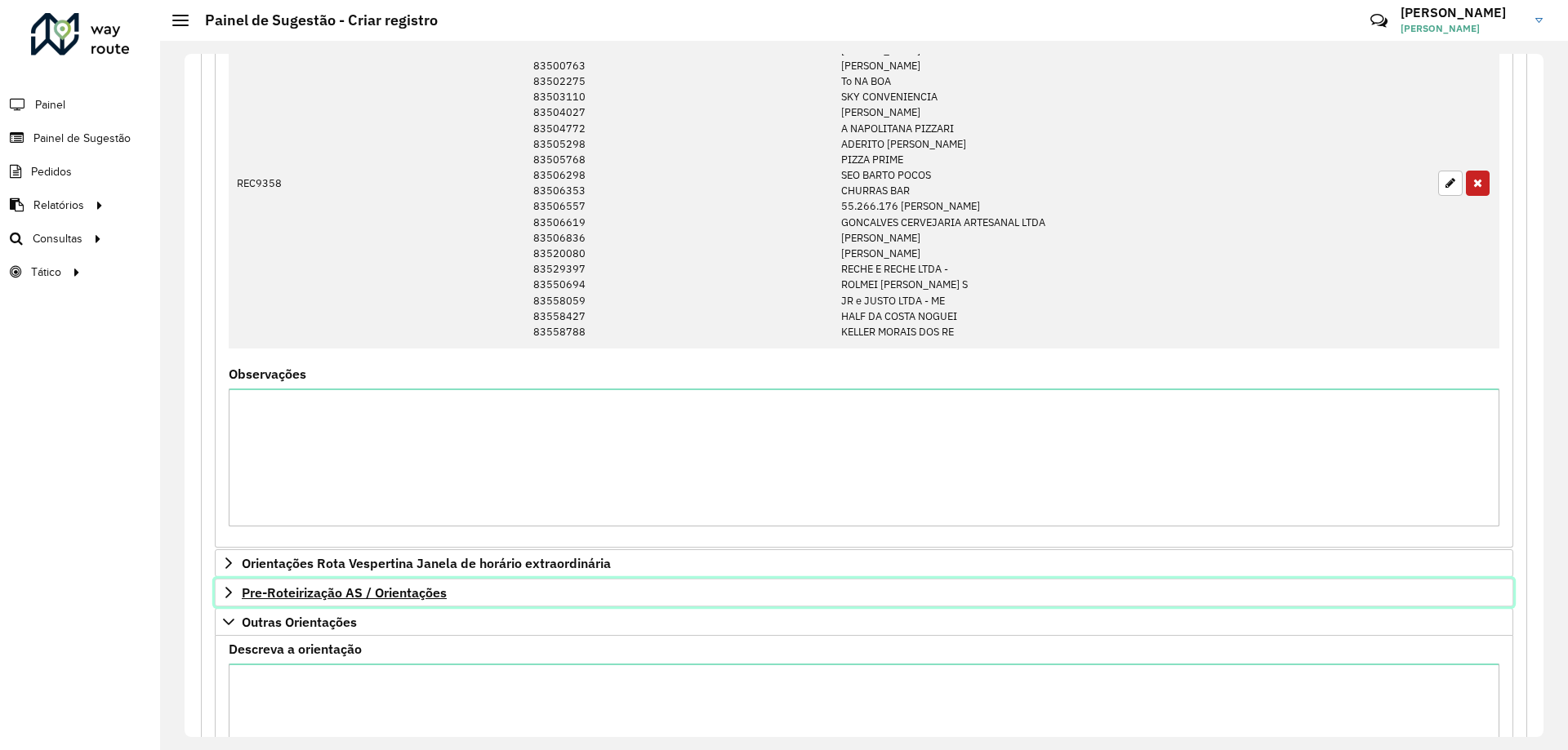
click at [414, 599] on span "Pre-Roteirização AS / Orientações" at bounding box center [344, 593] width 205 height 13
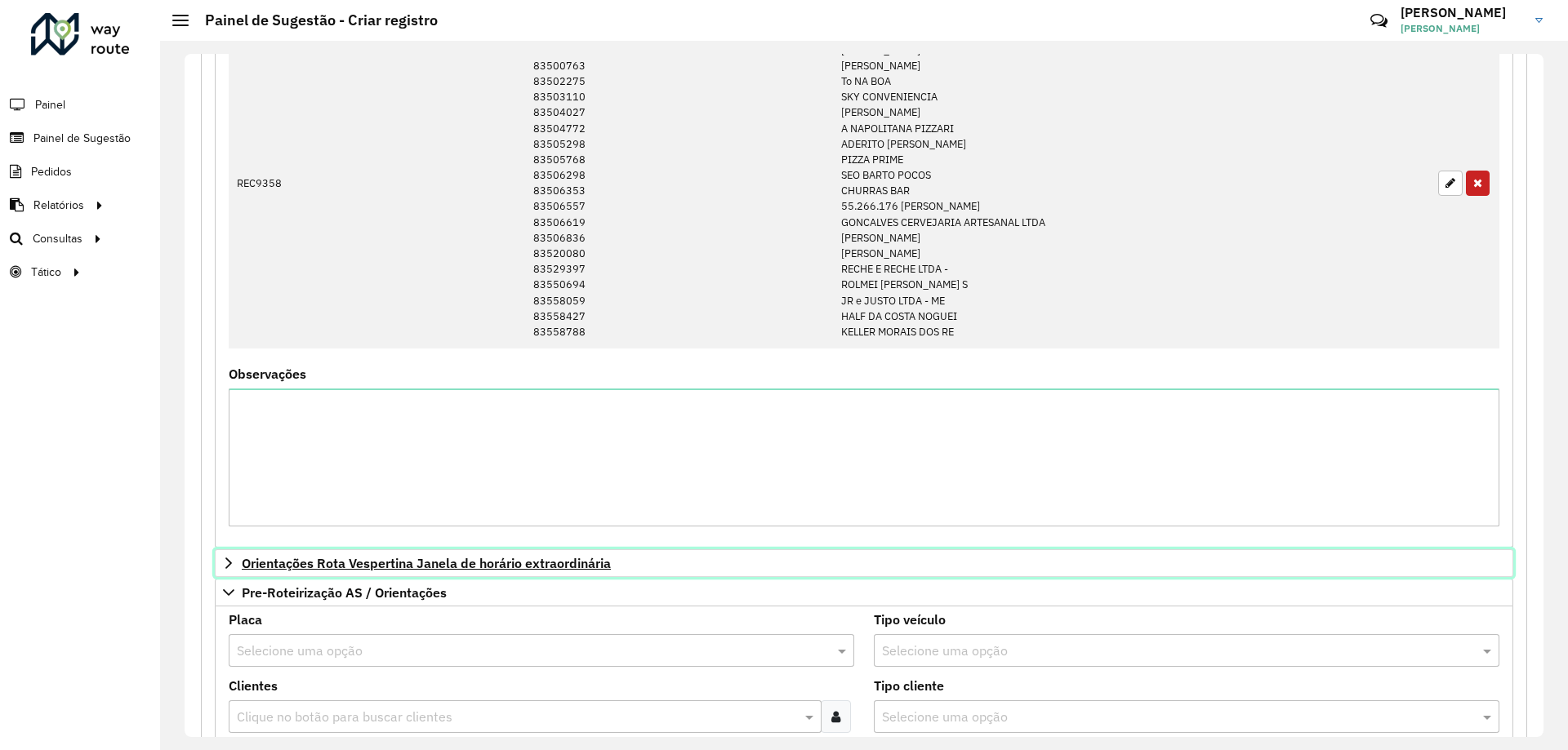
drag, startPoint x: 458, startPoint y: 563, endPoint x: 524, endPoint y: 554, distance: 66.6
click at [459, 563] on span "Orientações Rota Vespertina Janela de horário extraordinária" at bounding box center [426, 563] width 369 height 13
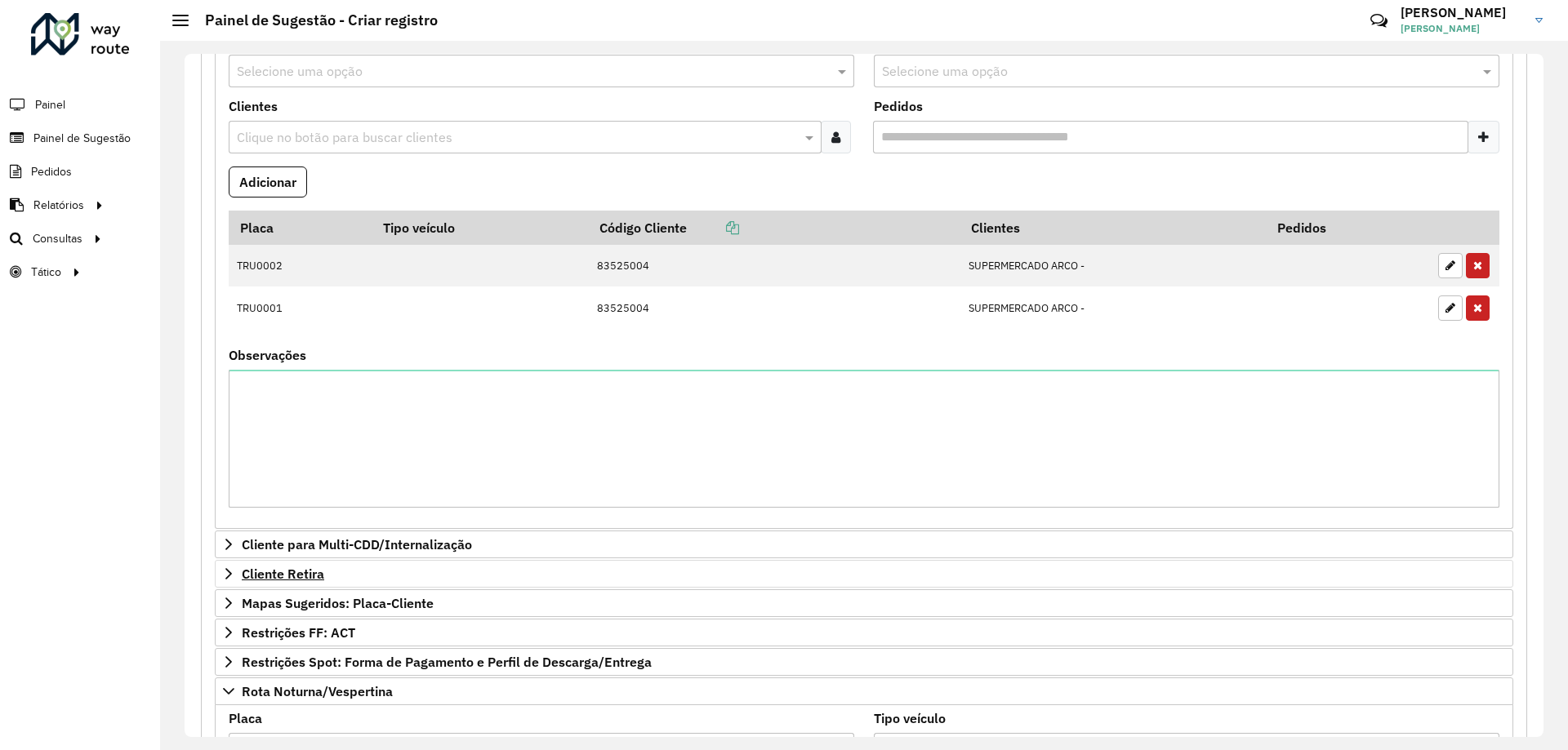
scroll to position [572, 0]
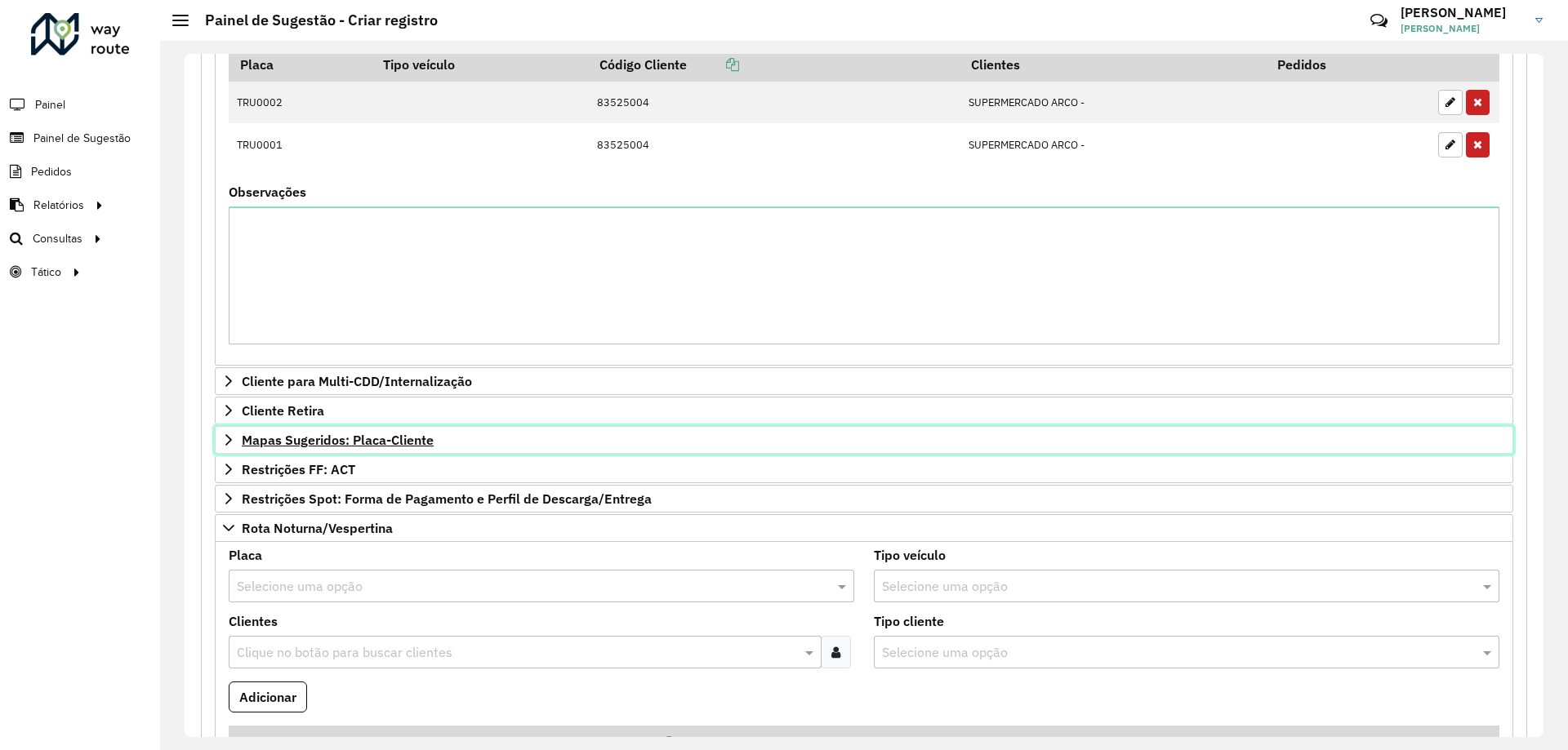
click at [406, 441] on span "Mapas Sugeridos: Placa-Cliente" at bounding box center [337, 441] width 192 height 13
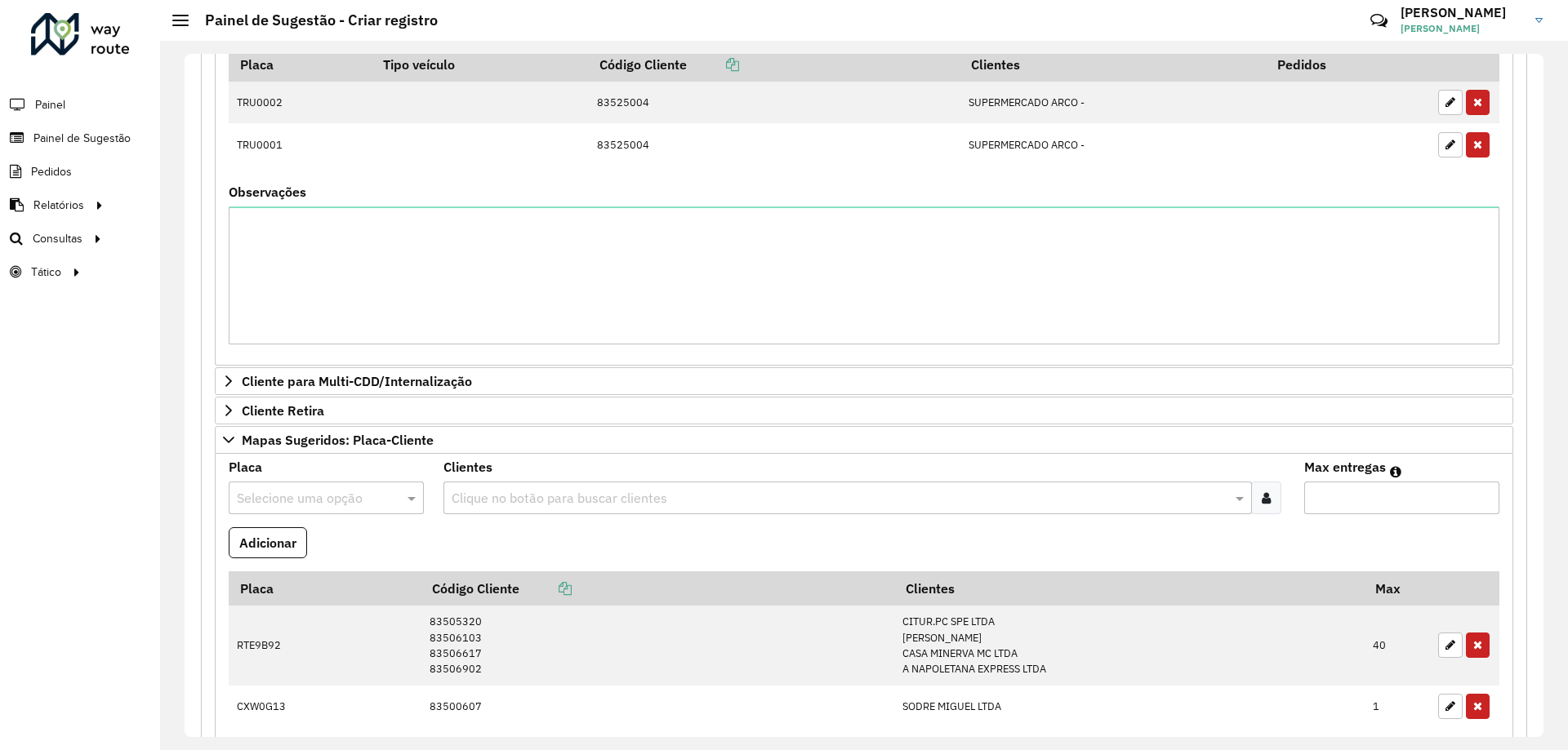
click at [324, 497] on input "text" at bounding box center [310, 499] width 146 height 19
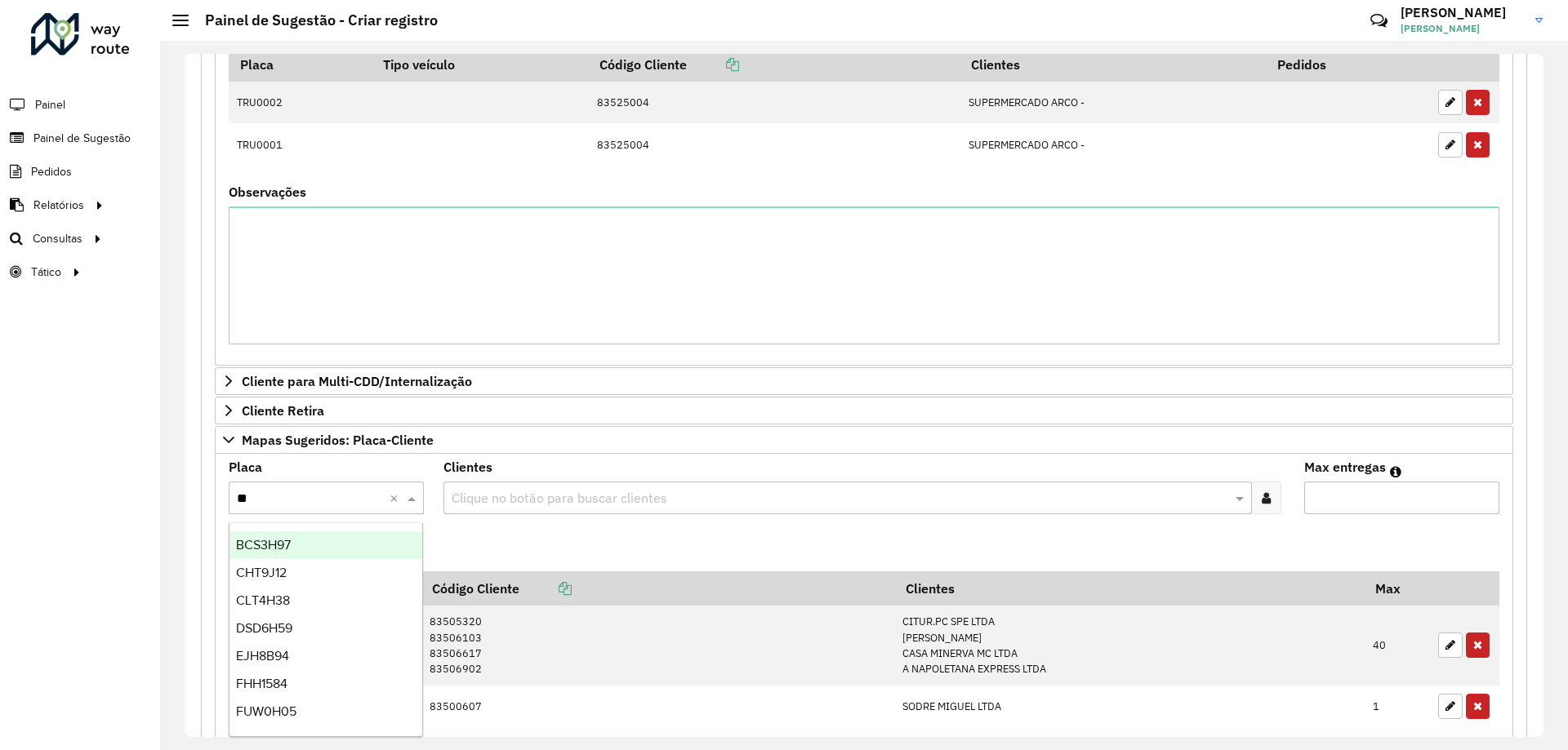
type input "***"
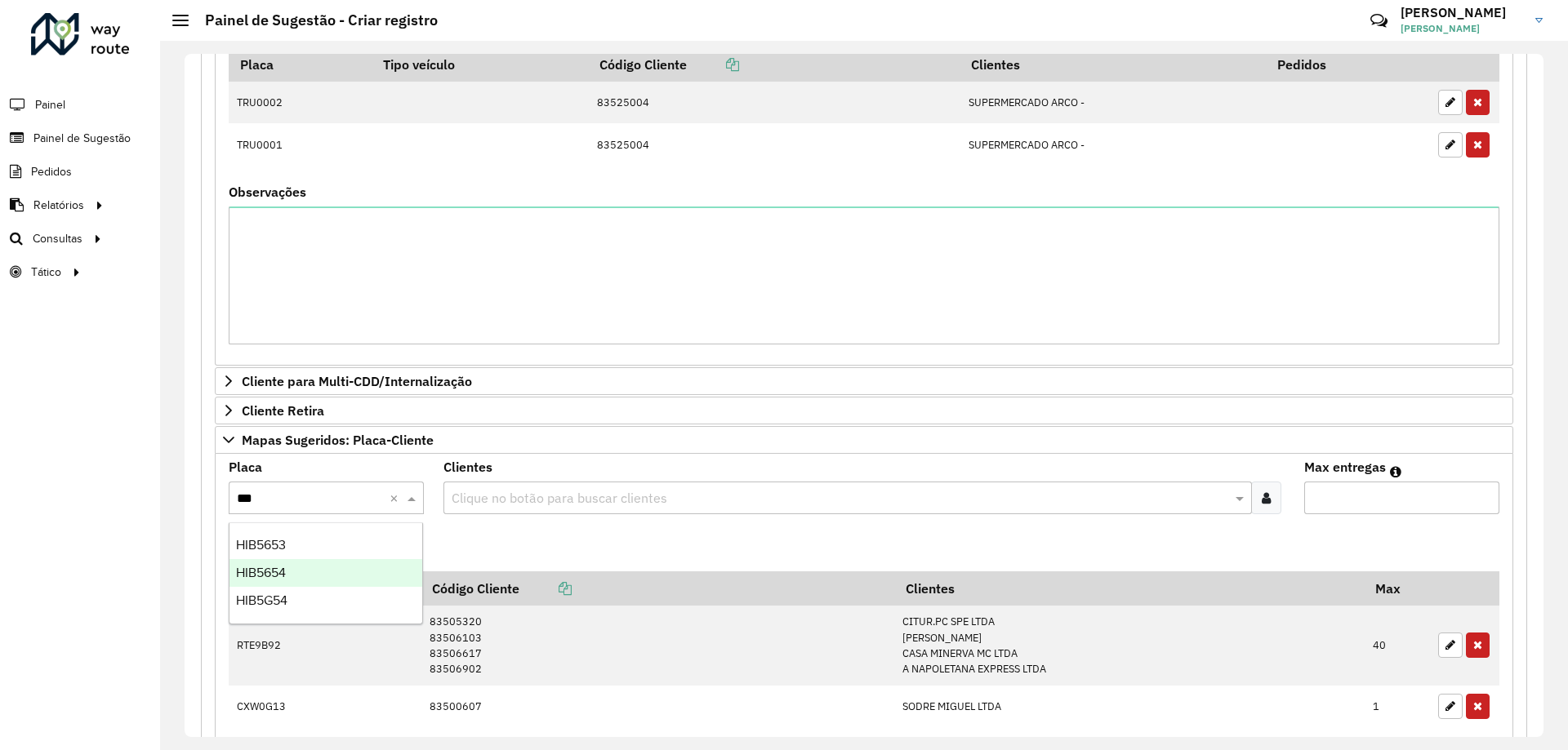
click at [330, 595] on div "HIB5G54" at bounding box center [326, 600] width 193 height 28
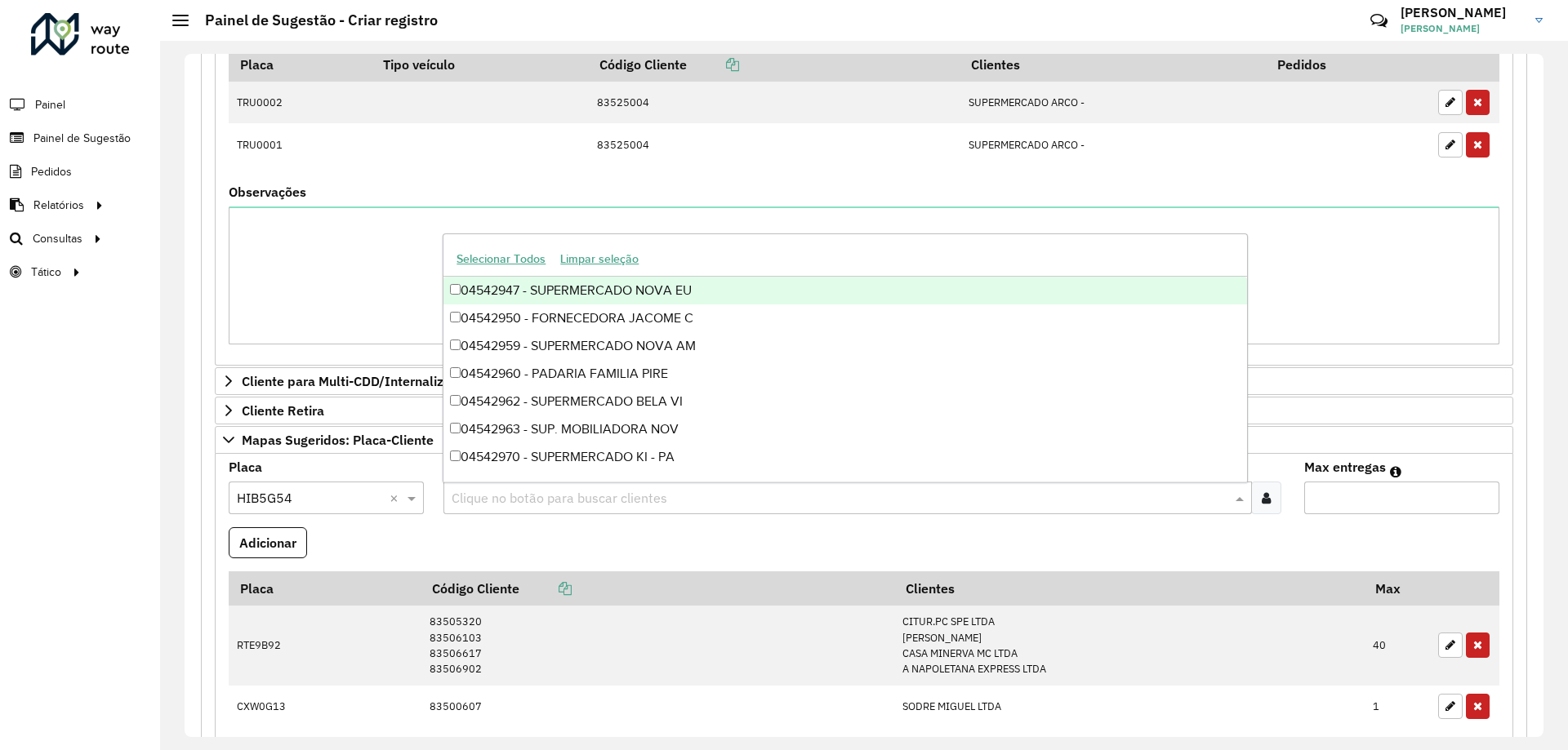
click at [617, 488] on div "Clique no botão para buscar clientes" at bounding box center [847, 498] width 808 height 33
click at [1279, 498] on div "Clique no botão para buscar clientes" at bounding box center [863, 498] width 840 height 33
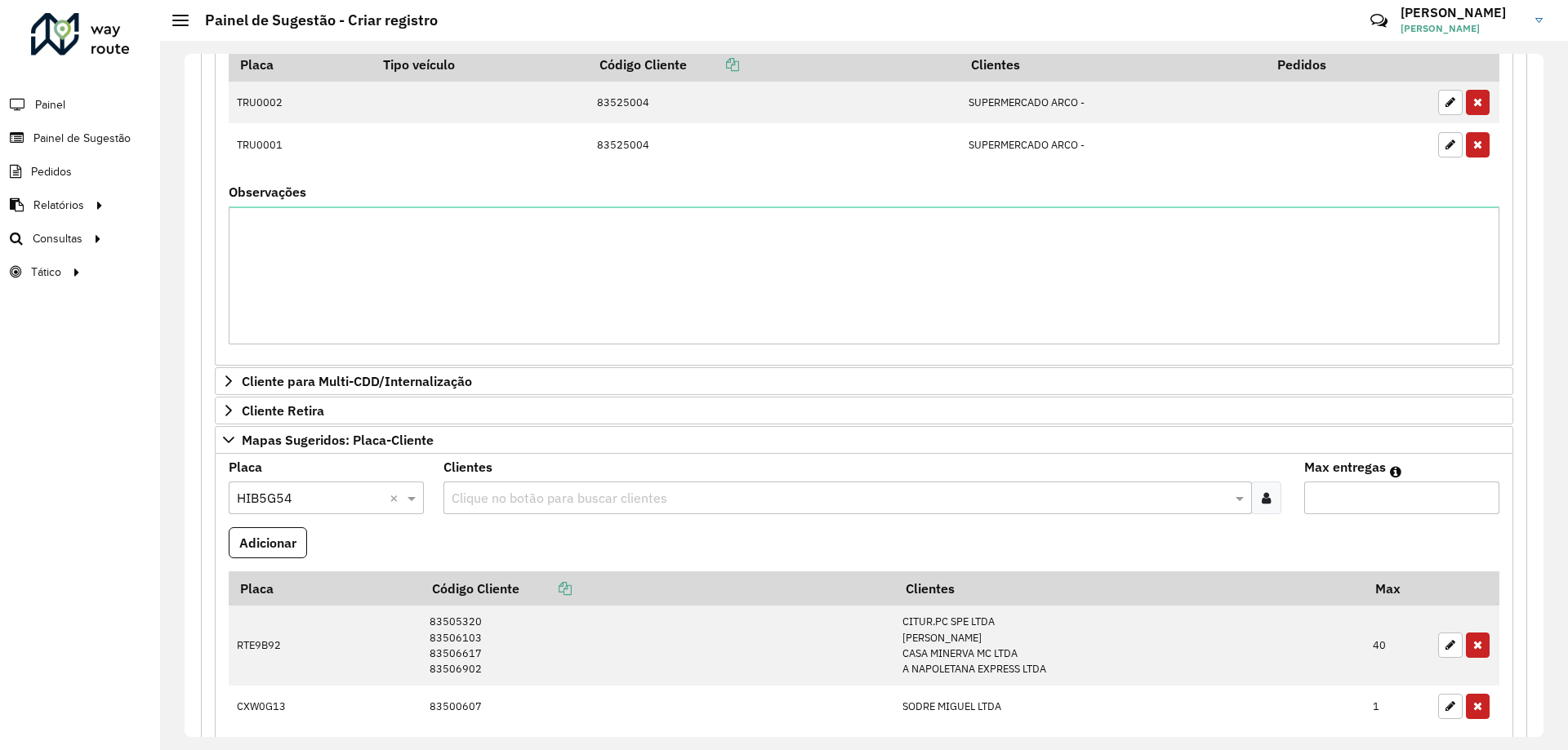
click at [1272, 491] on div at bounding box center [1266, 498] width 30 height 33
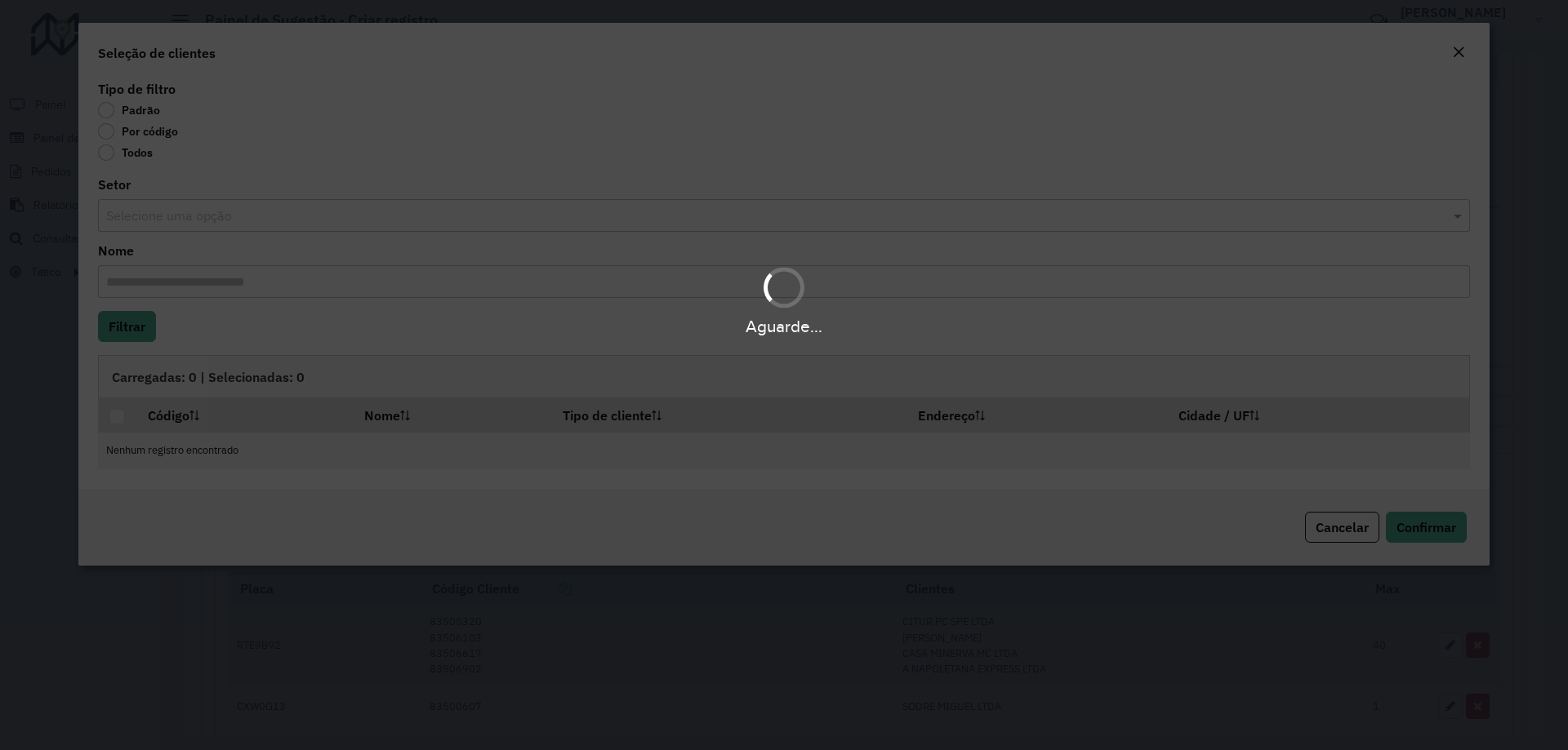
click at [158, 130] on div "Aguarde..." at bounding box center [784, 375] width 1568 height 750
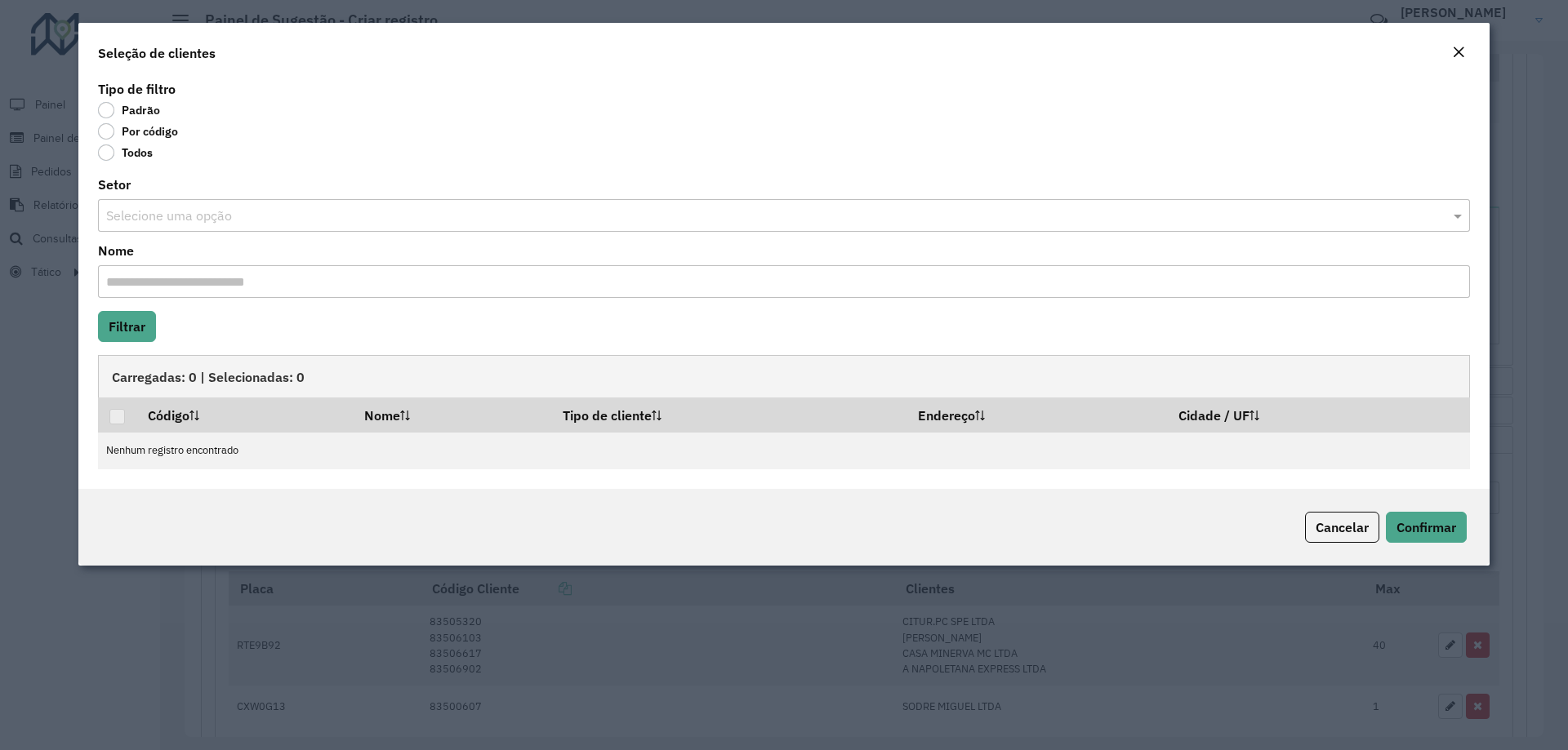
click at [159, 135] on label "Por código" at bounding box center [137, 131] width 80 height 16
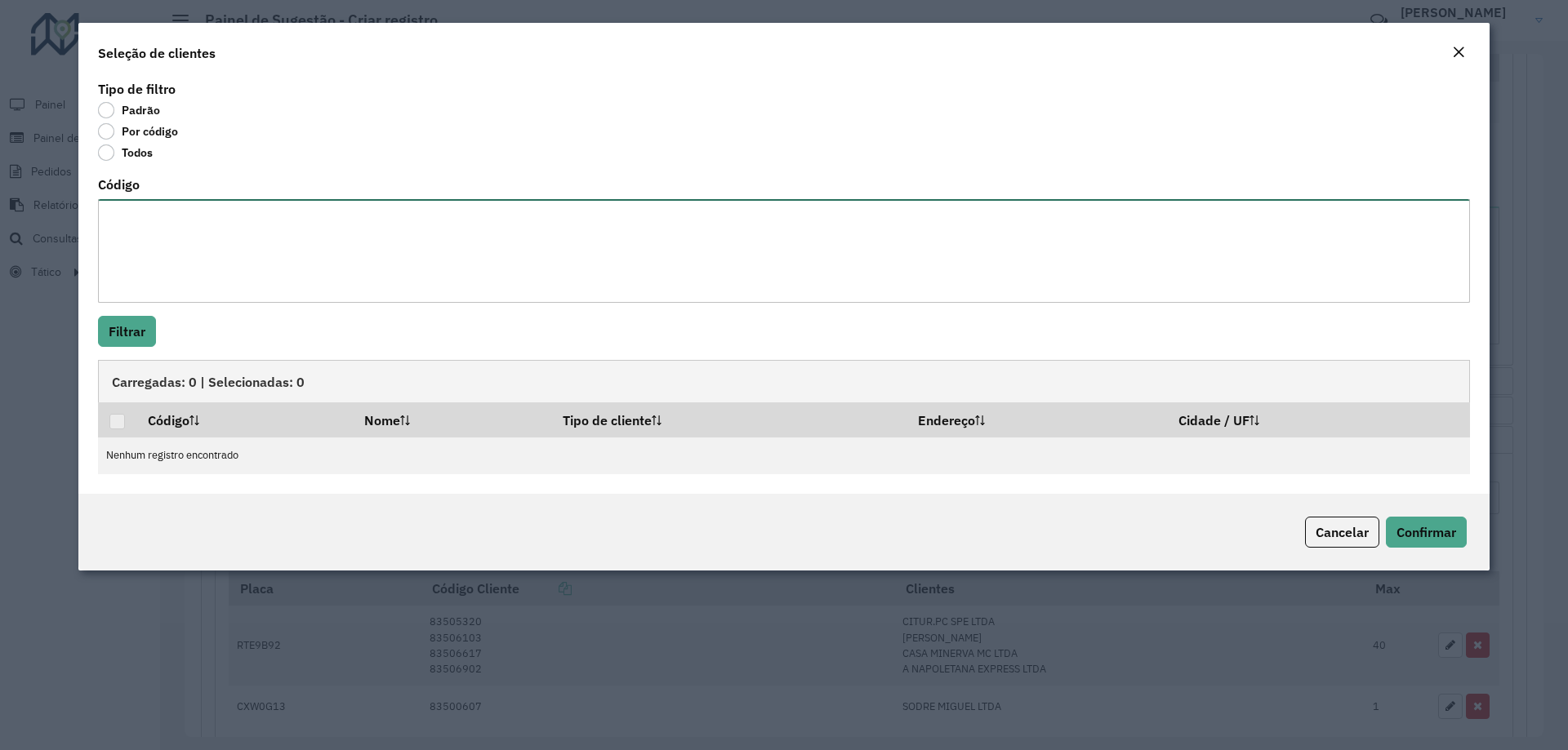
click at [202, 231] on textarea "Código" at bounding box center [783, 251] width 1372 height 103
paste textarea "******** ******** ******** ******** ******** ******** ********"
type textarea "******** ******** ******** ******** ******** ******** ********"
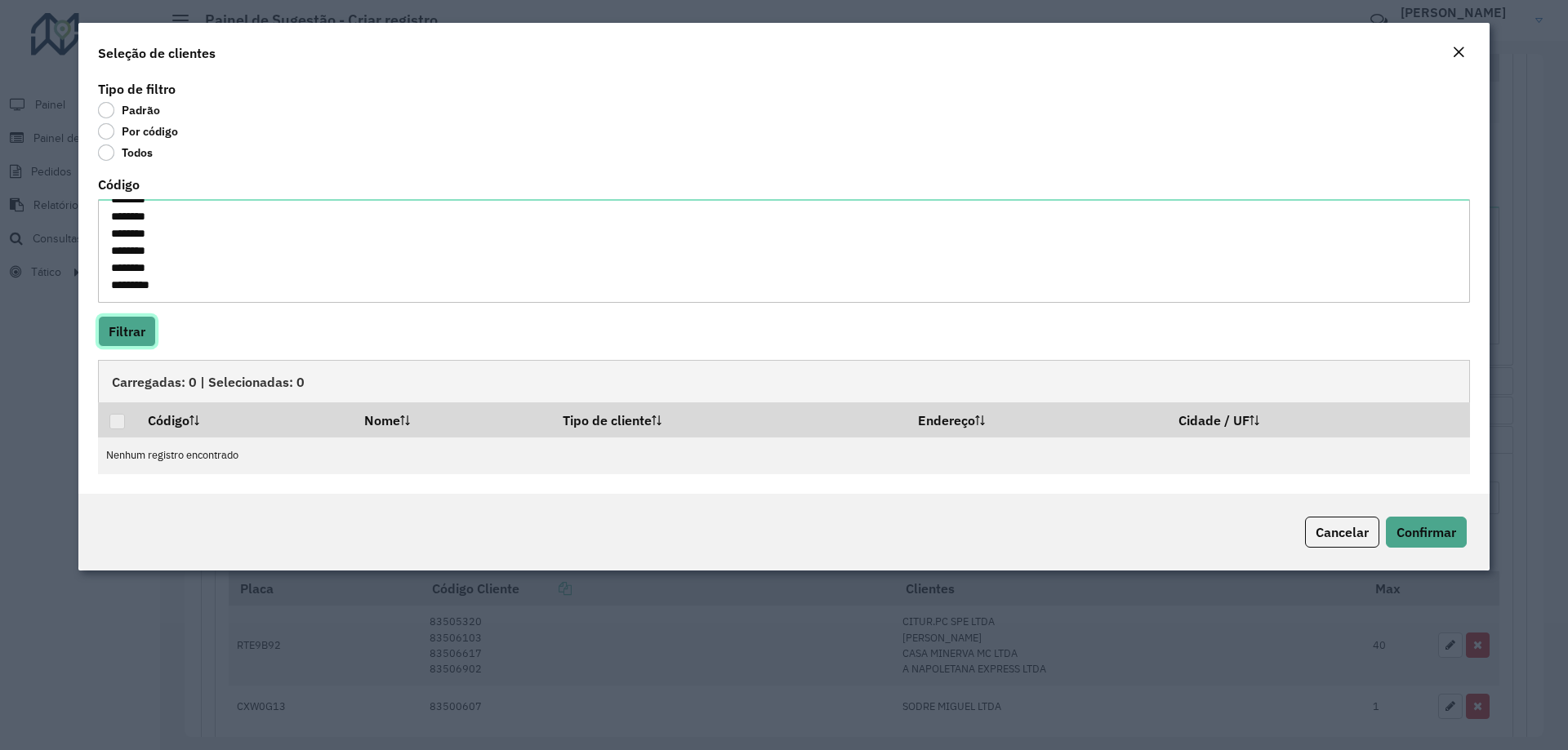
click at [151, 330] on button "Filtrar" at bounding box center [126, 331] width 58 height 31
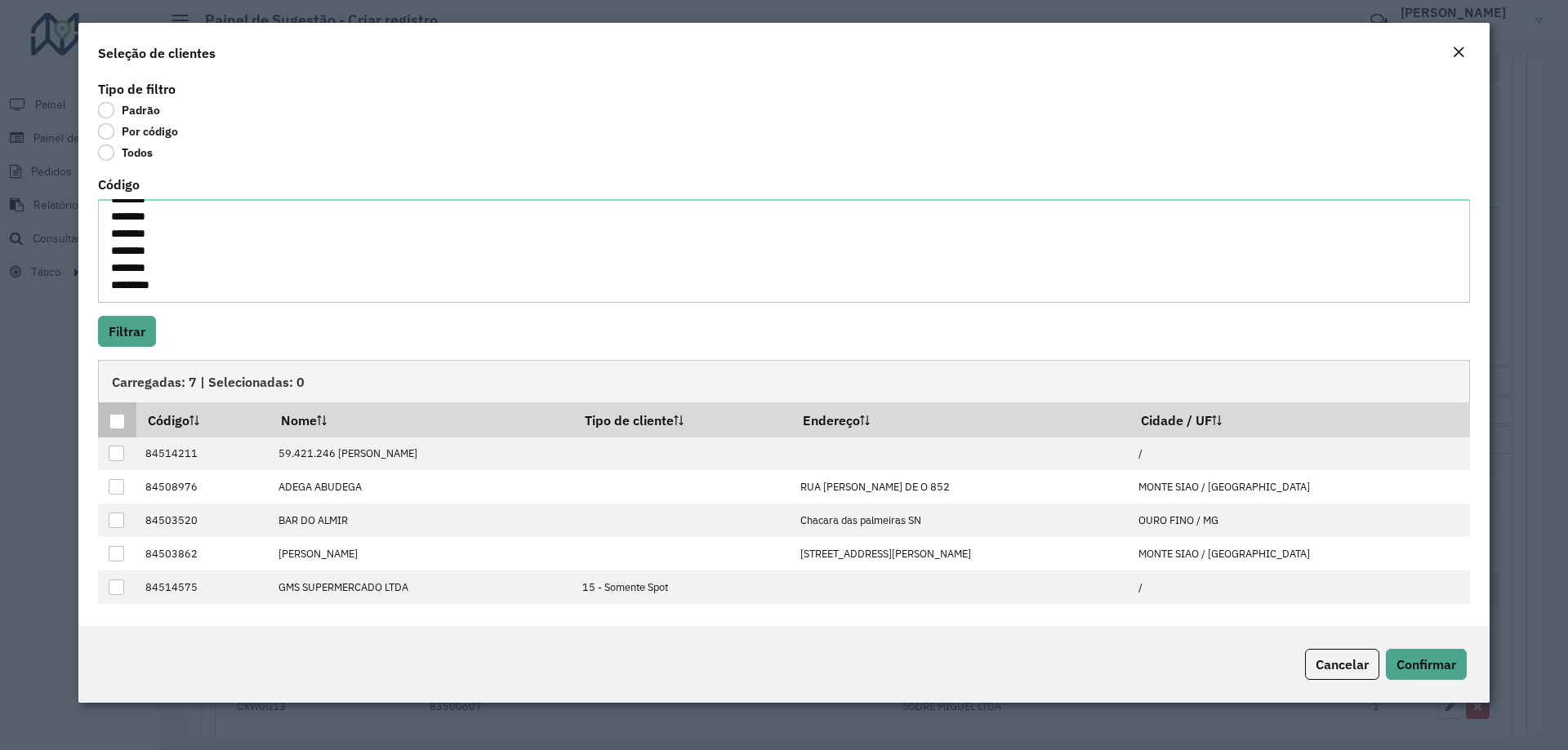
click at [116, 422] on div at bounding box center [117, 421] width 15 height 15
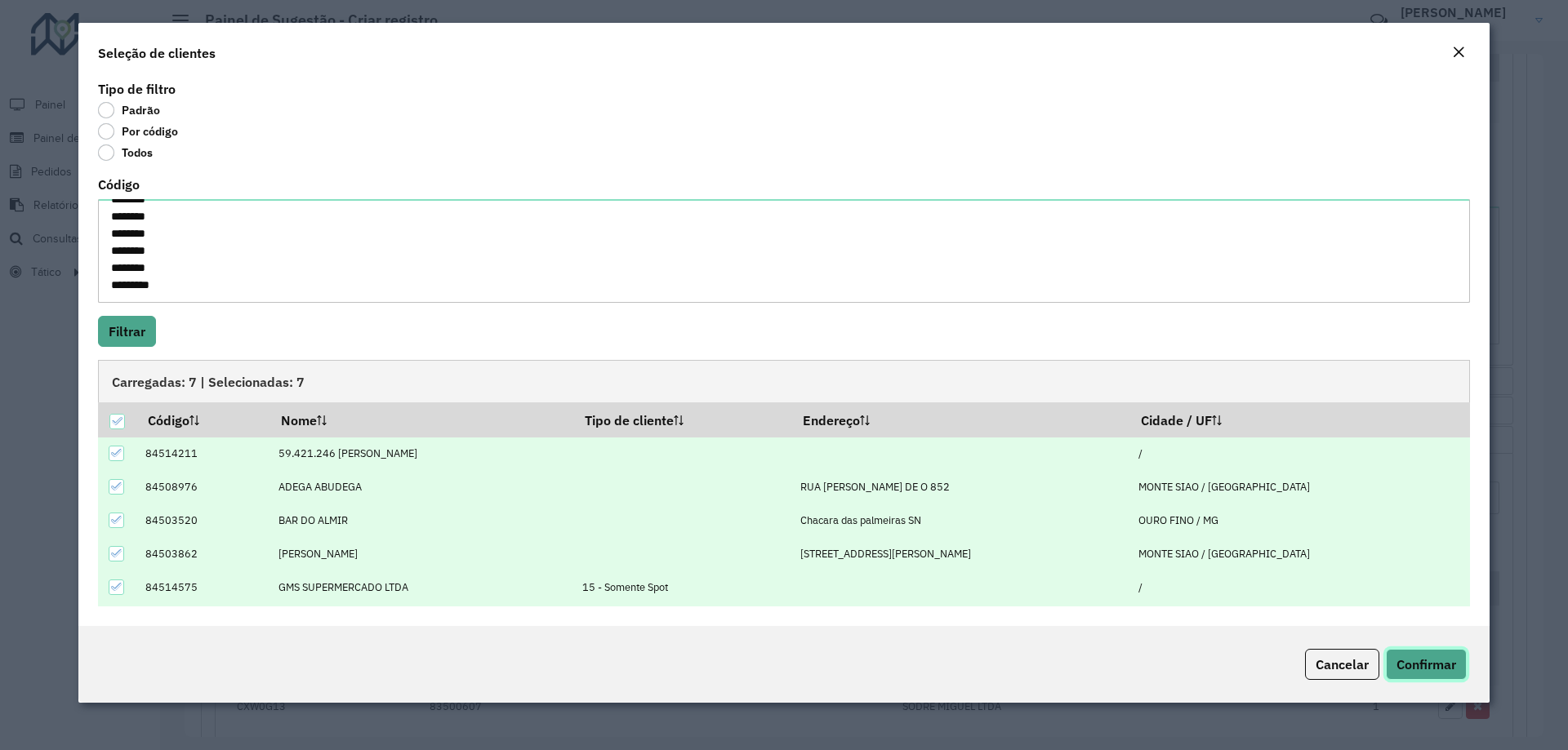
drag, startPoint x: 1456, startPoint y: 673, endPoint x: 1432, endPoint y: 698, distance: 34.7
click at [1455, 673] on button "Confirmar" at bounding box center [1426, 664] width 81 height 31
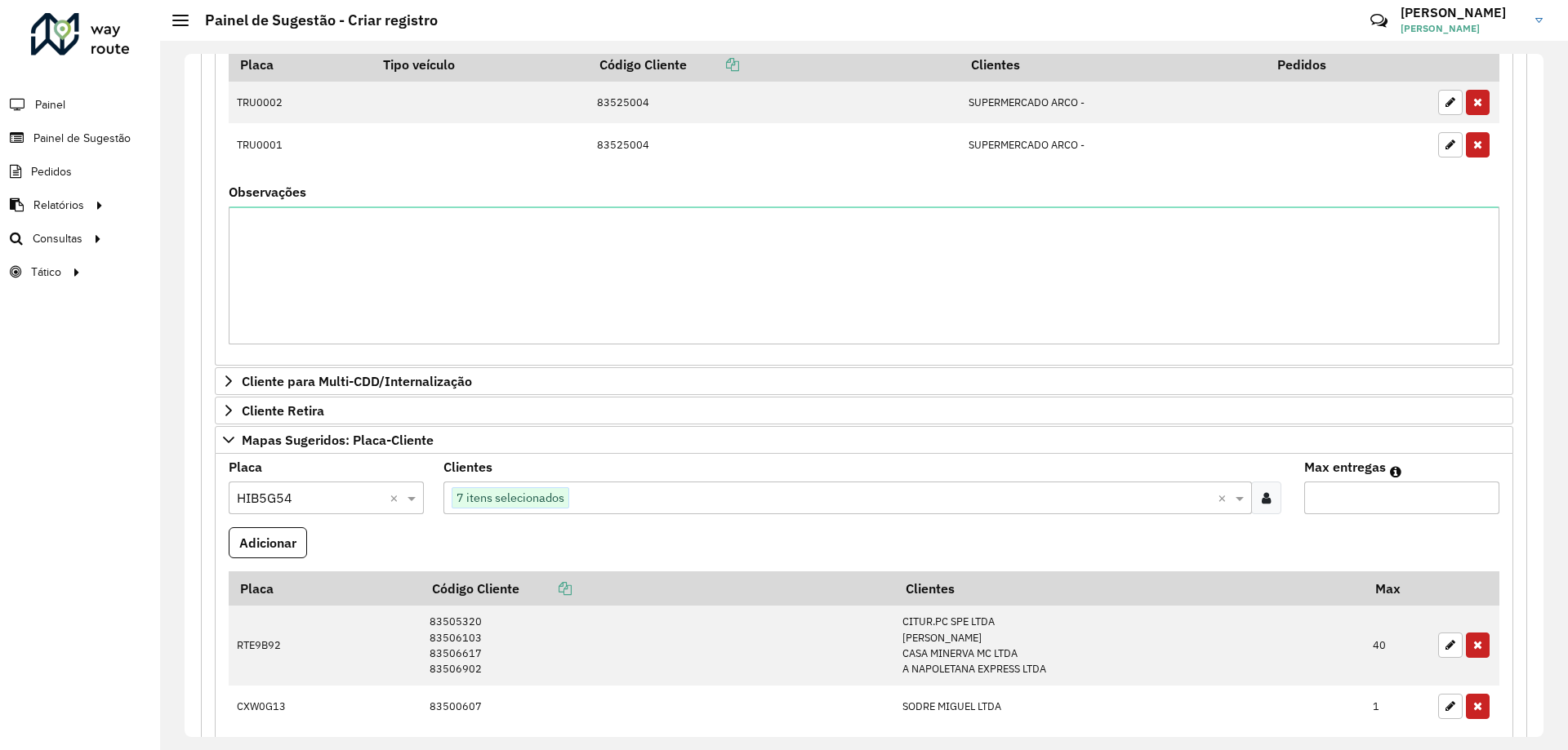
click at [1391, 503] on input "Max entregas" at bounding box center [1401, 498] width 195 height 33
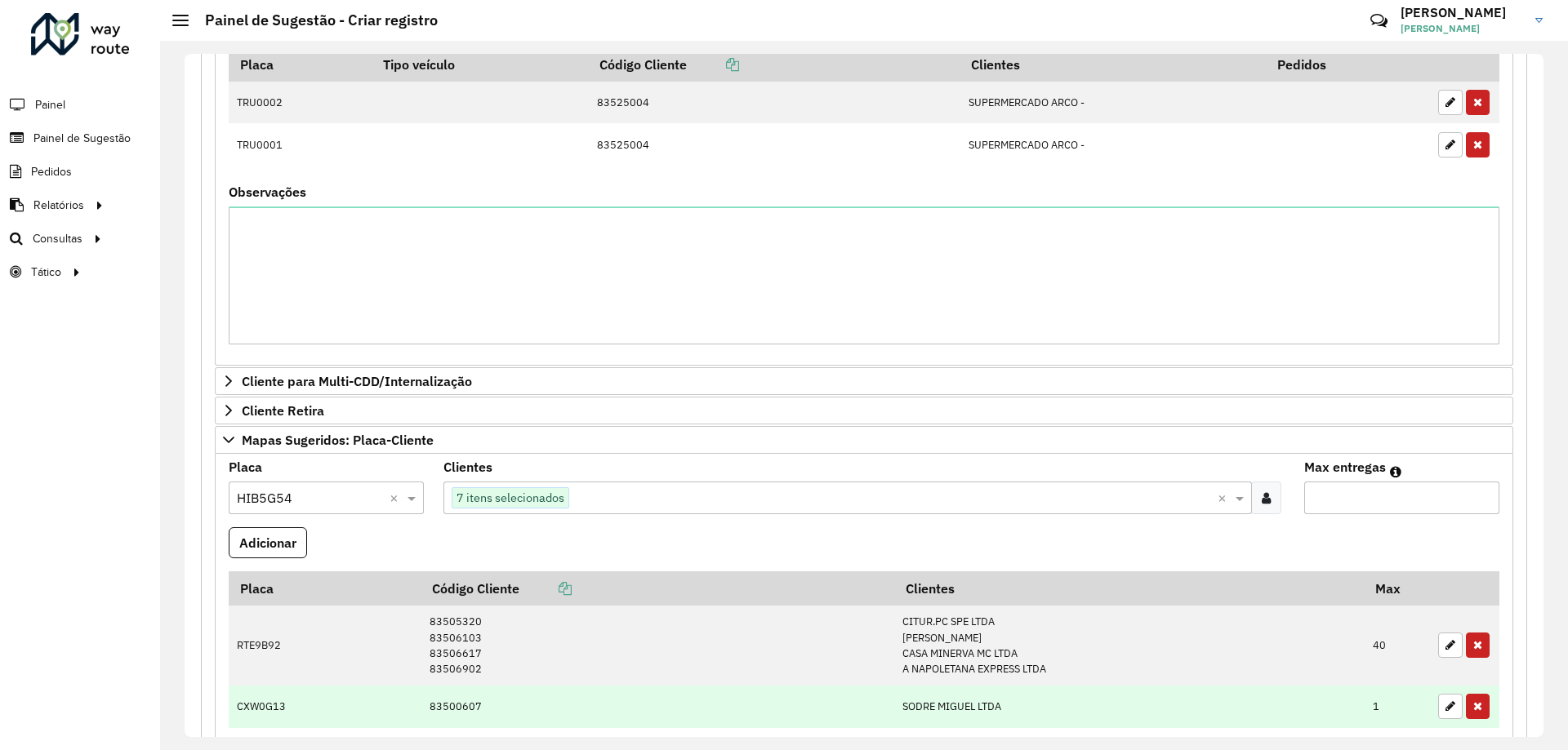
scroll to position [816, 0]
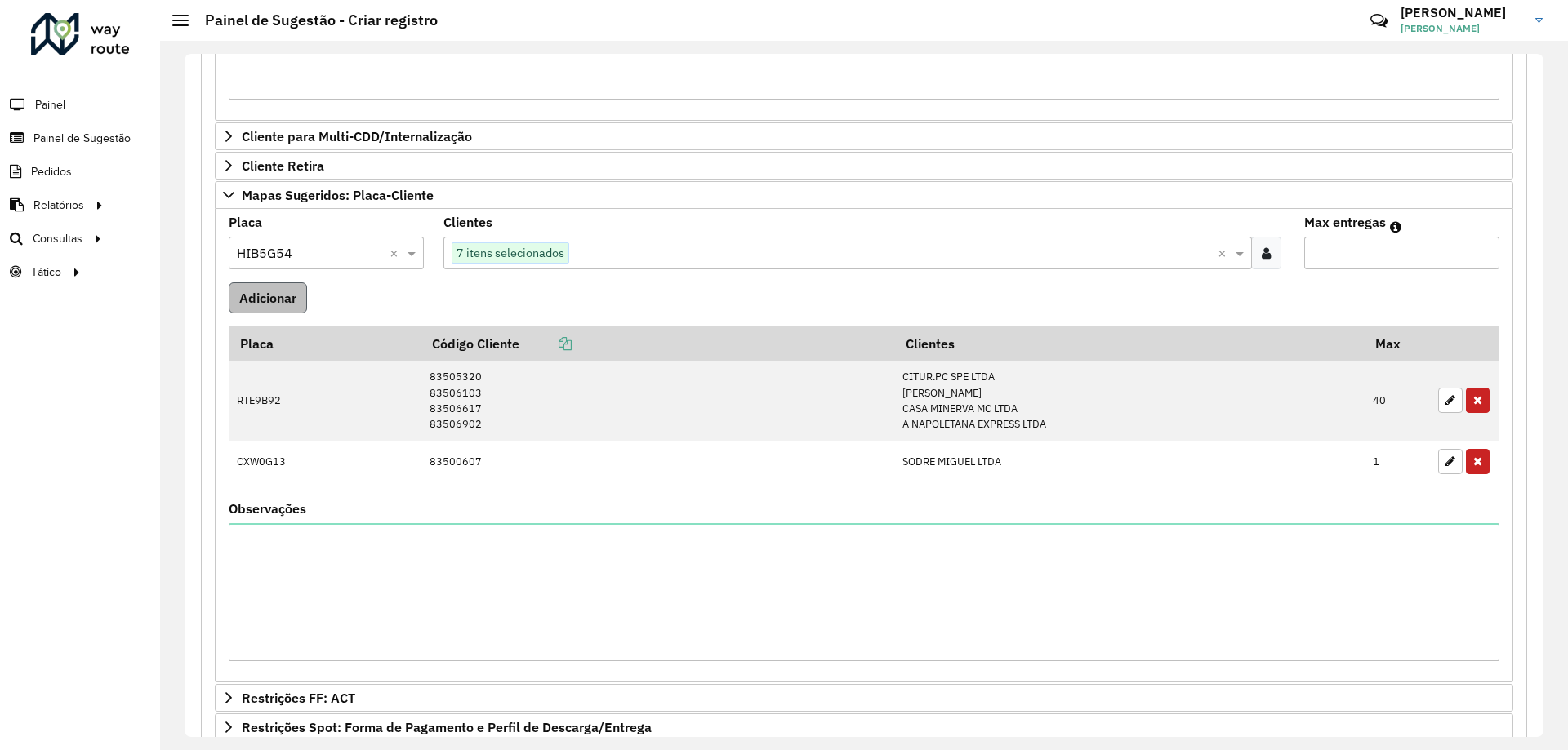
type input "*"
click at [260, 283] on button "Adicionar" at bounding box center [268, 298] width 78 height 31
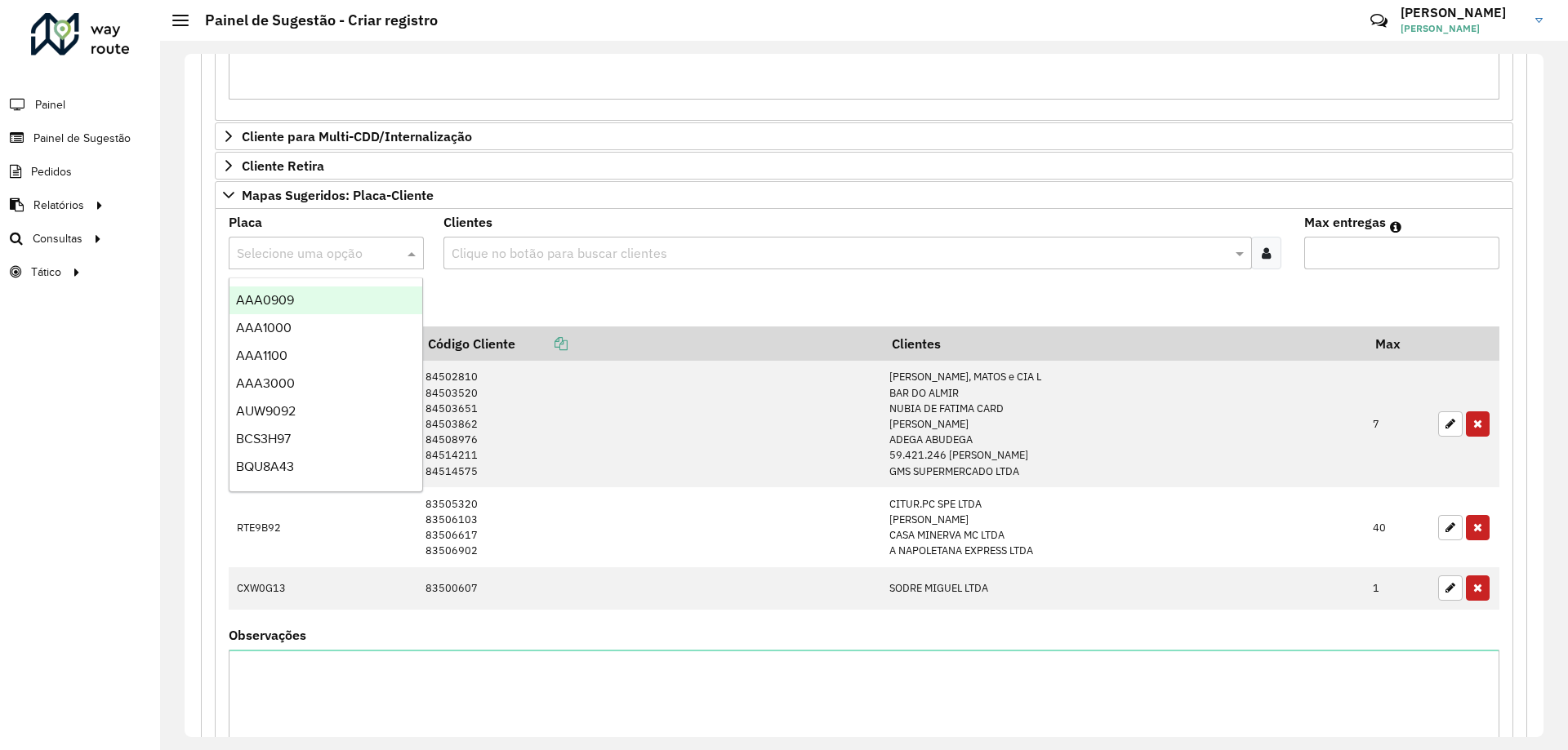
click at [353, 249] on input "text" at bounding box center [310, 253] width 146 height 19
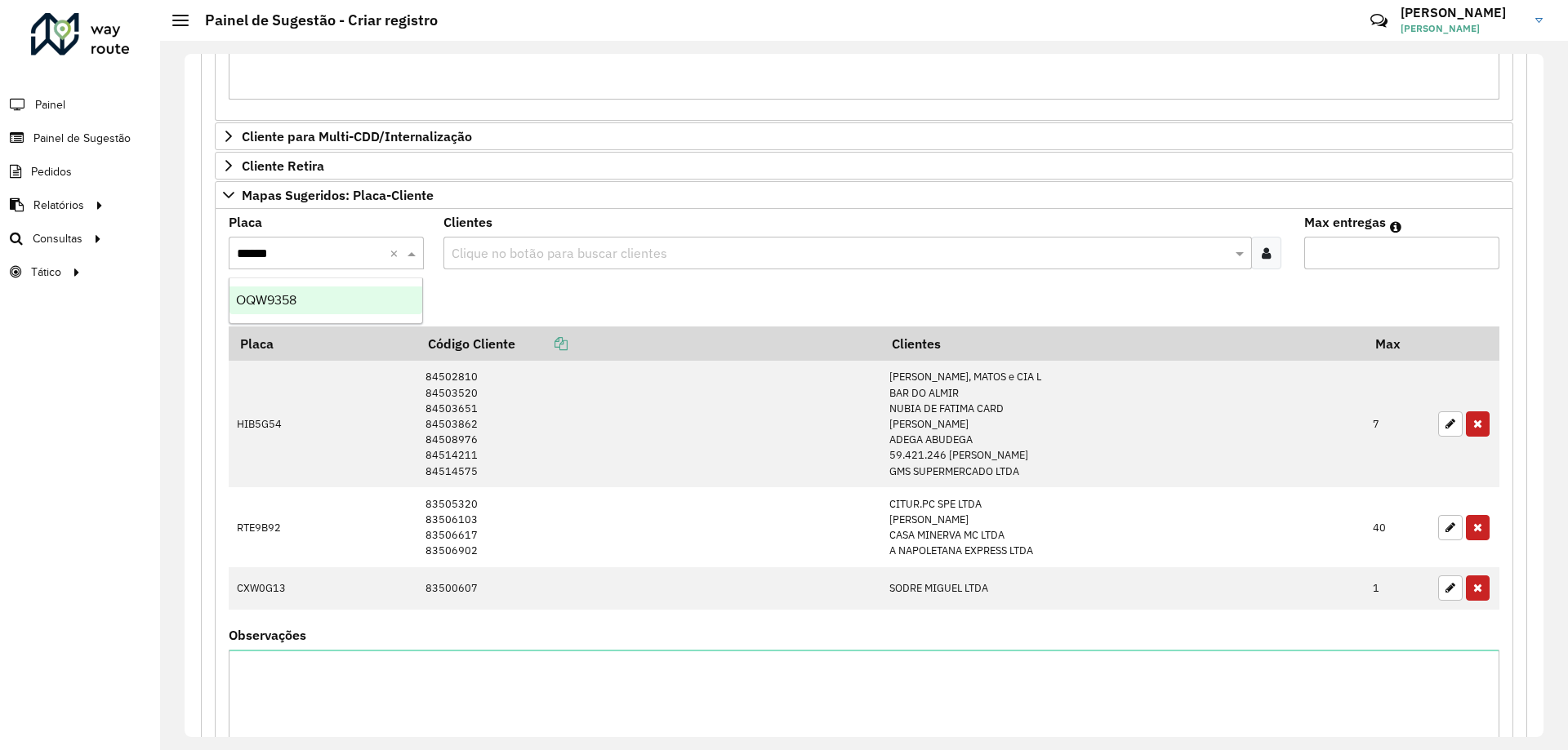
type input "*******"
click at [344, 306] on div "OQW9358" at bounding box center [326, 300] width 193 height 28
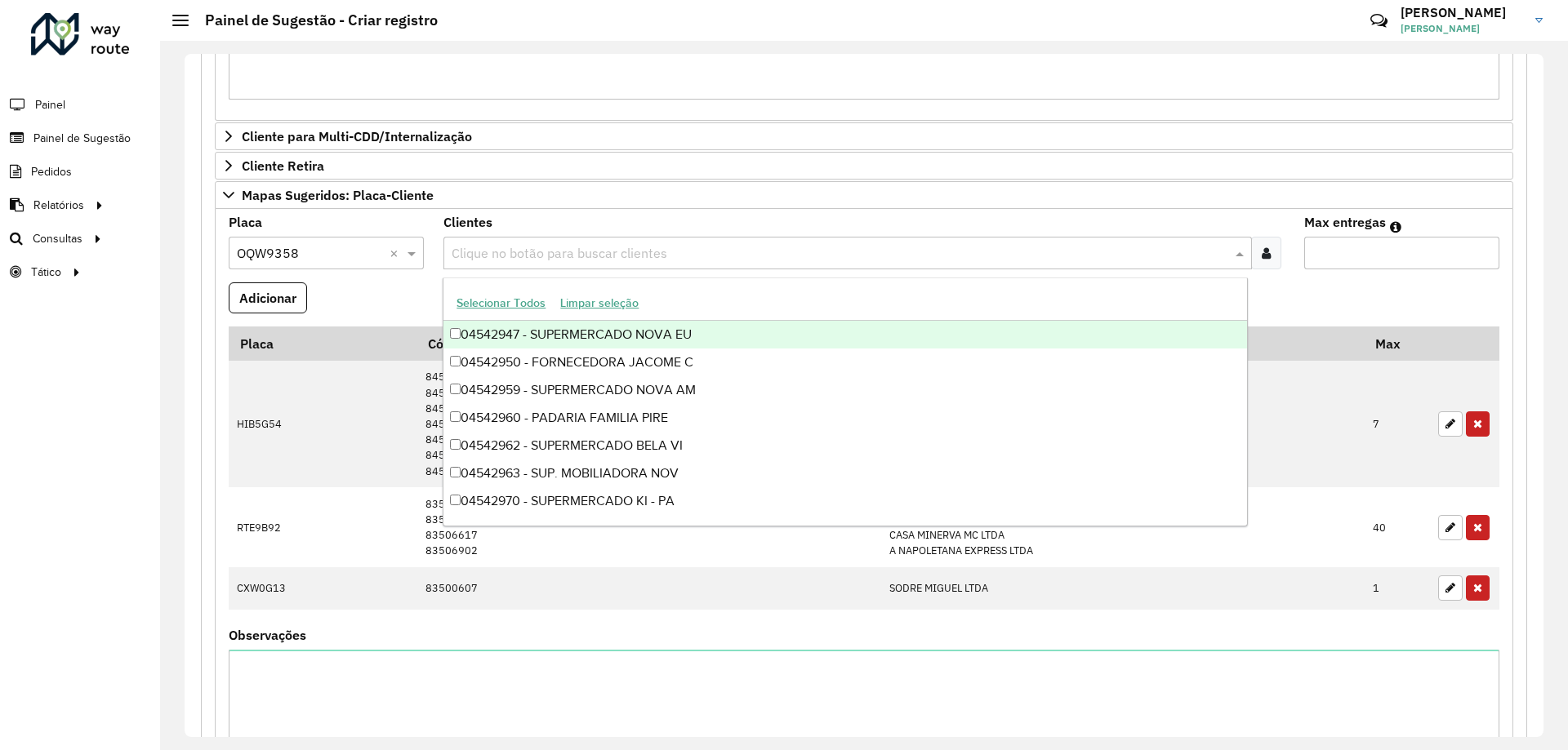
click at [571, 269] on div "Clique no botão para buscar clientes" at bounding box center [847, 253] width 808 height 33
click at [1269, 244] on div at bounding box center [1266, 253] width 30 height 33
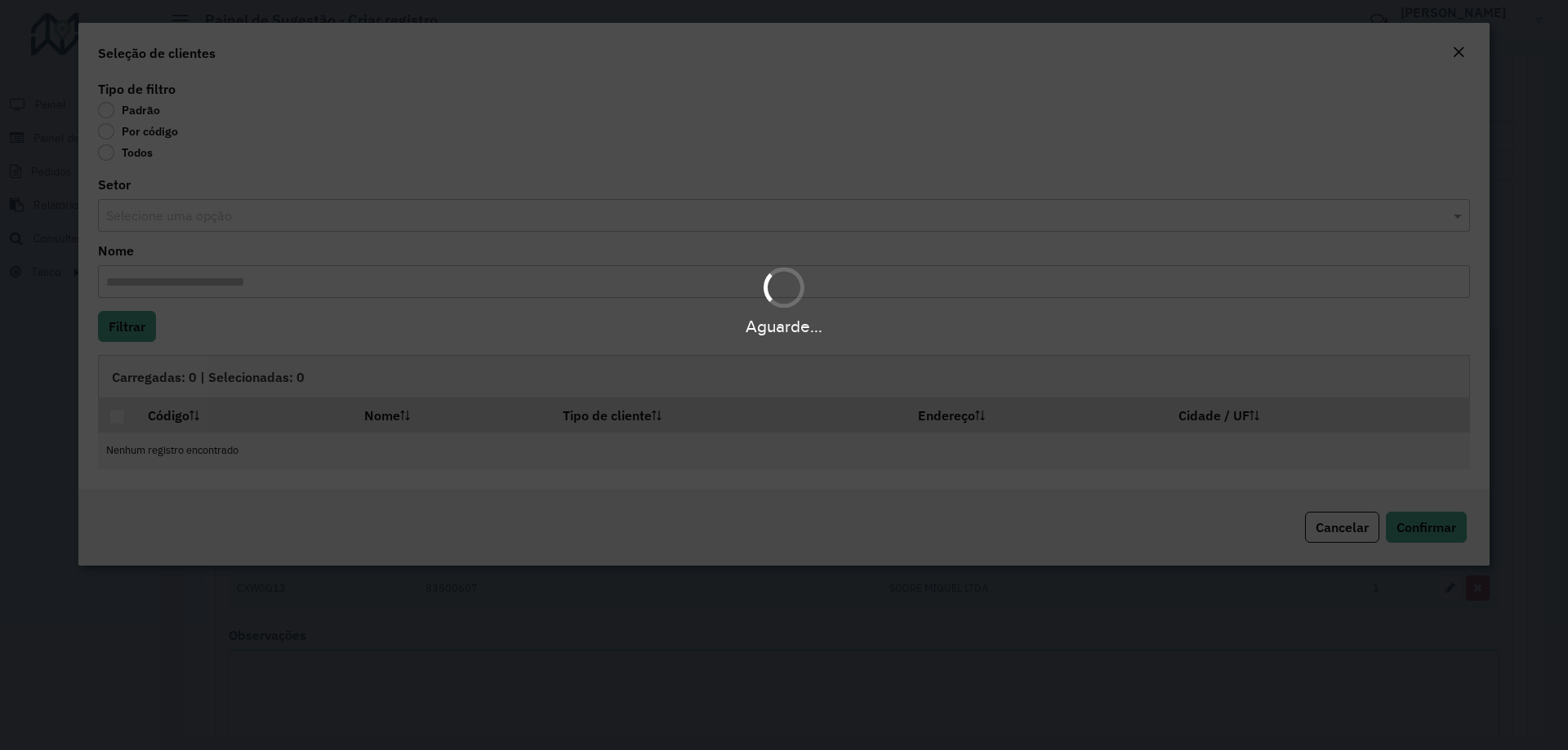
click at [172, 132] on div "Aguarde..." at bounding box center [784, 375] width 1568 height 750
click at [162, 135] on div "Aguarde..." at bounding box center [784, 375] width 1568 height 750
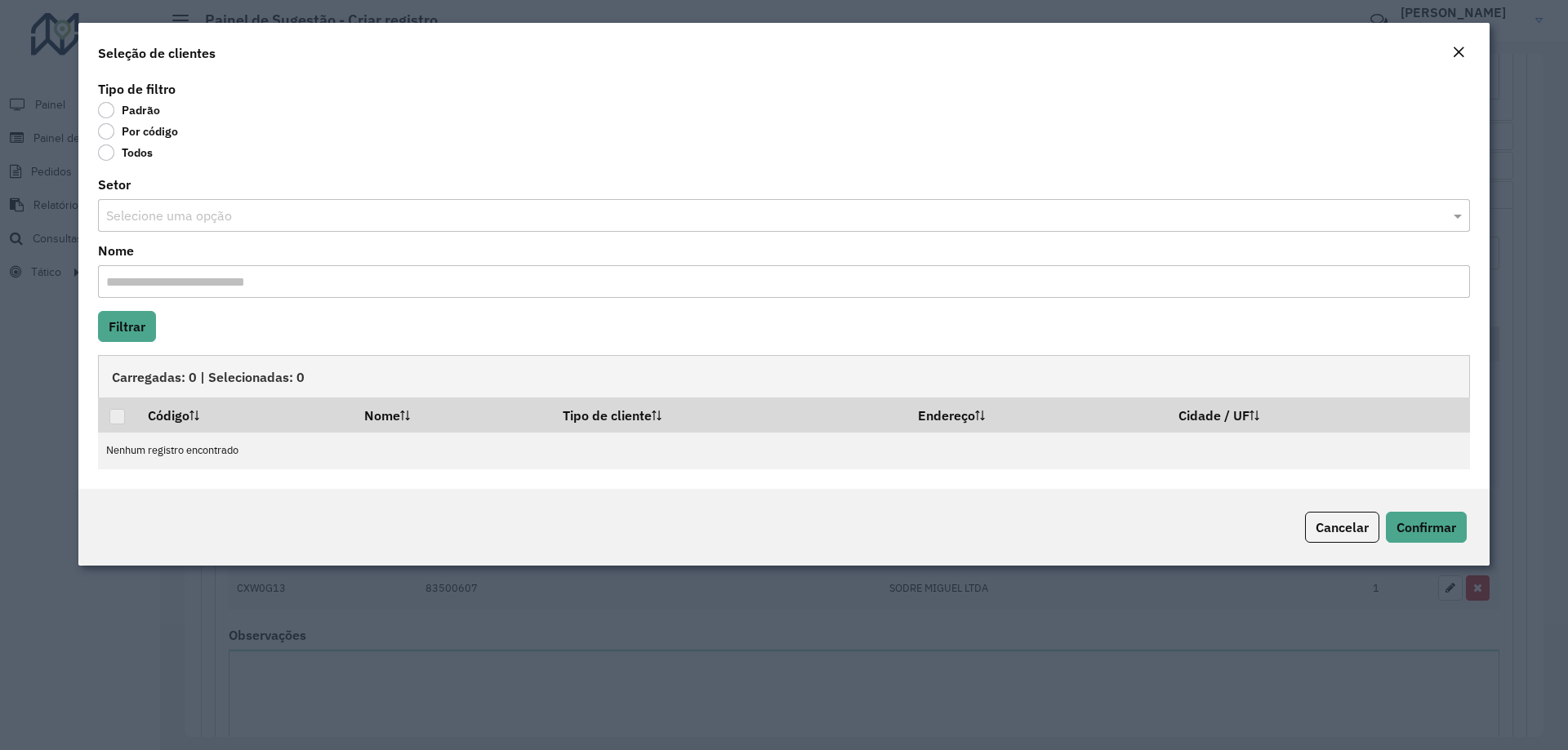
click at [162, 130] on label "Por código" at bounding box center [137, 131] width 80 height 16
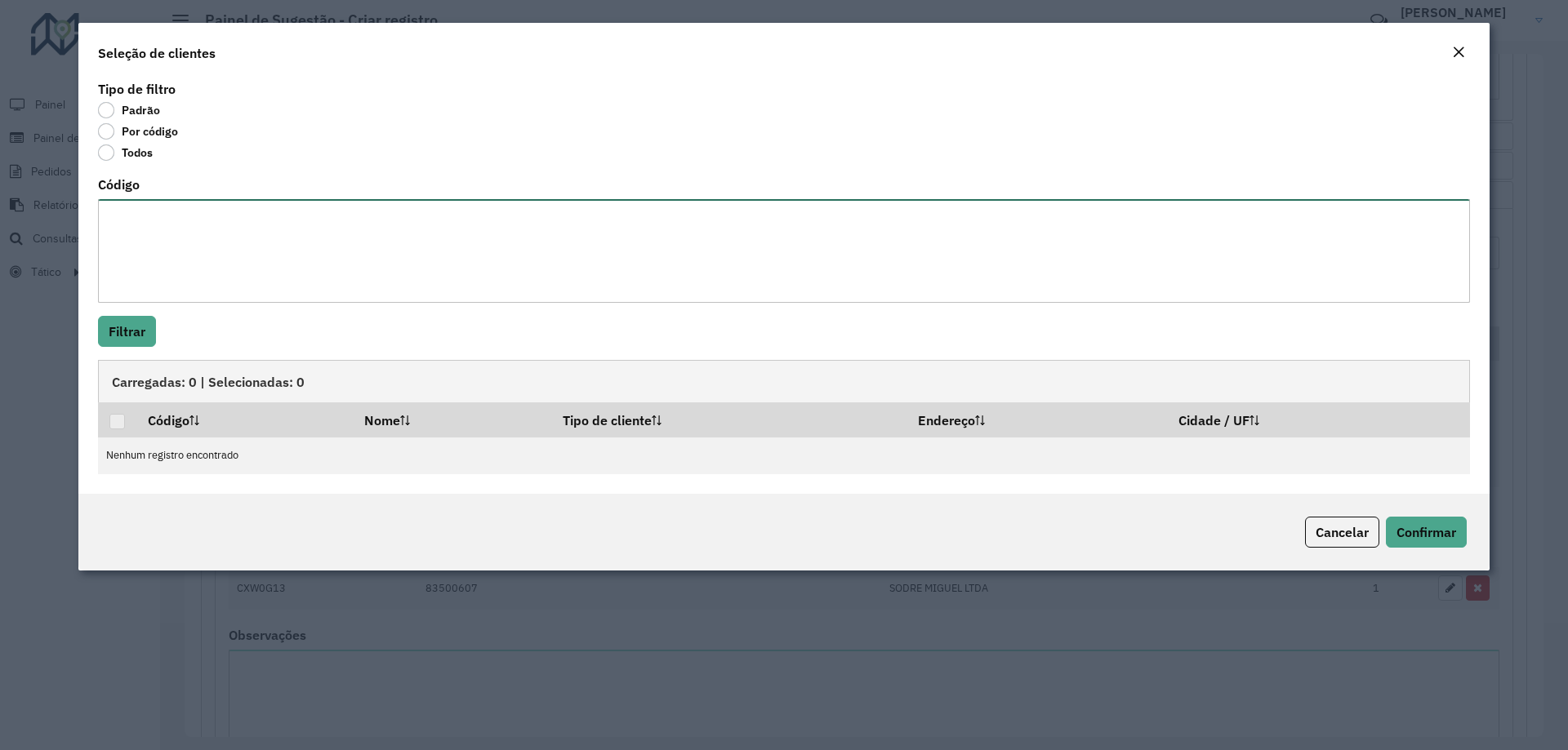
click at [229, 261] on textarea "Código" at bounding box center [783, 251] width 1372 height 103
paste textarea "******** ********"
type textarea "******** ********"
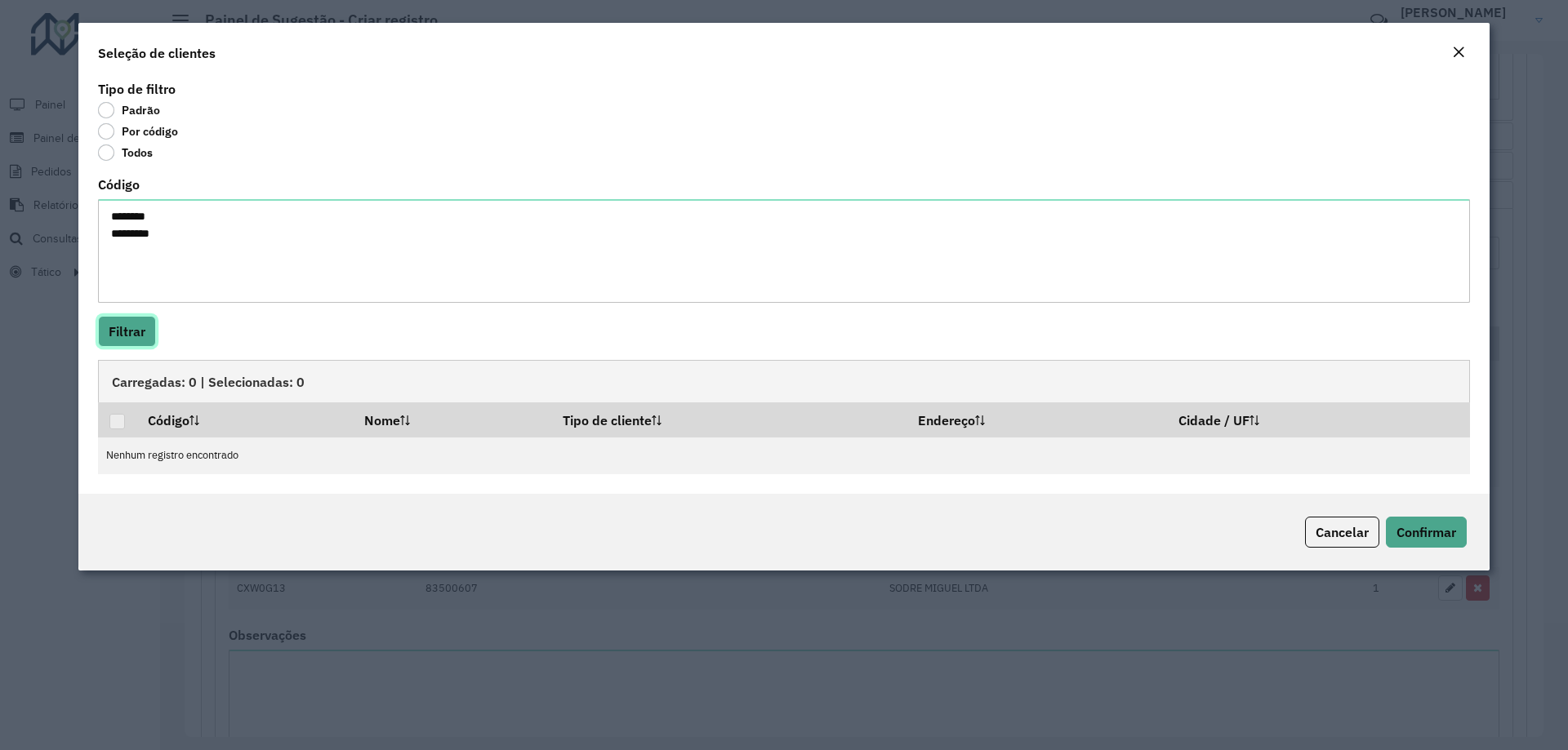
click at [144, 340] on button "Filtrar" at bounding box center [126, 331] width 58 height 31
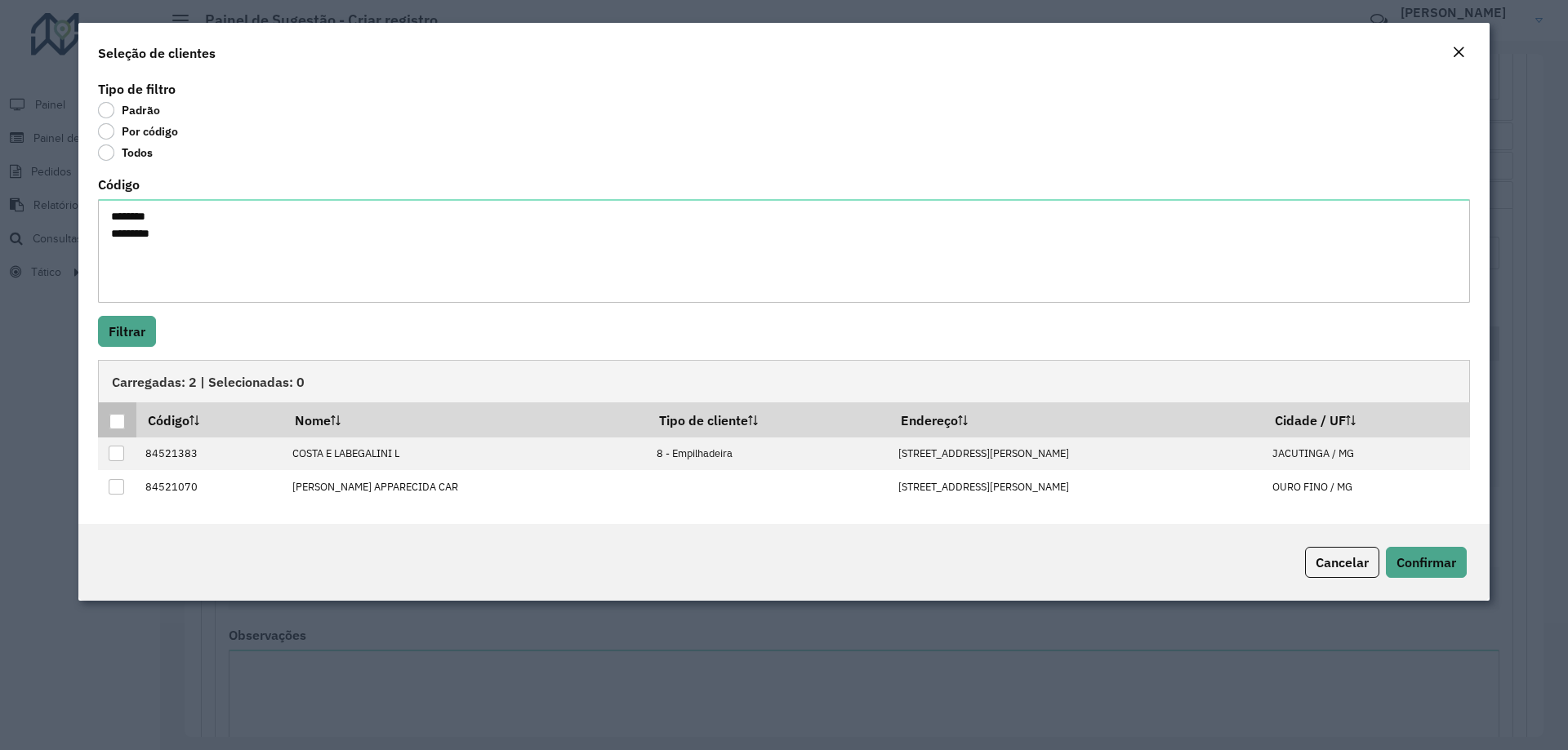
click at [115, 422] on div at bounding box center [117, 421] width 15 height 15
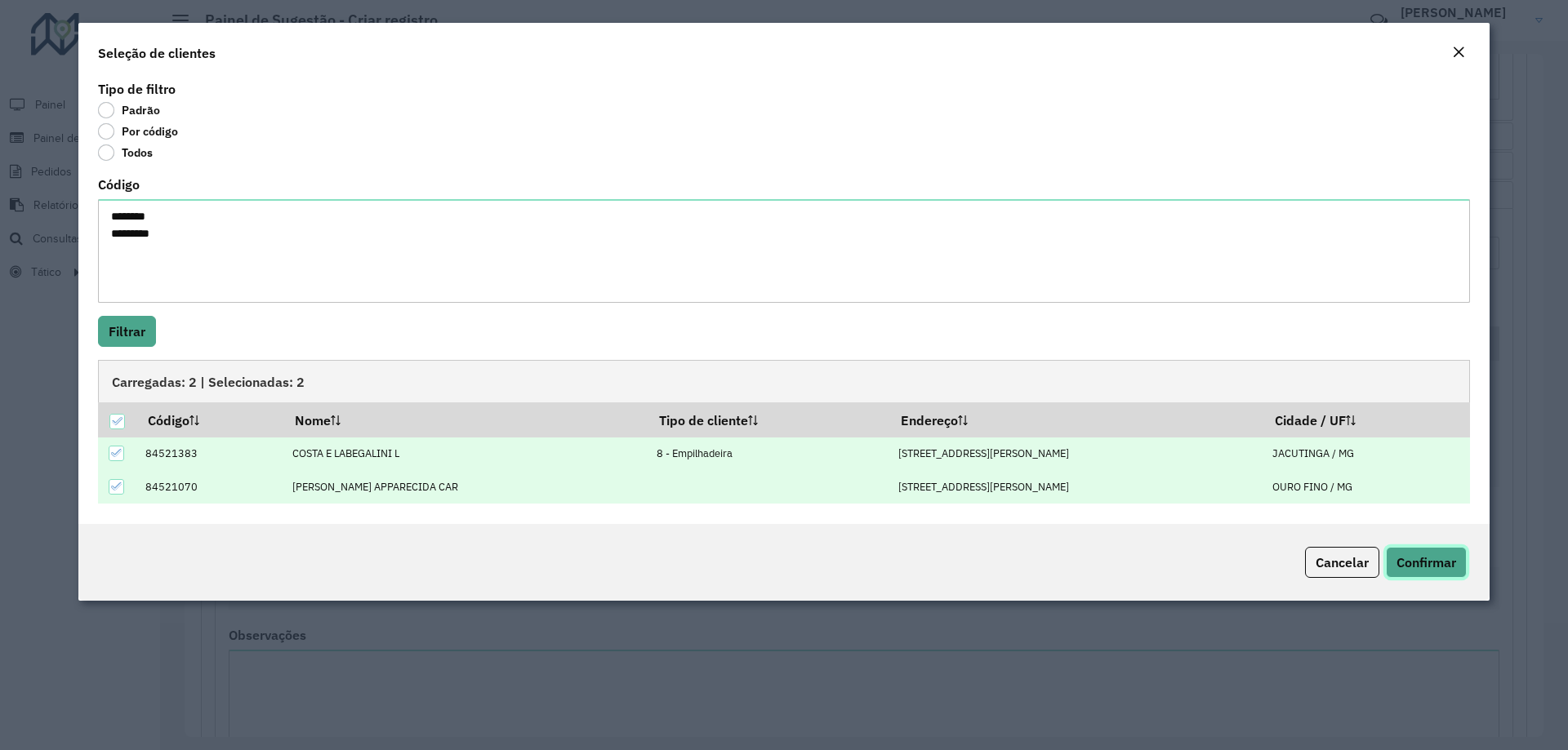
click at [1425, 561] on span "Confirmar" at bounding box center [1426, 562] width 60 height 16
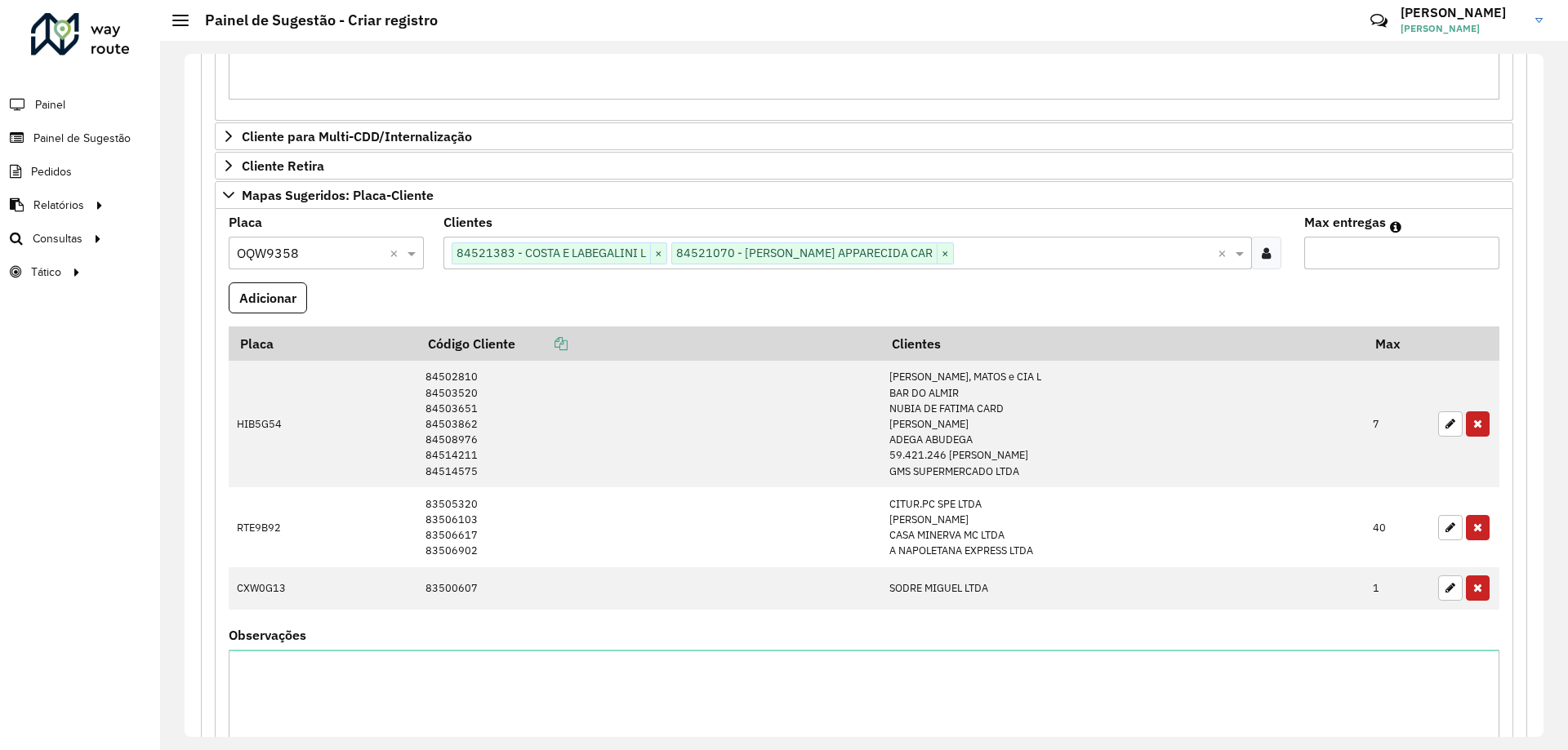
click at [1420, 258] on input "Max entregas" at bounding box center [1401, 253] width 195 height 33
type input "*"
click at [310, 293] on formly-field "Adicionar" at bounding box center [864, 304] width 1290 height 44
click at [288, 298] on button "Adicionar" at bounding box center [268, 298] width 78 height 31
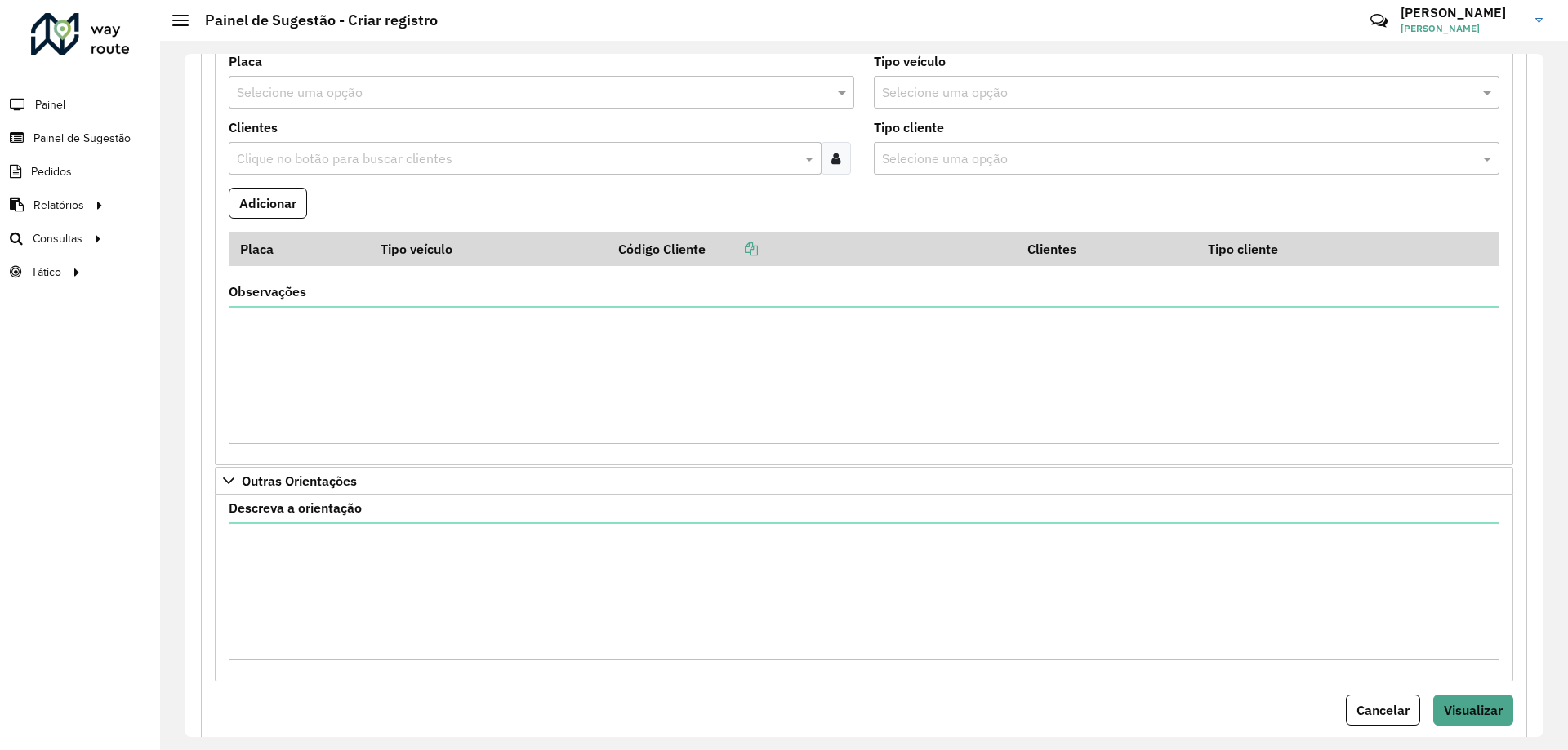
scroll to position [2985, 0]
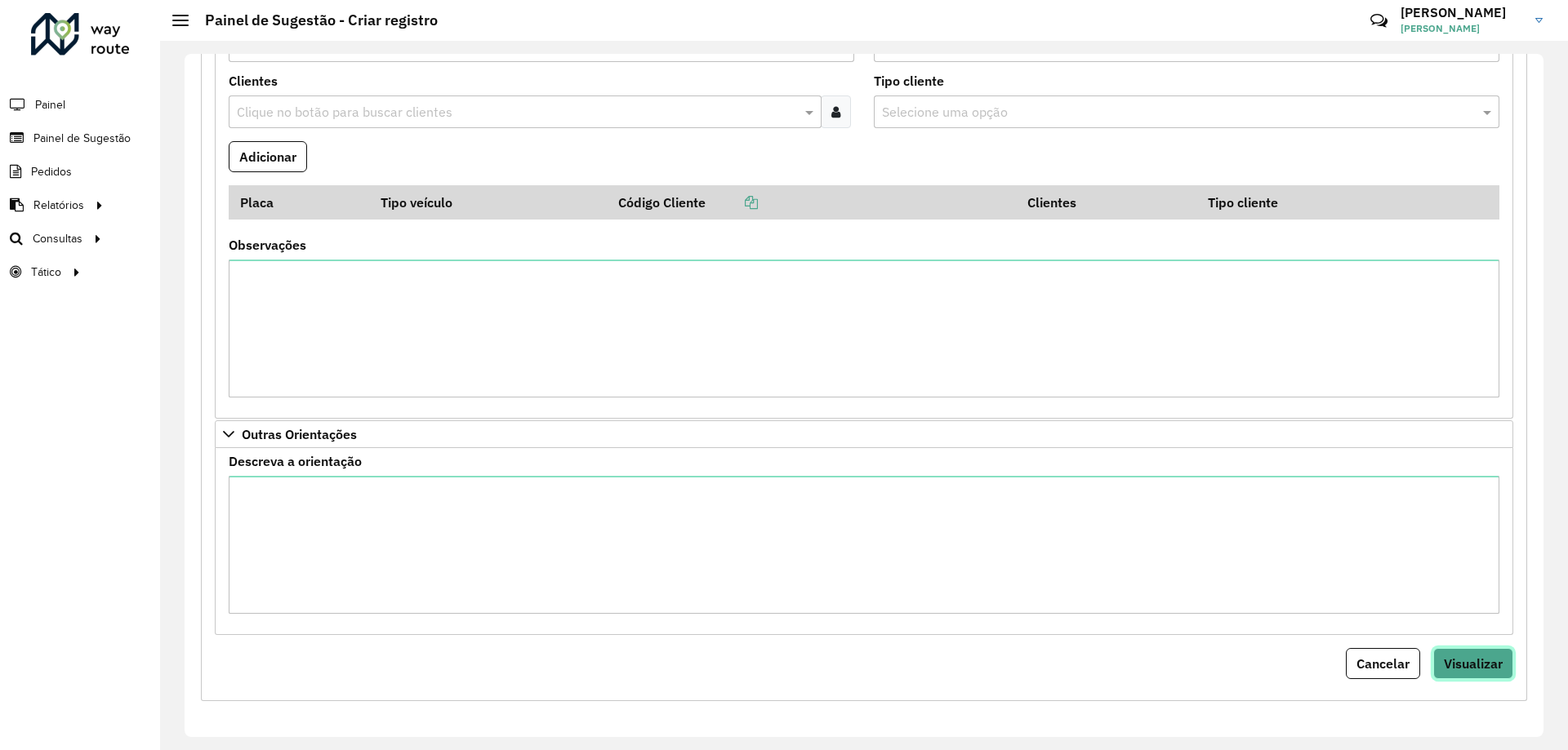
click at [1451, 667] on span "Visualizar" at bounding box center [1473, 663] width 59 height 16
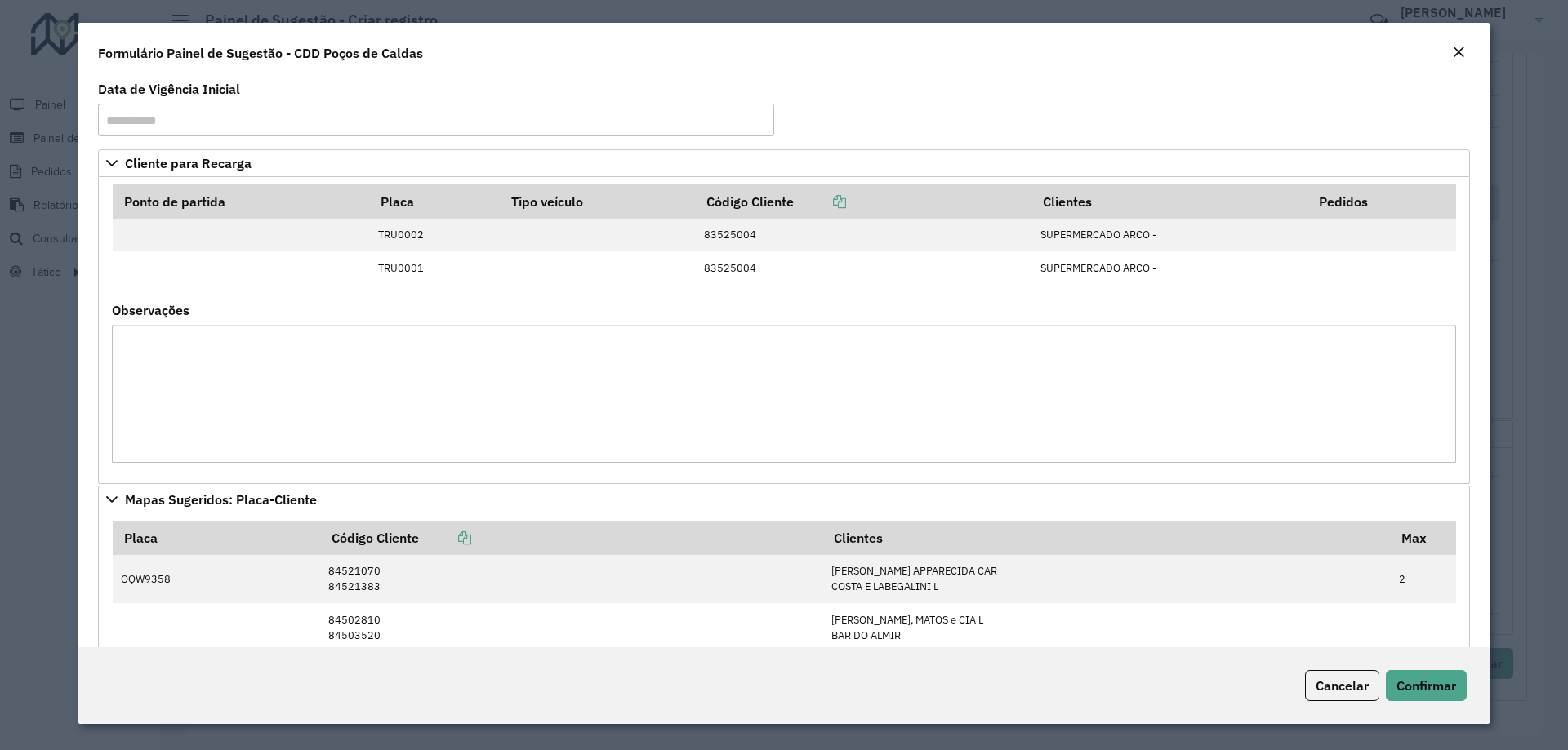
scroll to position [489, 0]
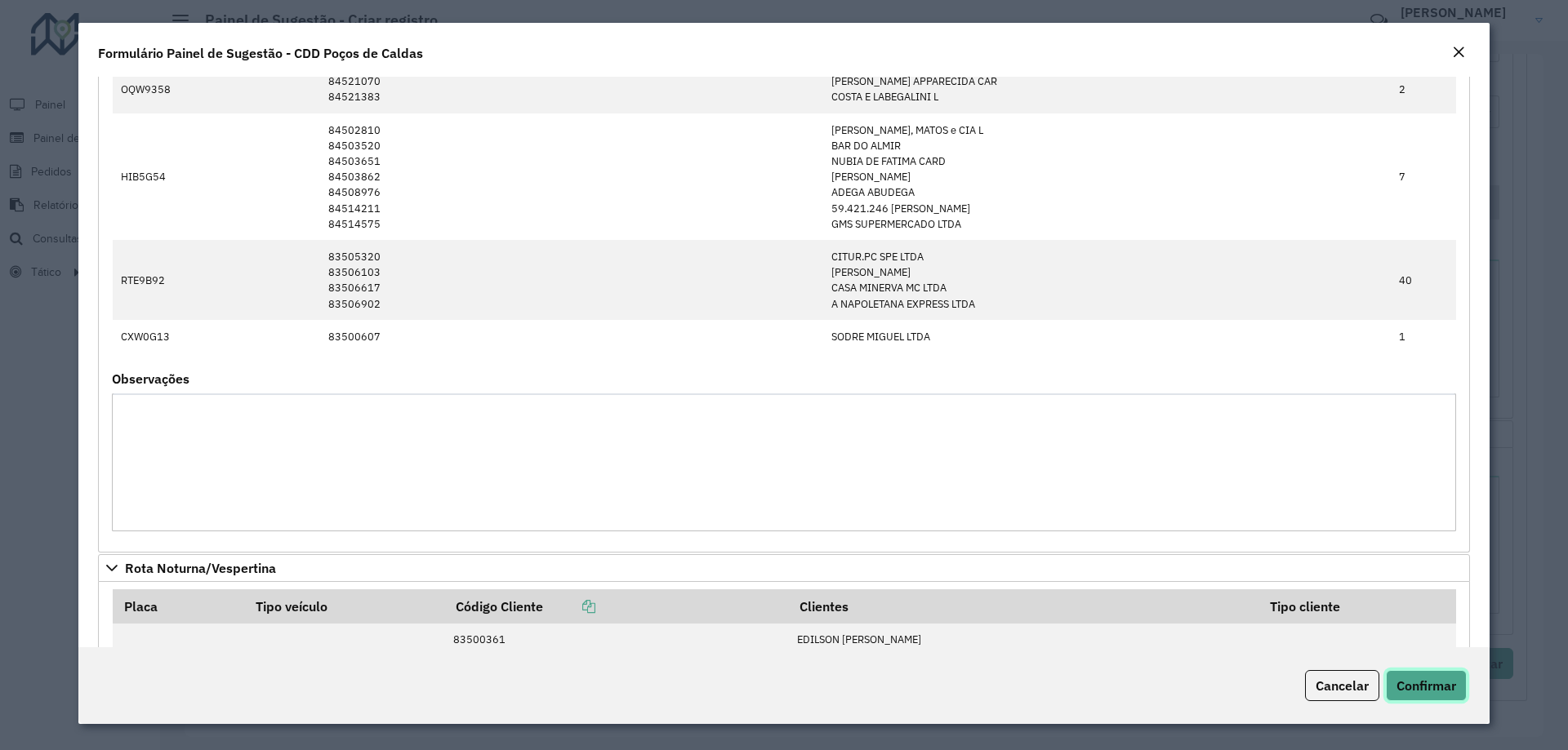
click at [1444, 680] on span "Confirmar" at bounding box center [1426, 685] width 60 height 16
